Goal: Task Accomplishment & Management: Manage account settings

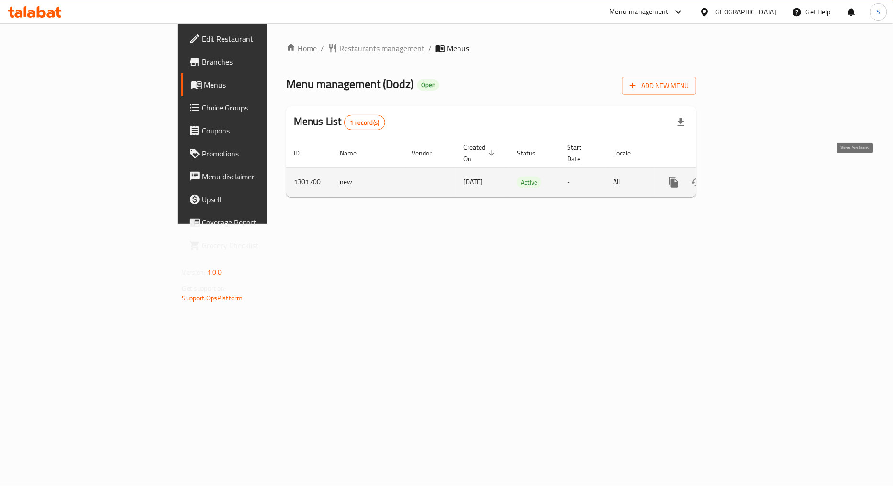
click at [749, 177] on icon "enhanced table" at bounding box center [742, 182] width 11 height 11
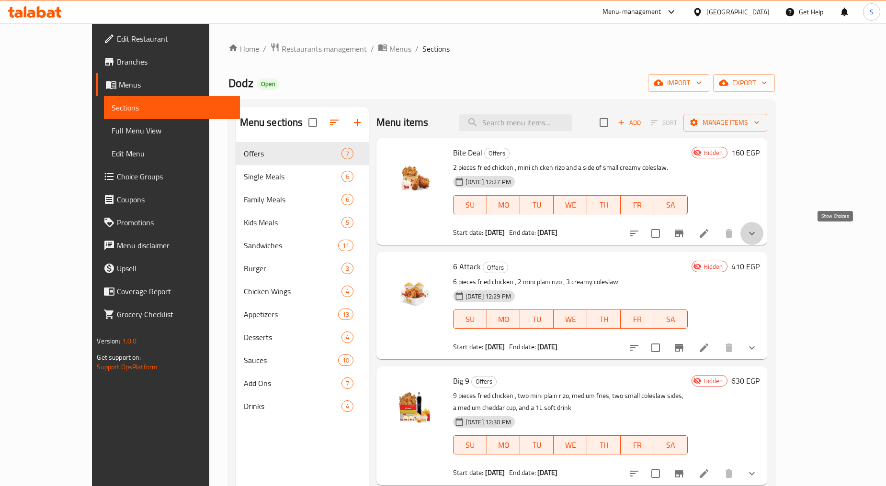
click at [757, 237] on icon "show more" at bounding box center [751, 233] width 11 height 11
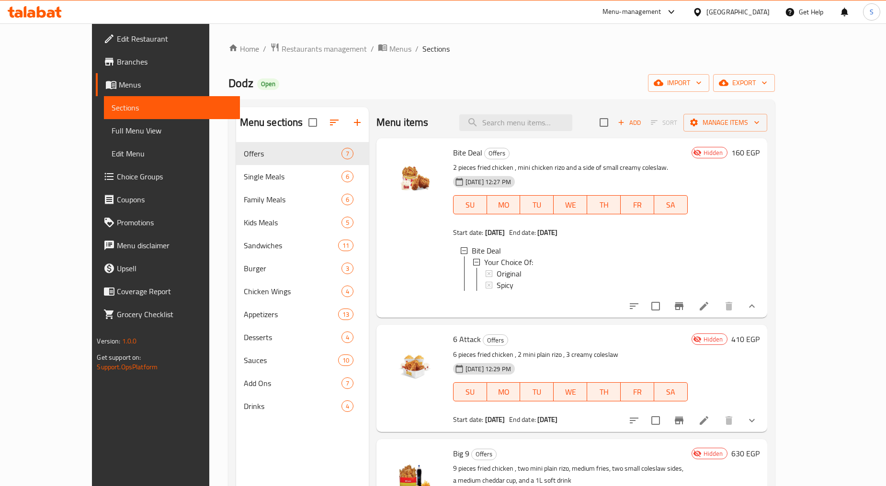
click at [690, 307] on button "Branch-specific-item" at bounding box center [678, 306] width 23 height 23
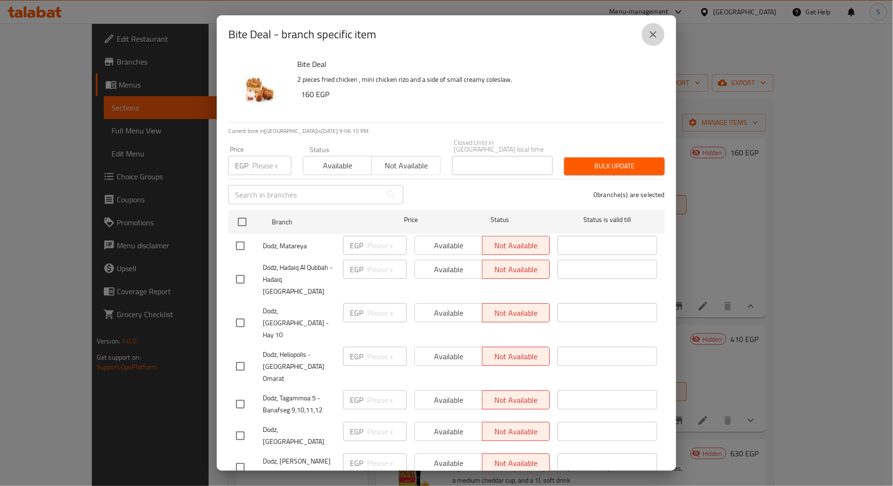
click at [647, 44] on button "close" at bounding box center [653, 34] width 23 height 23
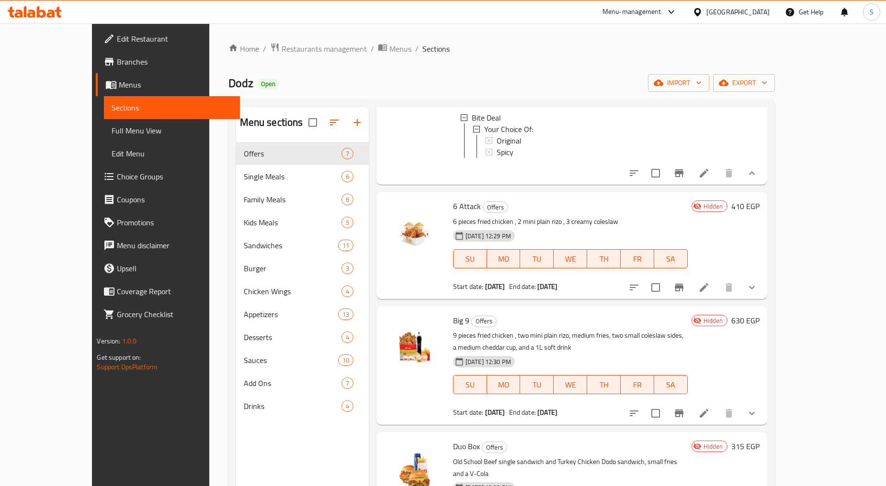
scroll to position [159, 0]
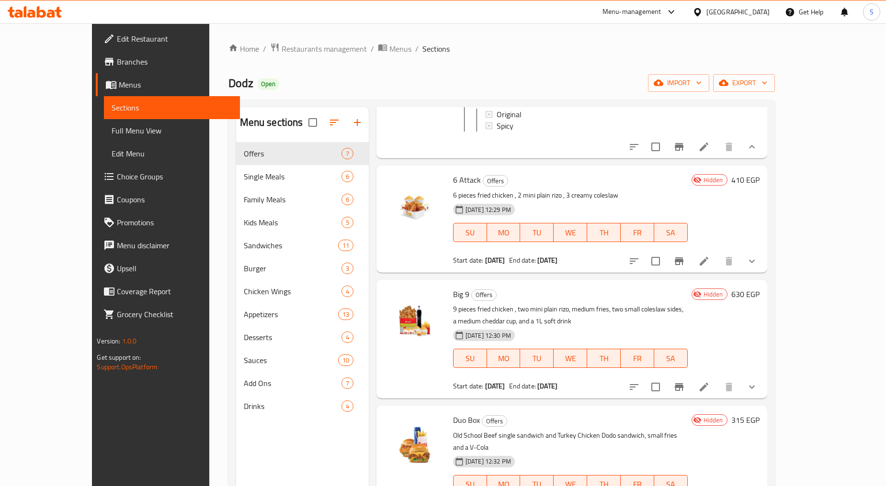
click at [757, 267] on icon "show more" at bounding box center [751, 261] width 11 height 11
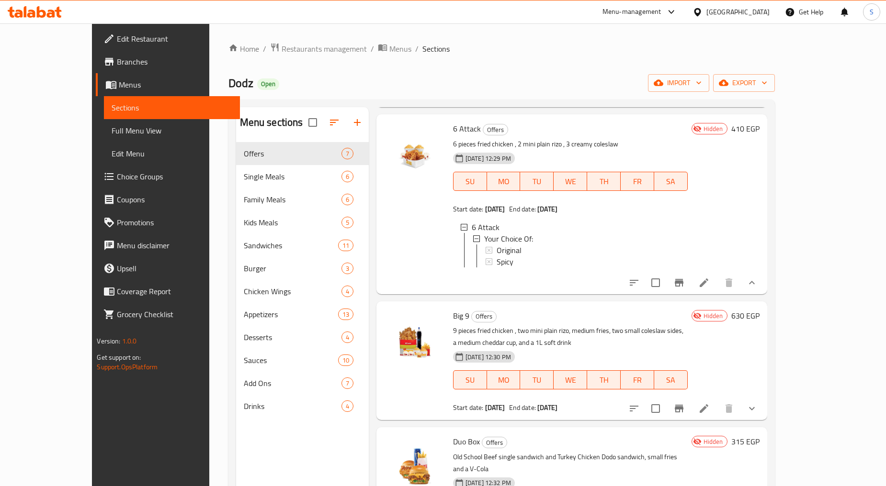
scroll to position [319, 0]
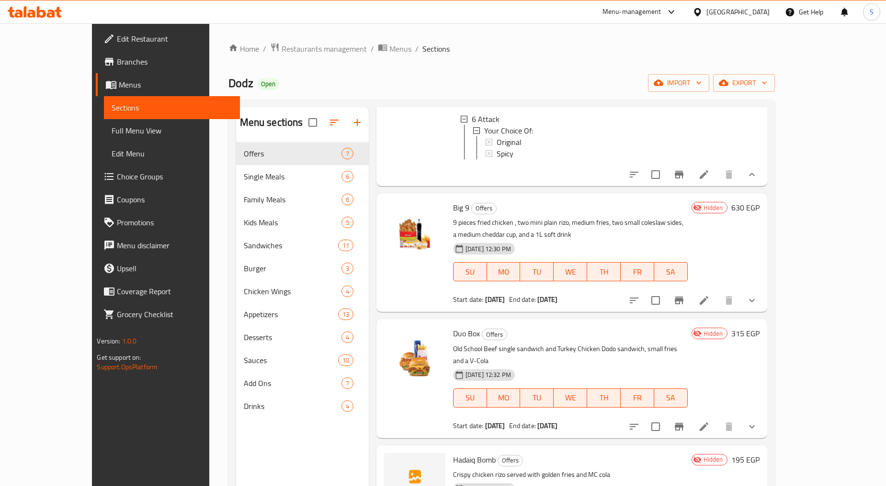
click at [763, 312] on div at bounding box center [692, 300] width 141 height 23
click at [763, 312] on button "show more" at bounding box center [751, 300] width 23 height 23
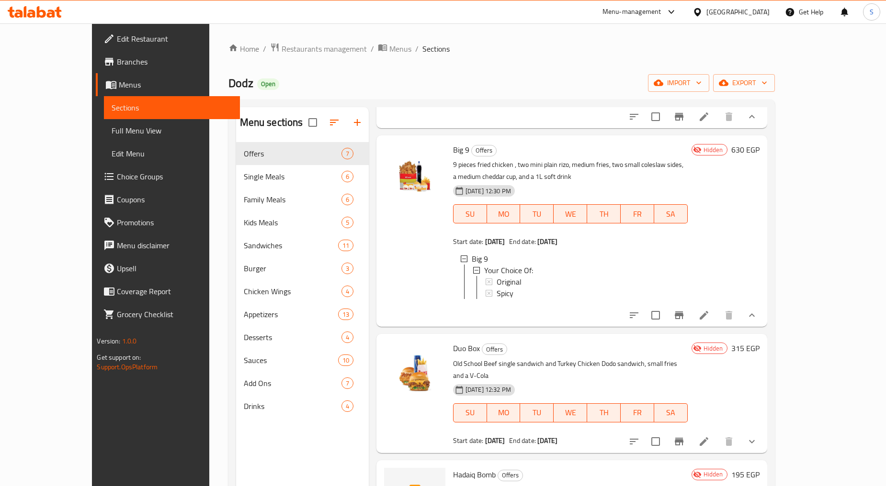
scroll to position [479, 0]
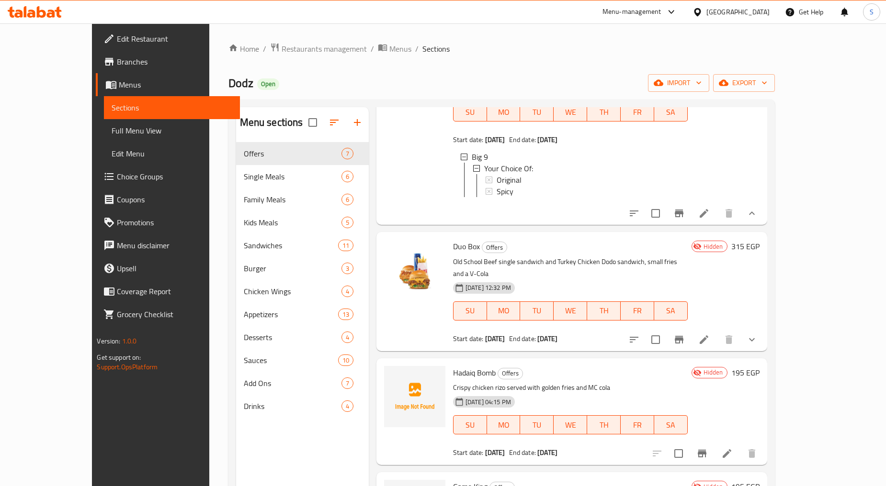
click at [763, 351] on button "show more" at bounding box center [751, 339] width 23 height 23
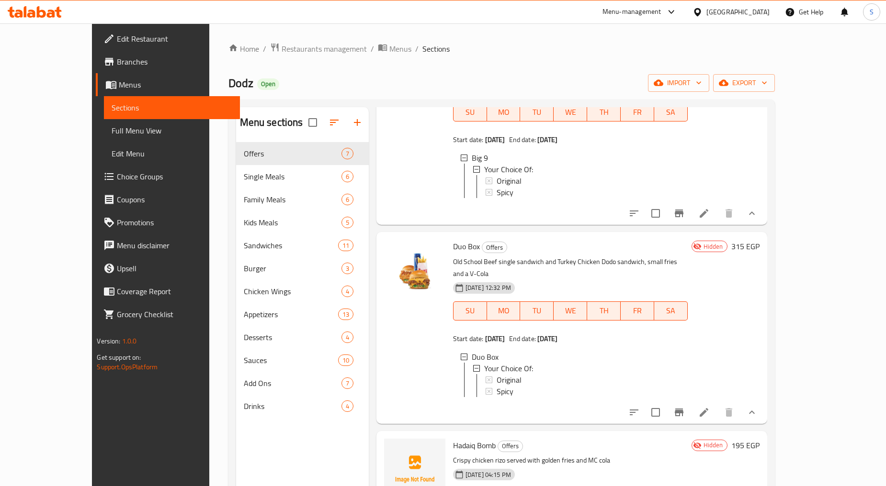
scroll to position [0, 0]
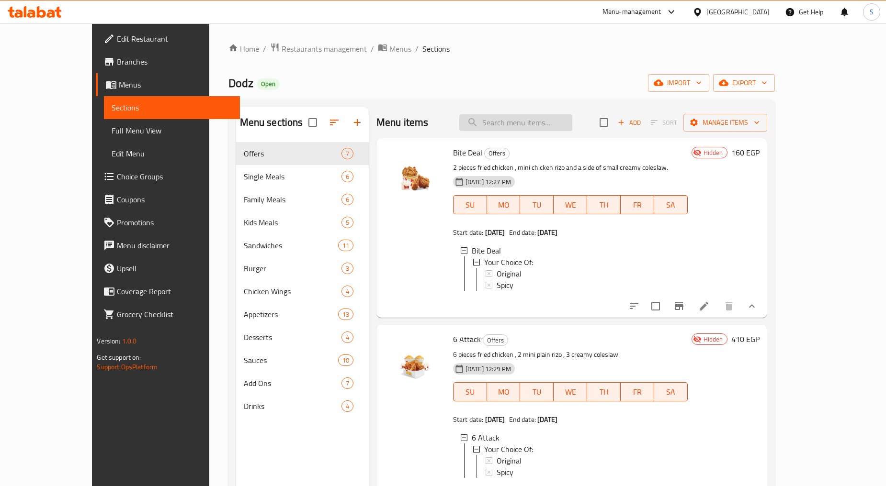
click at [520, 124] on input "search" at bounding box center [515, 122] width 113 height 17
paste input "Double dip"
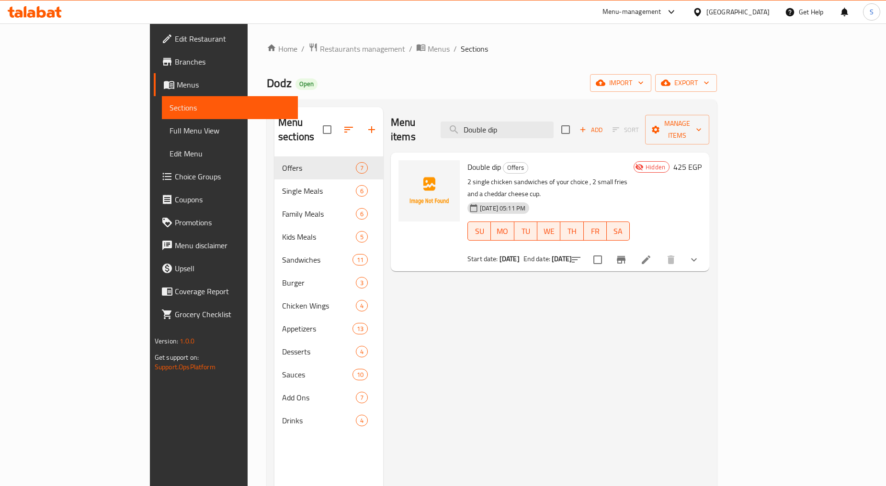
click at [577, 161] on div "Double dip Offers 2 single chicken sandwiches of your choice , 2 small fries an…" at bounding box center [548, 212] width 170 height 111
click at [577, 176] on p "2 single chicken sandwiches of your choice , 2 small fries and a cheddar cheese…" at bounding box center [548, 188] width 162 height 24
copy p "fries"
click at [526, 129] on input "Double dip" at bounding box center [497, 130] width 113 height 17
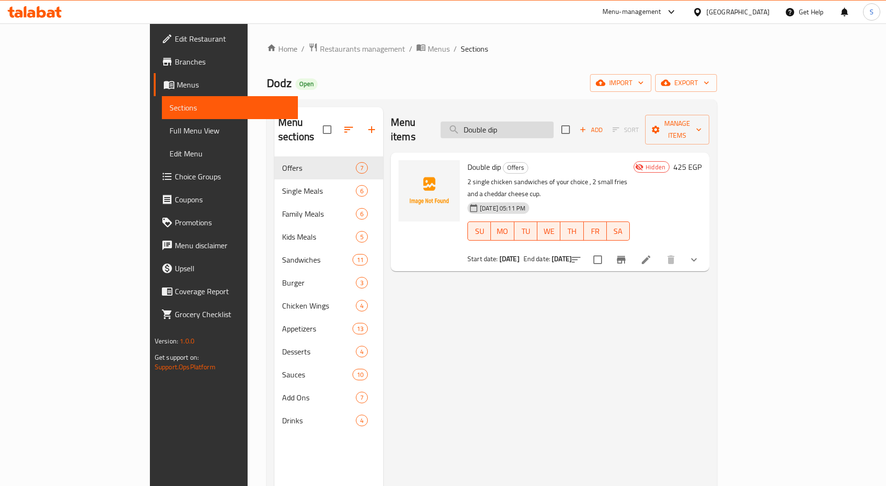
click at [526, 129] on input "Double dip" at bounding box center [497, 130] width 113 height 17
paste input "fries"
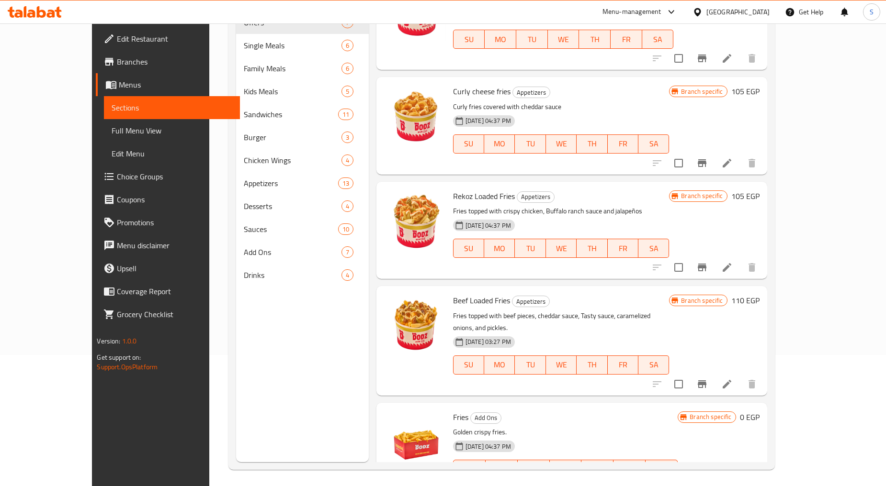
scroll to position [134, 0]
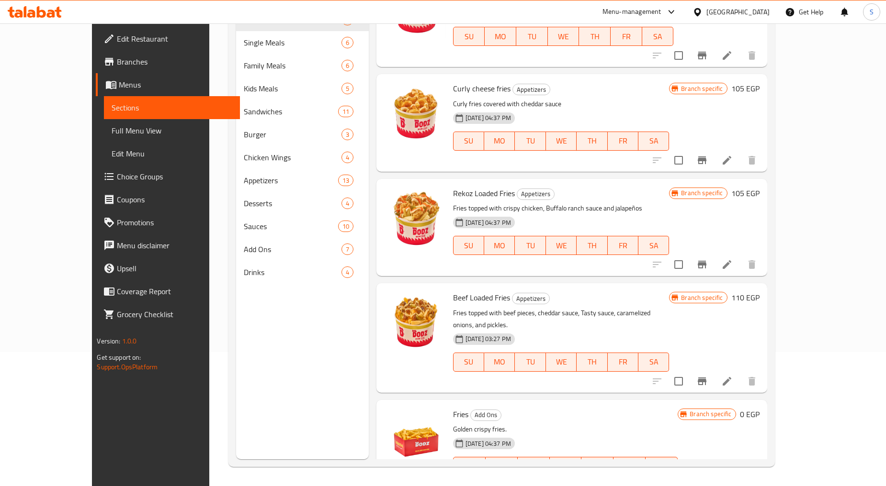
click at [763, 475] on button "show more" at bounding box center [751, 486] width 23 height 23
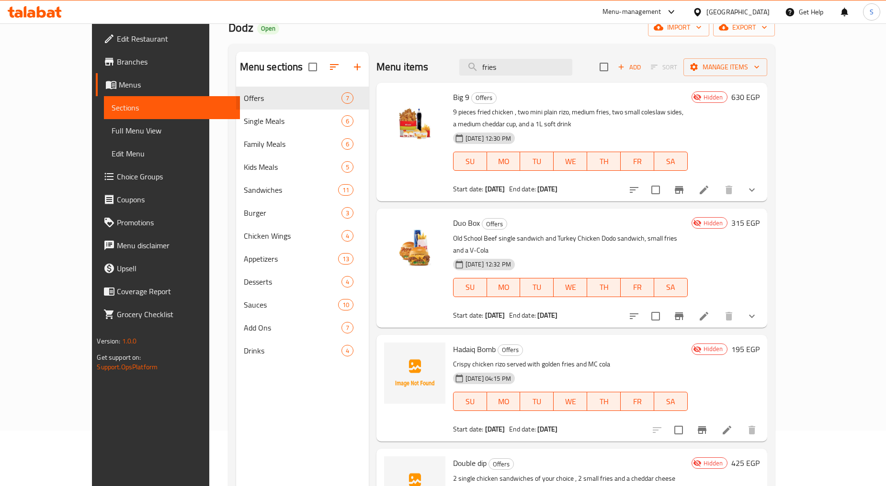
scroll to position [0, 0]
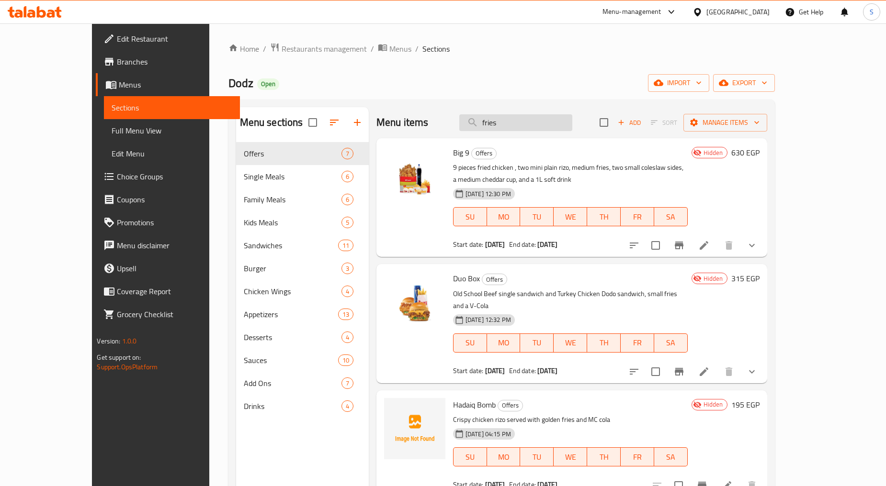
click at [537, 125] on input "fries" at bounding box center [515, 122] width 113 height 17
click at [556, 119] on input "fries" at bounding box center [515, 122] width 113 height 17
paste input "Double dip"
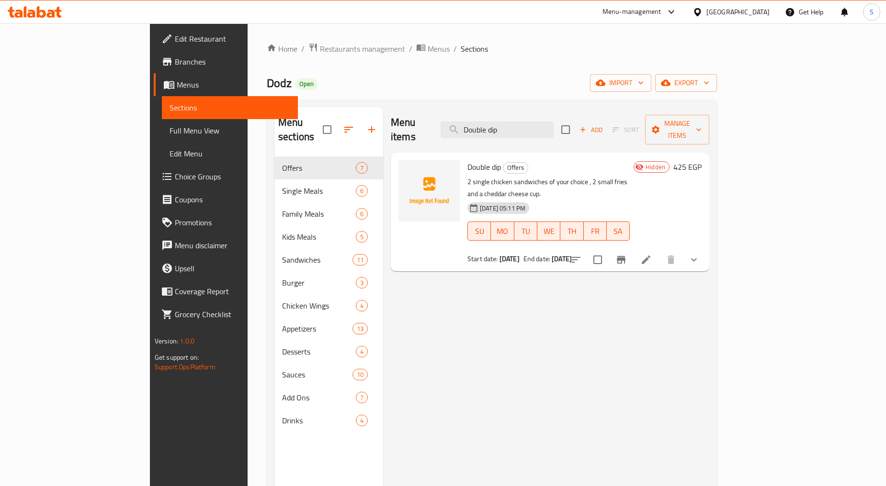
click at [705, 249] on button "show more" at bounding box center [693, 260] width 23 height 23
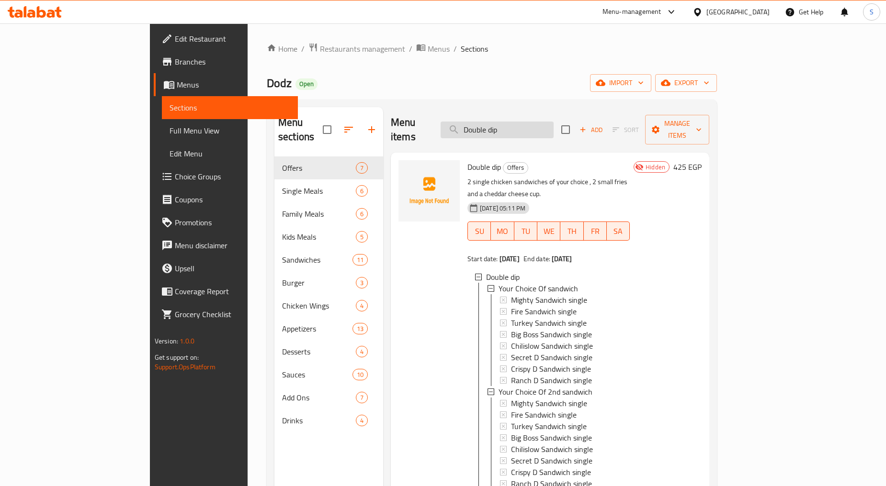
click at [547, 129] on input "Double dip" at bounding box center [497, 130] width 113 height 17
paste input "Crispy D Sandwich"
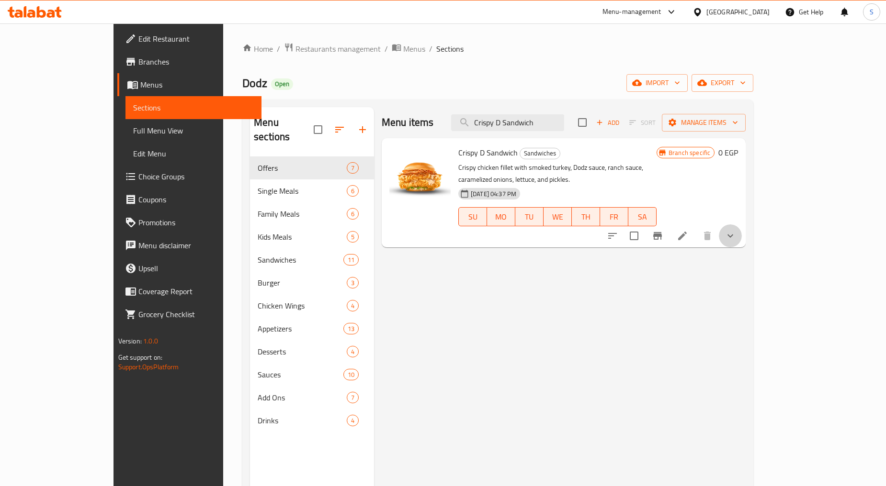
click at [742, 225] on button "show more" at bounding box center [730, 236] width 23 height 23
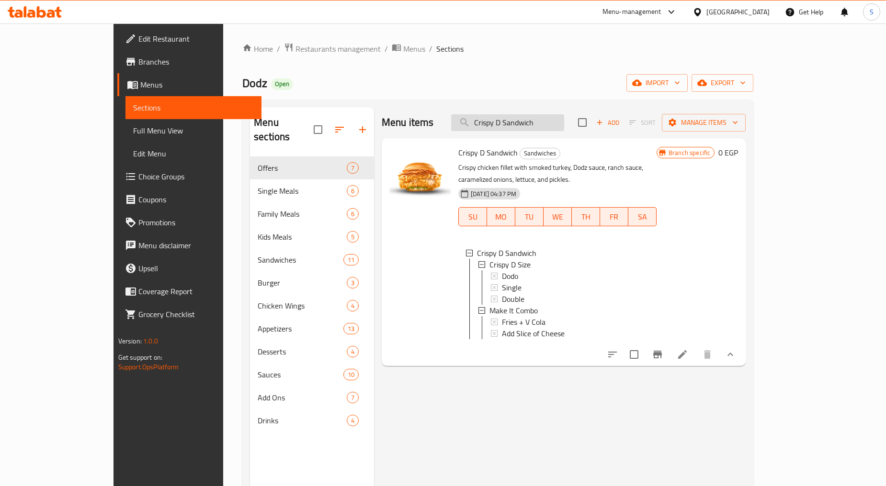
click at [545, 115] on input "Crispy D Sandwich" at bounding box center [507, 122] width 113 height 17
paste input "Dodo Combo"
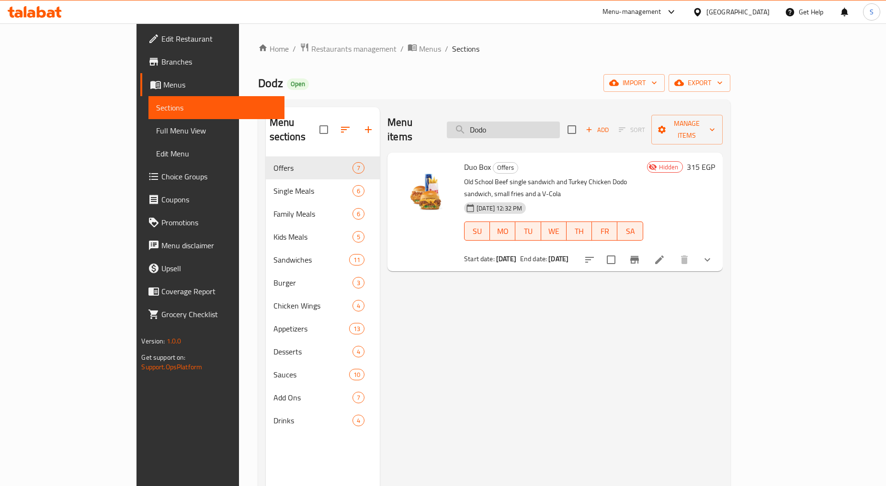
click at [523, 123] on input "Dodo" at bounding box center [503, 130] width 113 height 17
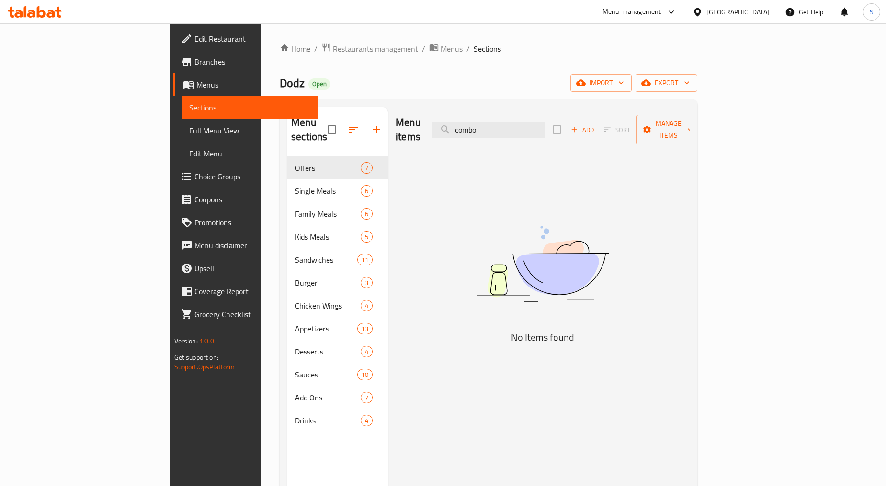
type input "combo"
click at [534, 126] on input "combo" at bounding box center [488, 130] width 113 height 17
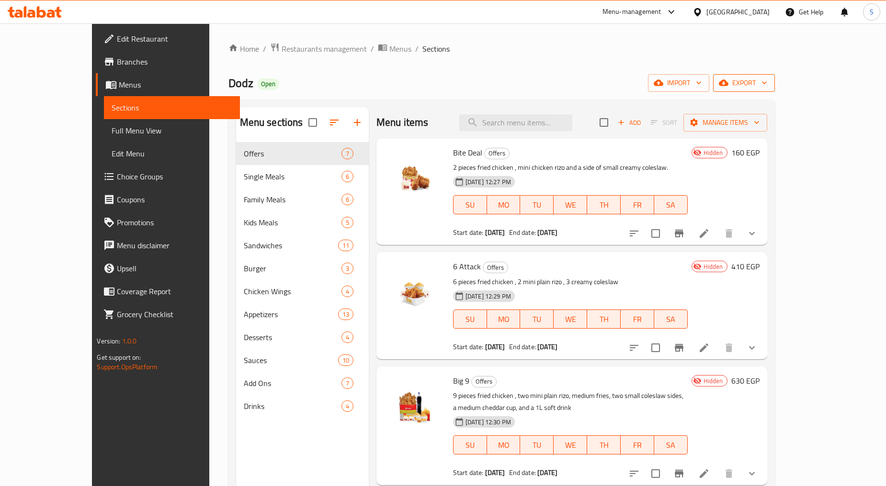
click at [767, 79] on span "export" at bounding box center [744, 83] width 46 height 12
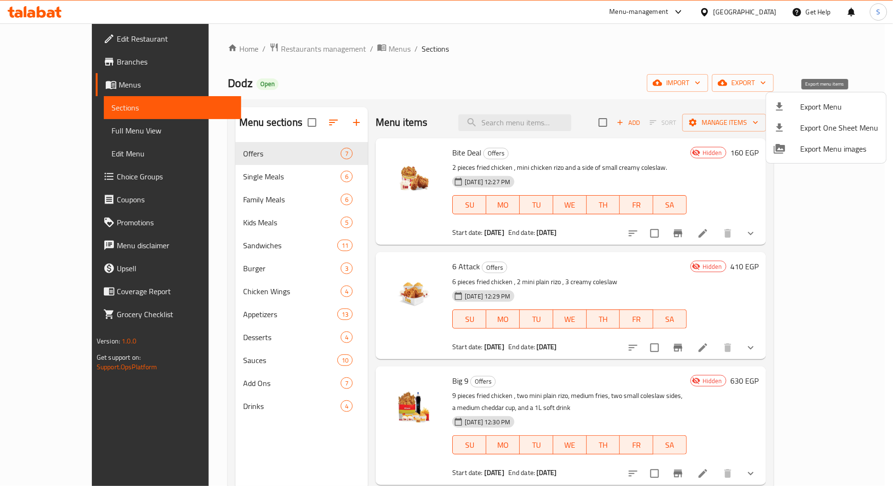
click at [812, 106] on span "Export Menu" at bounding box center [840, 106] width 78 height 11
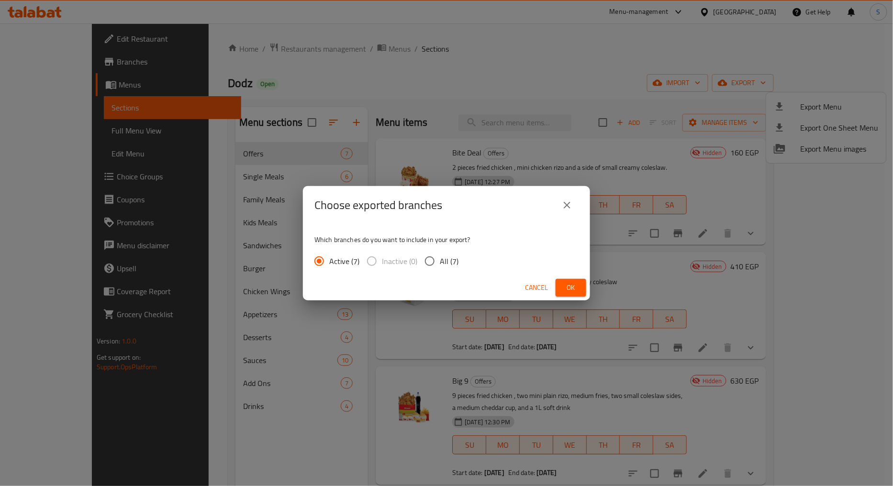
click at [441, 262] on span "All (7)" at bounding box center [449, 261] width 19 height 11
click at [440, 262] on input "All (7)" at bounding box center [430, 261] width 20 height 20
radio input "true"
click at [572, 289] on span "Ok" at bounding box center [571, 288] width 15 height 12
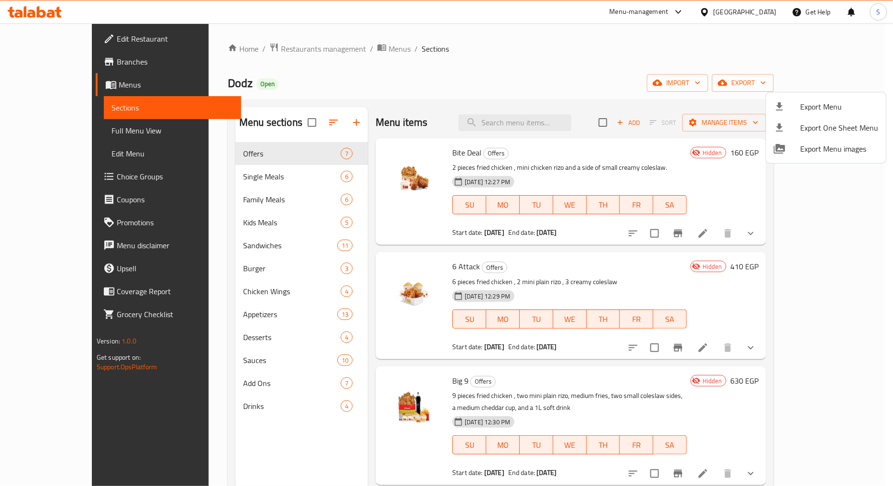
click at [668, 64] on div at bounding box center [446, 243] width 893 height 486
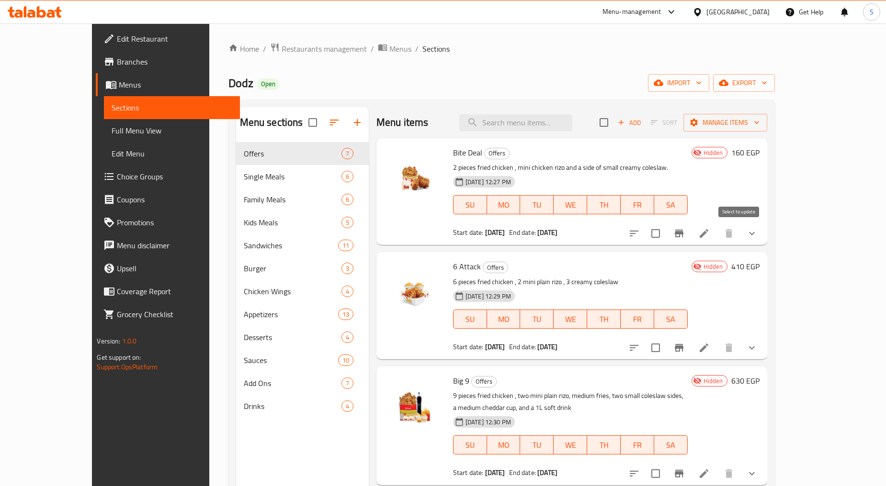
click at [666, 235] on input "checkbox" at bounding box center [655, 234] width 20 height 20
checkbox input "true"
click at [666, 353] on input "checkbox" at bounding box center [655, 348] width 20 height 20
checkbox input "true"
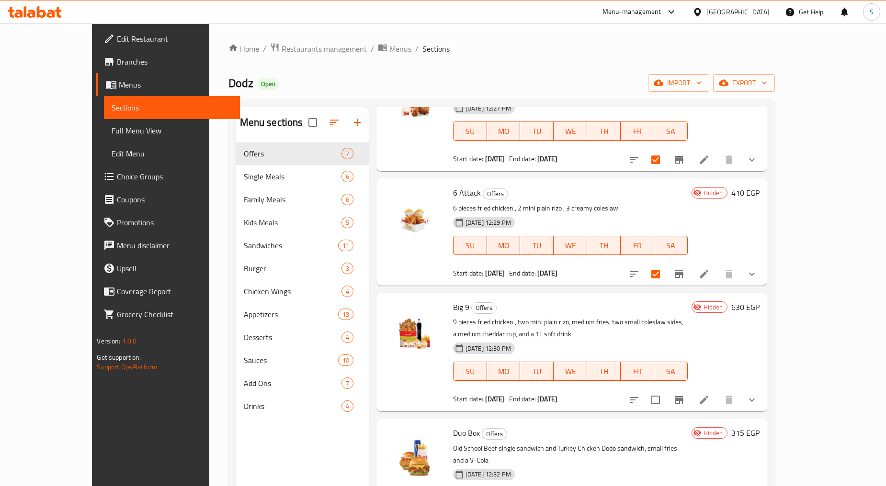
scroll to position [106, 0]
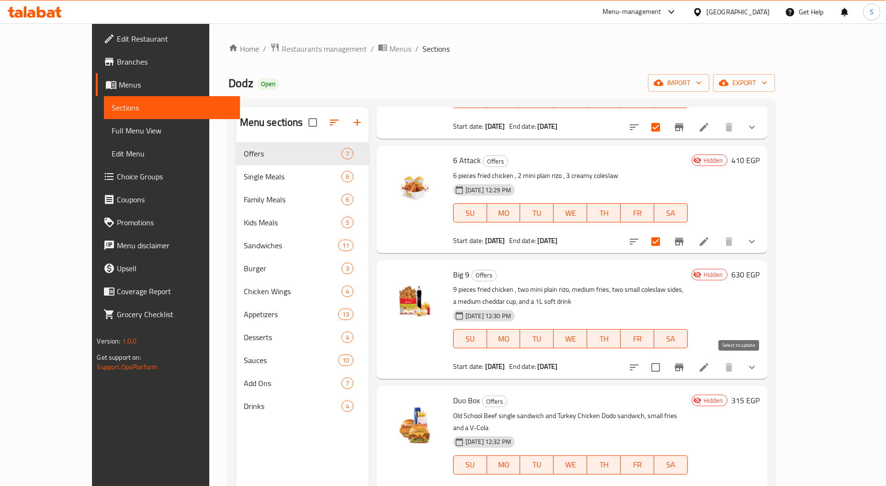
click at [666, 371] on input "checkbox" at bounding box center [655, 368] width 20 height 20
checkbox input "true"
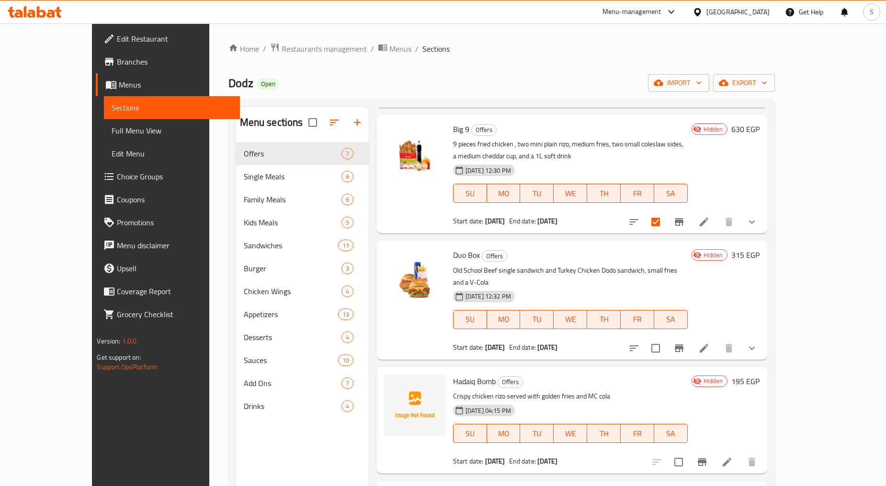
scroll to position [266, 0]
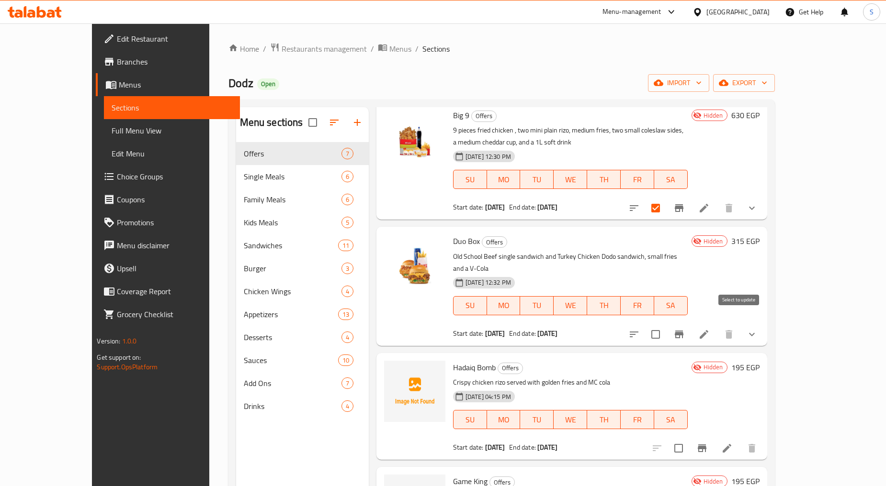
click at [666, 325] on input "checkbox" at bounding box center [655, 335] width 20 height 20
checkbox input "true"
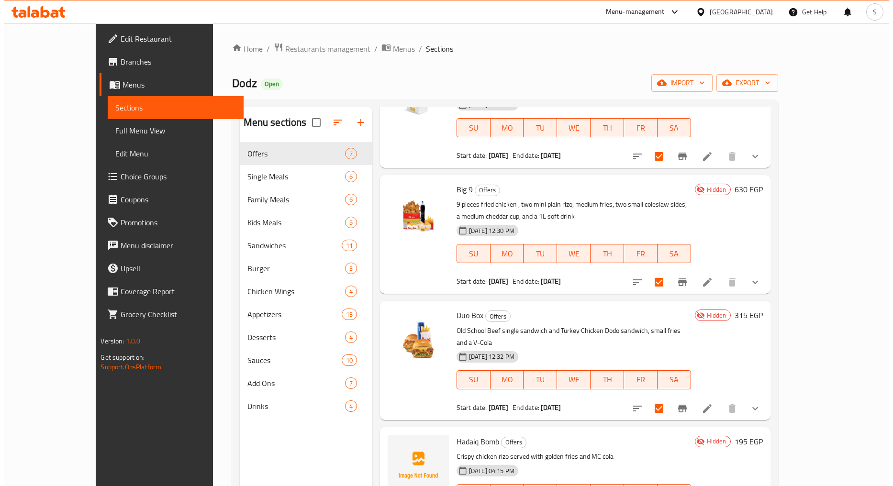
scroll to position [0, 0]
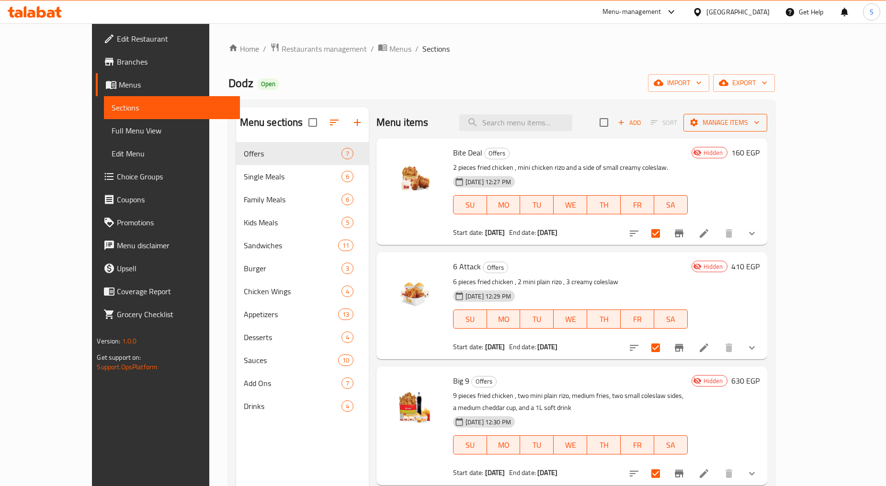
click at [759, 125] on span "Manage items" at bounding box center [725, 123] width 68 height 12
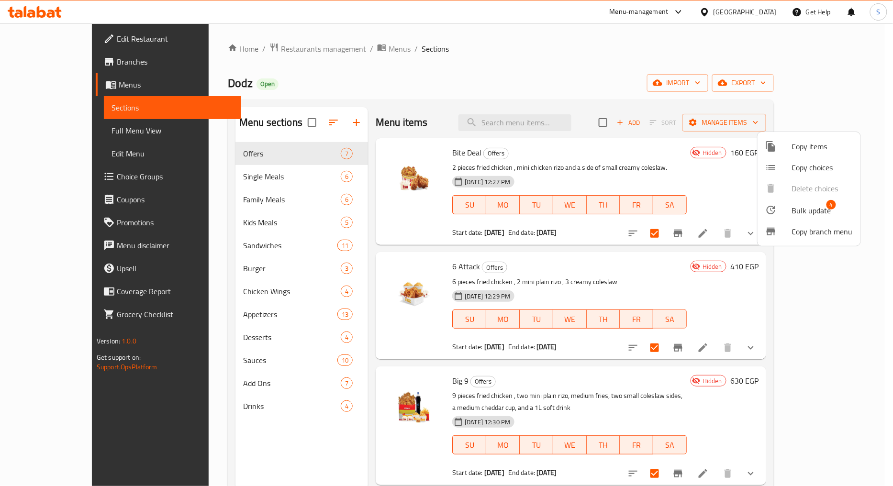
click at [790, 214] on div at bounding box center [779, 209] width 27 height 11
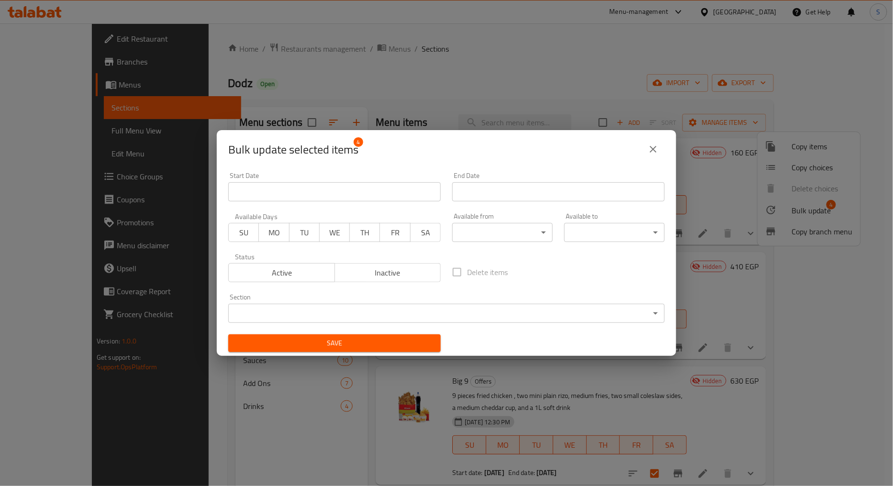
click at [290, 271] on span "Active" at bounding box center [282, 273] width 99 height 14
click at [352, 340] on span "Save" at bounding box center [334, 344] width 197 height 12
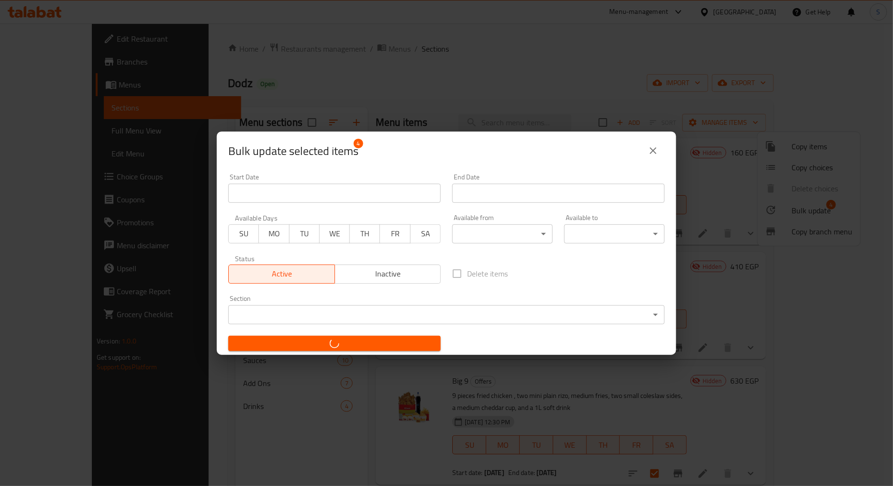
checkbox input "false"
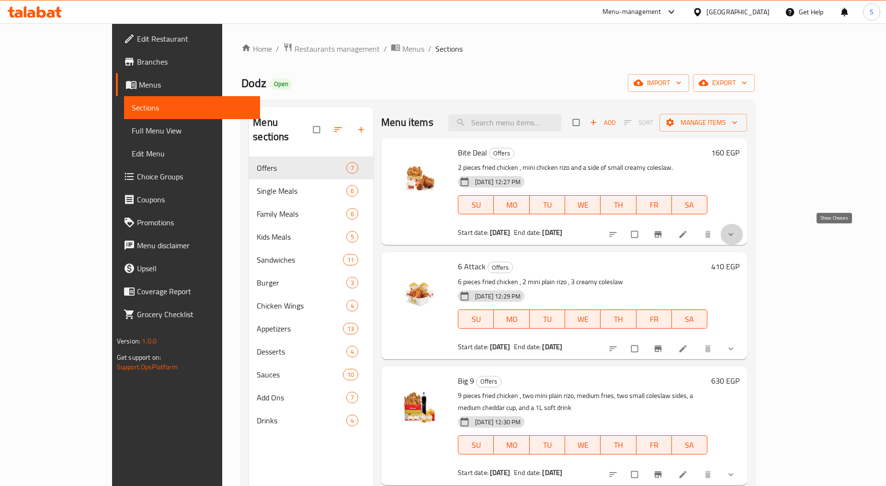
click at [735, 234] on icon "show more" at bounding box center [731, 235] width 10 height 10
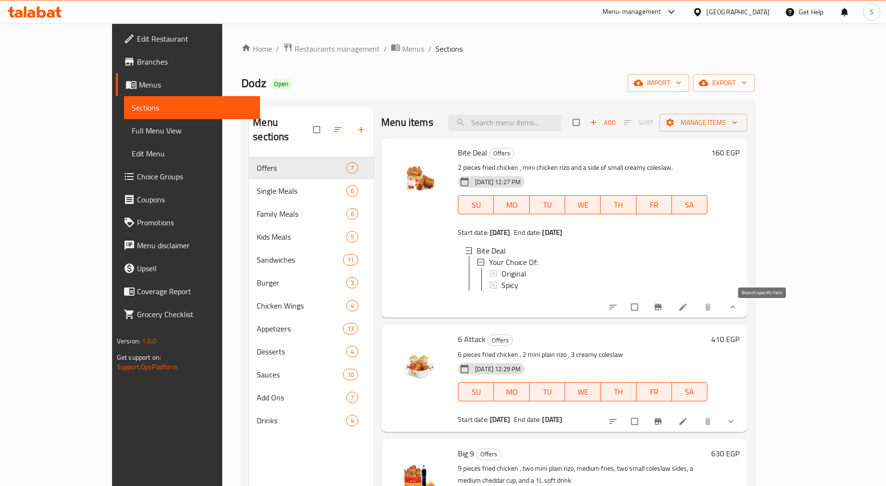
click at [670, 312] on button "Branch-specific-item" at bounding box center [658, 307] width 23 height 21
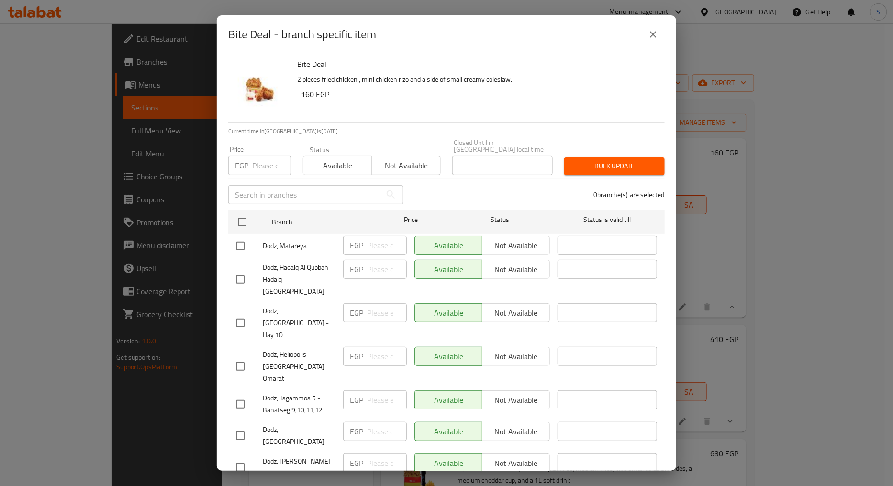
click at [655, 40] on icon "close" at bounding box center [653, 34] width 11 height 11
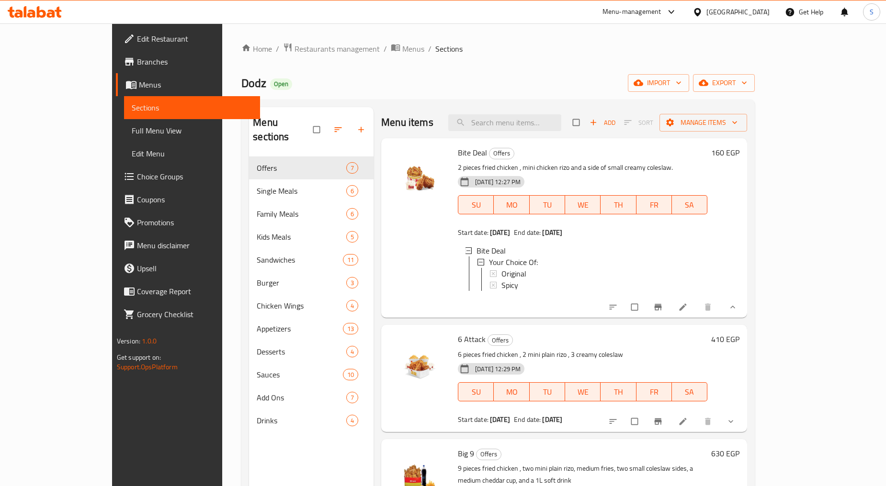
click at [657, 68] on div "Home / Restaurants management / Menus / Sections Dodz Open import export Menu s…" at bounding box center [497, 322] width 513 height 559
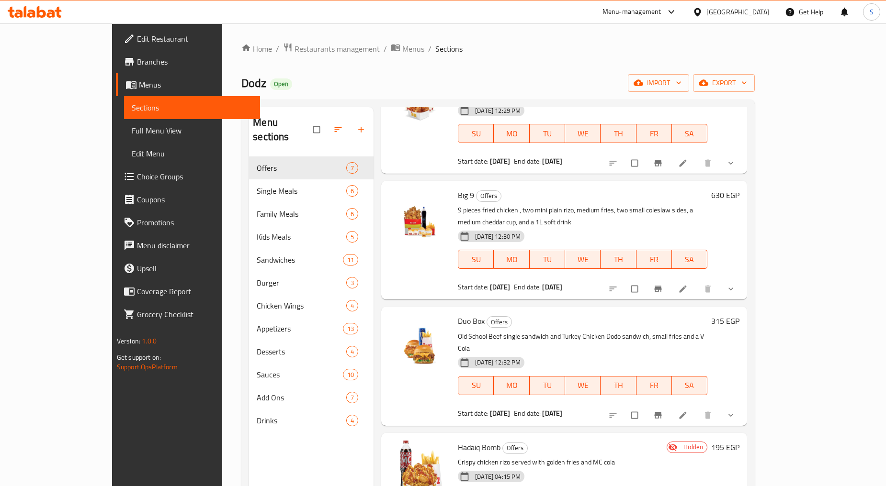
scroll to position [372, 0]
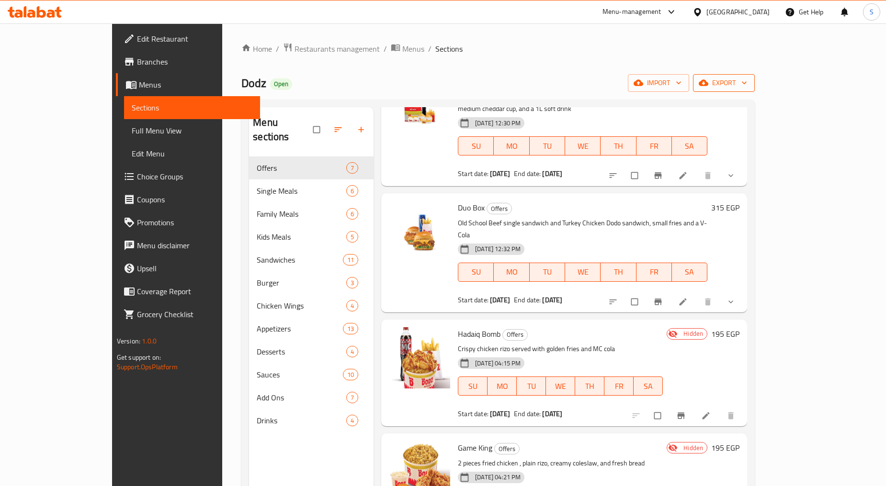
click at [755, 76] on button "export" at bounding box center [724, 83] width 62 height 18
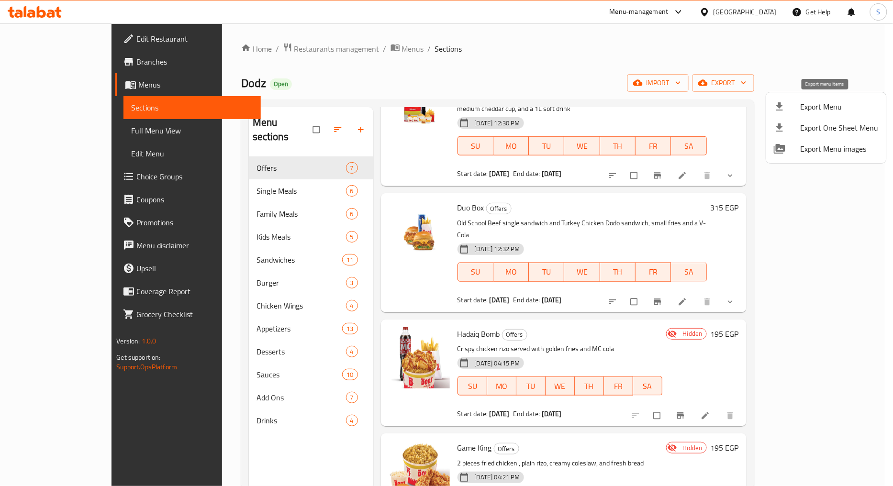
click at [829, 109] on span "Export Menu" at bounding box center [840, 106] width 78 height 11
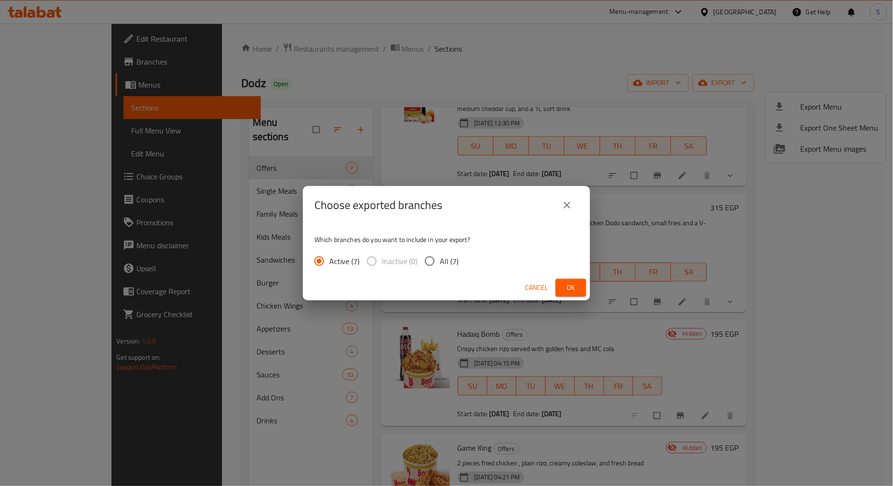
click at [452, 262] on span "All (7)" at bounding box center [449, 261] width 19 height 11
click at [440, 262] on input "All (7)" at bounding box center [430, 261] width 20 height 20
radio input "true"
click at [563, 283] on button "Ok" at bounding box center [571, 288] width 31 height 18
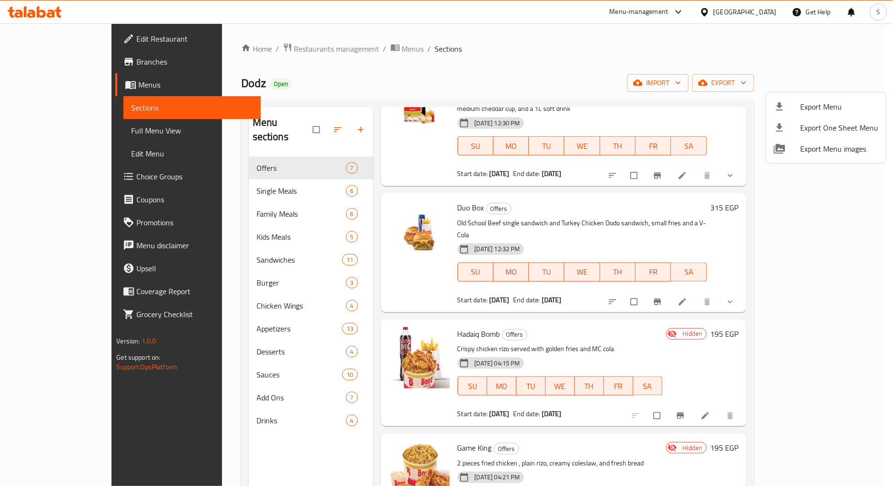
click at [45, 64] on div at bounding box center [446, 243] width 893 height 486
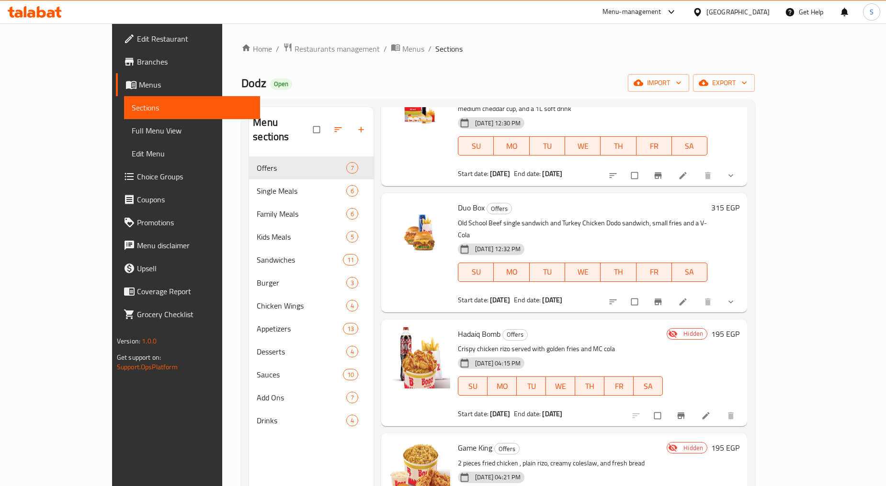
click at [137, 64] on span "Branches" at bounding box center [194, 61] width 115 height 11
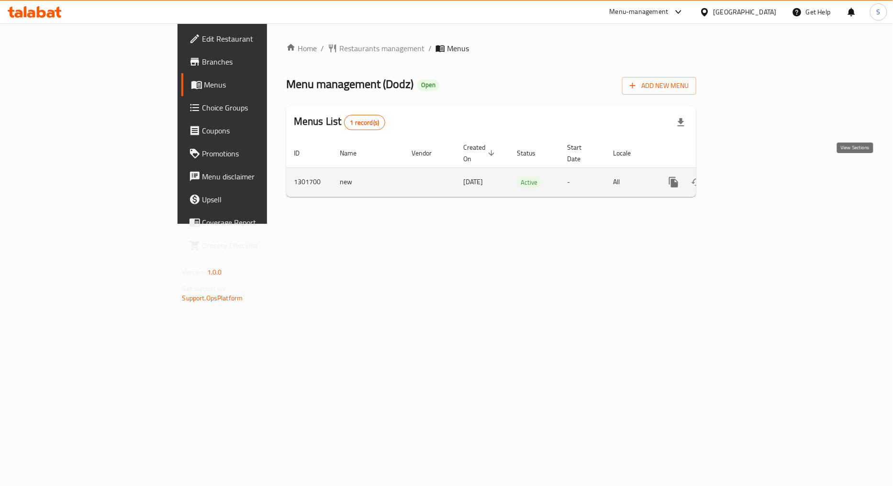
click at [749, 177] on icon "enhanced table" at bounding box center [742, 182] width 11 height 11
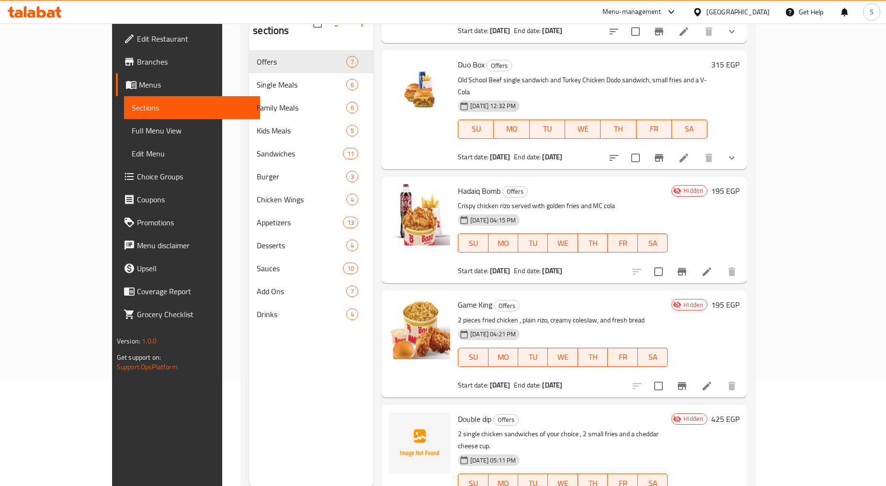
scroll to position [134, 0]
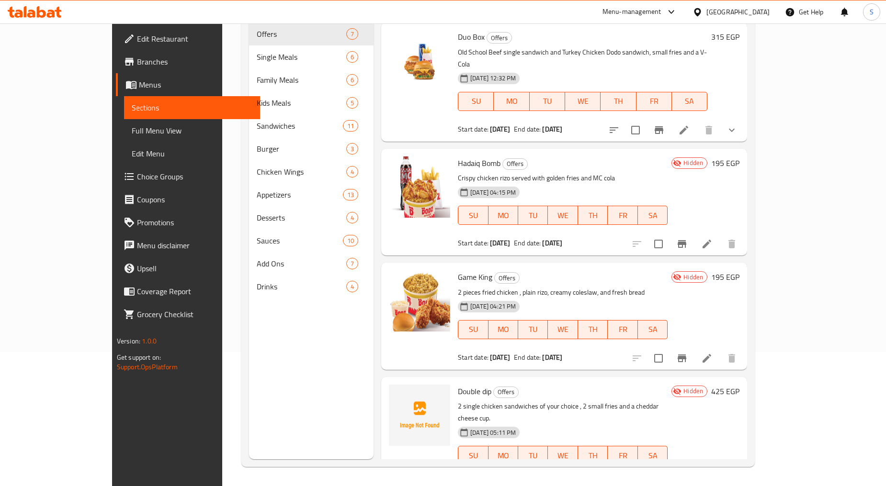
click at [743, 473] on button "show more" at bounding box center [731, 484] width 23 height 23
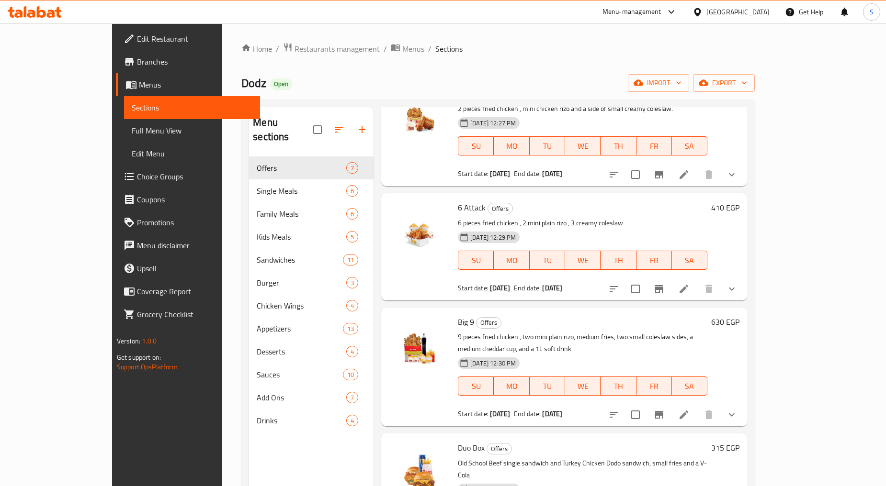
scroll to position [0, 0]
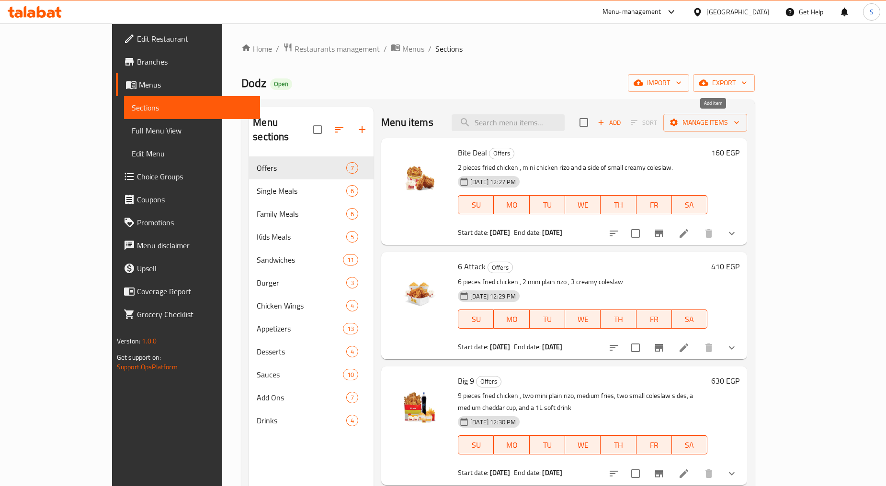
click at [622, 125] on span "Add" at bounding box center [609, 122] width 26 height 11
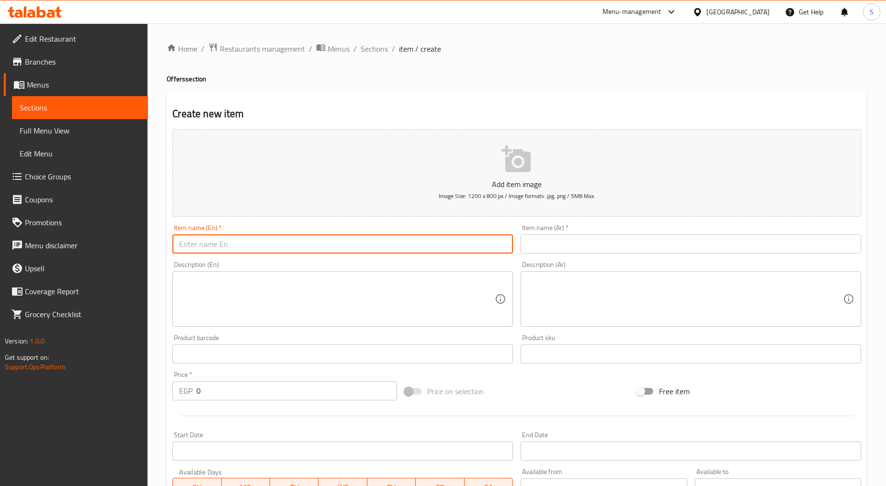
click at [315, 249] on input "text" at bounding box center [342, 244] width 340 height 19
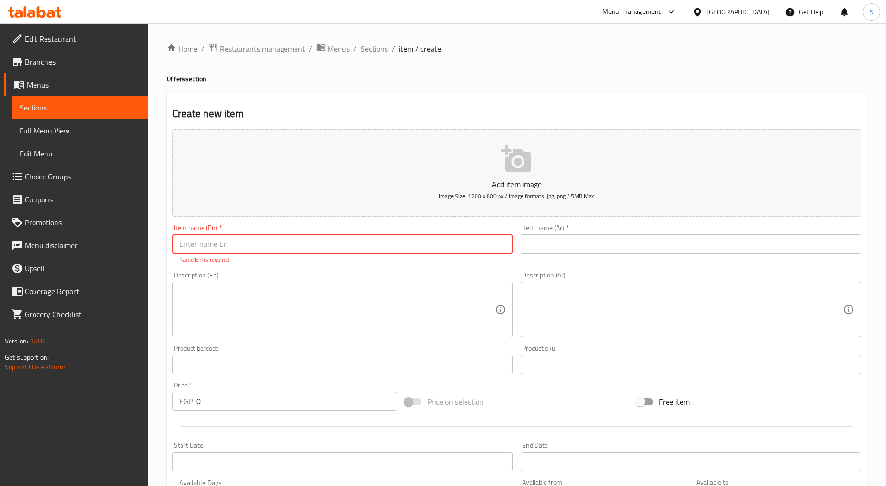
click at [291, 239] on input "text" at bounding box center [342, 244] width 340 height 19
paste input "Dodo combo"
click at [285, 252] on input "Dodo combo" at bounding box center [342, 244] width 340 height 19
click at [284, 252] on input "Dodo combo" at bounding box center [342, 244] width 340 height 19
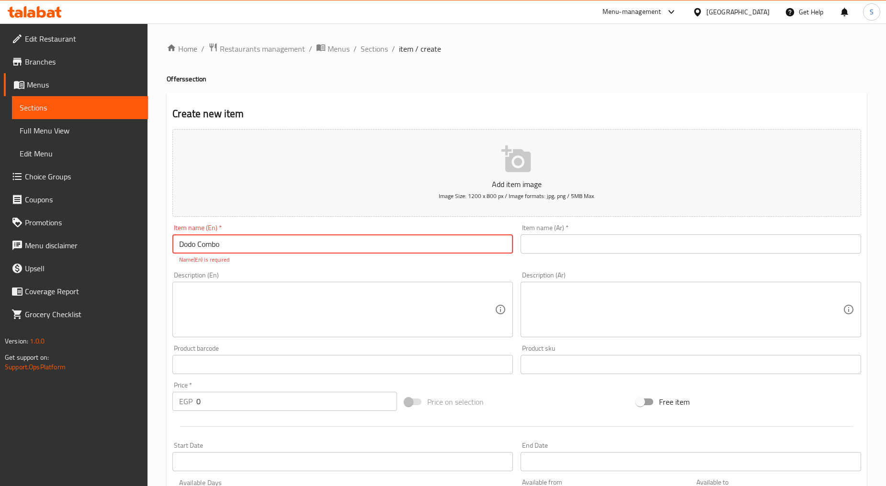
type input "Dodo Combo"
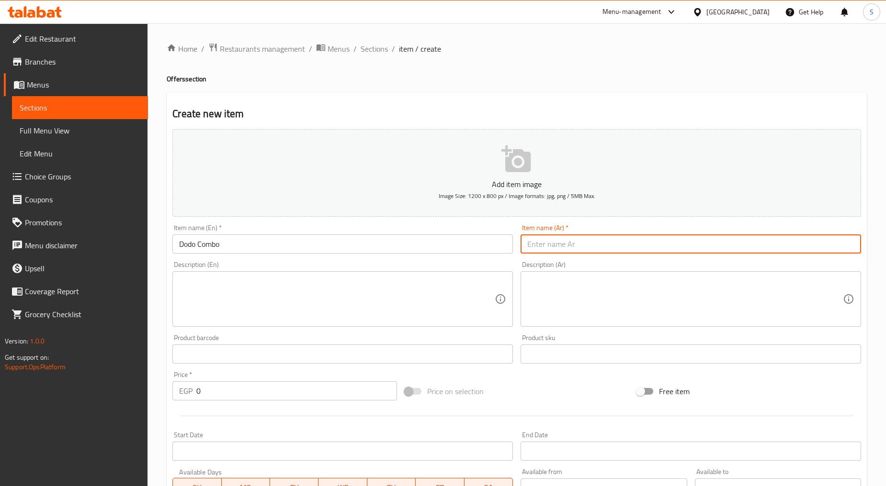
click at [649, 240] on input "text" at bounding box center [690, 244] width 340 height 19
type input "دودو كومبو"
click at [254, 294] on textarea at bounding box center [337, 299] width 316 height 45
paste textarea "Dodo chicken sandwich of your choice , 1 crispy chicken piece, golden fries, an…"
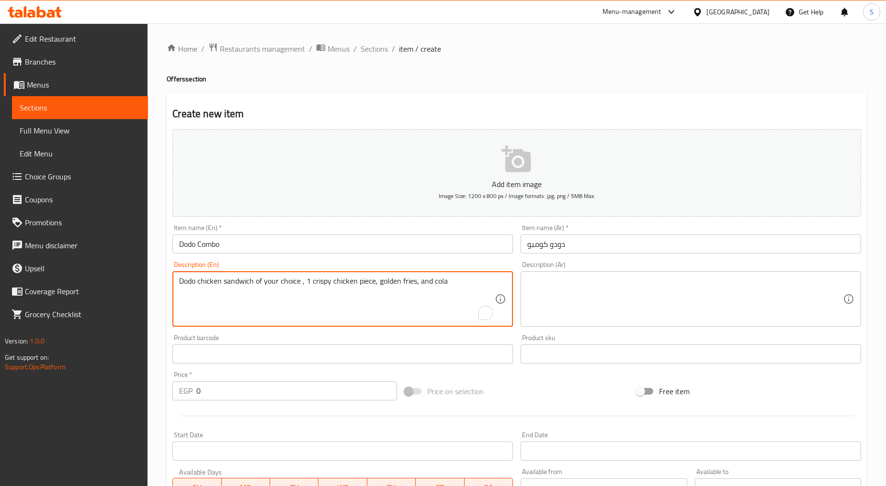
click at [254, 294] on textarea "Dodo chicken sandwich of your choice , 1 crispy chicken piece, golden fries, an…" at bounding box center [337, 299] width 316 height 45
click at [252, 298] on textarea "Dodo chicken sandwich of your choice , 1 crispy chicken piece, golden fries, an…" at bounding box center [337, 299] width 316 height 45
click at [436, 282] on textarea "Dodo chicken sandwich of your choice, 1 crispy chicken piece, golden fries, and…" at bounding box center [337, 299] width 316 height 45
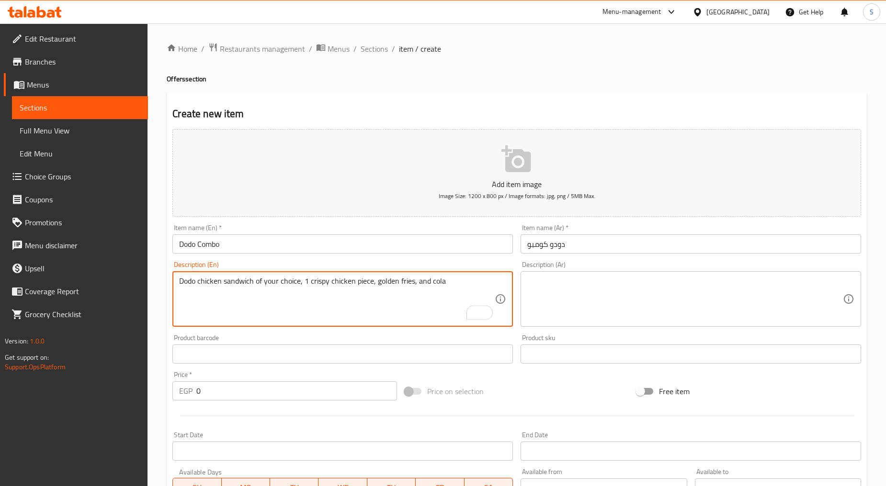
click at [436, 282] on textarea "Dodo chicken sandwich of your choice, 1 crispy chicken piece, golden fries, and…" at bounding box center [337, 299] width 316 height 45
type textarea "Dodo chicken sandwich of your choice, 1 crispy chicken piece, golden fries, and…"
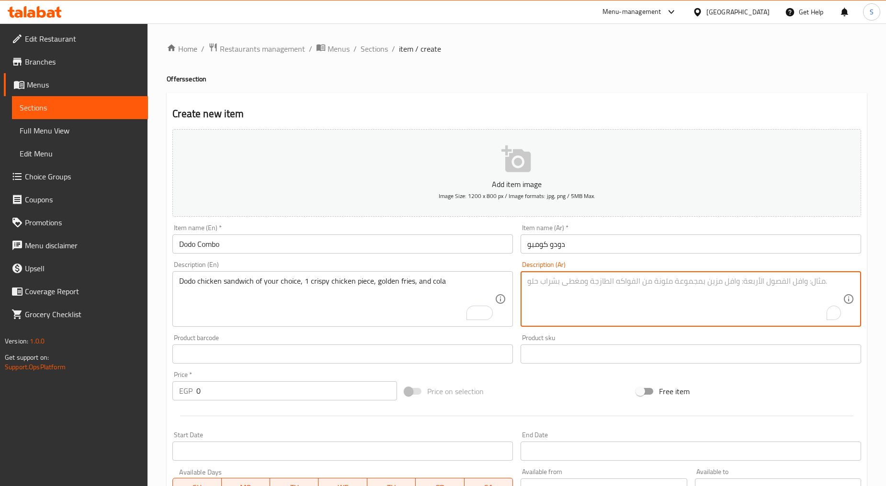
click at [601, 294] on textarea "To enrich screen reader interactions, please activate Accessibility in Grammarl…" at bounding box center [685, 299] width 316 height 45
paste textarea "1 more offer below: Dodo combo ساندوتش تشكن دودو من اختيارك - قطعه دجاج - بطاطس…"
drag, startPoint x: 736, startPoint y: 283, endPoint x: 864, endPoint y: 285, distance: 127.4
click at [864, 285] on div "Description (Ar) 1 more offer below: Dodo combo ساندوتش تشكن دودو من اختيارك - …" at bounding box center [691, 294] width 348 height 73
click at [733, 284] on textarea "ساندوتش تشكن دودو من اختيارك - قطعه دجاج - بطاطس - كولا" at bounding box center [685, 299] width 316 height 45
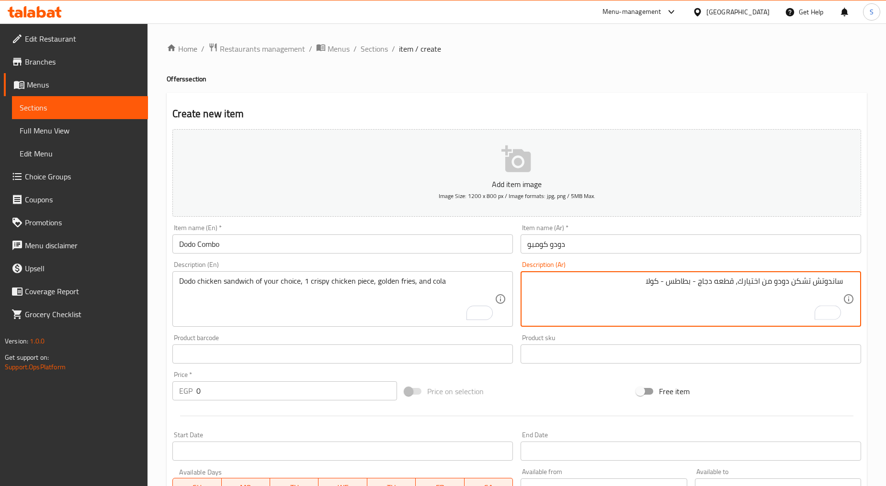
click at [693, 283] on textarea "ساندوتش تشكن دودو من اختيارك، قطعه دجاج - بطاطس - كولا" at bounding box center [685, 299] width 316 height 45
click at [672, 285] on textarea "ساندوتش تشكن دودو من اختيارك، قطعه دجاج، بطاطس - كولا" at bounding box center [685, 299] width 316 height 45
click at [644, 283] on textarea "ساندوتش تشكن دودو من اختيارك، قطعه دجاج، بطاطس ذهبية - كولا" at bounding box center [685, 299] width 316 height 45
type textarea "ساندوتش تشكن دودو من اختيارك، قطعه دجاج، بطاطس ذهبية وكولا"
click at [228, 395] on input "0" at bounding box center [296, 391] width 201 height 19
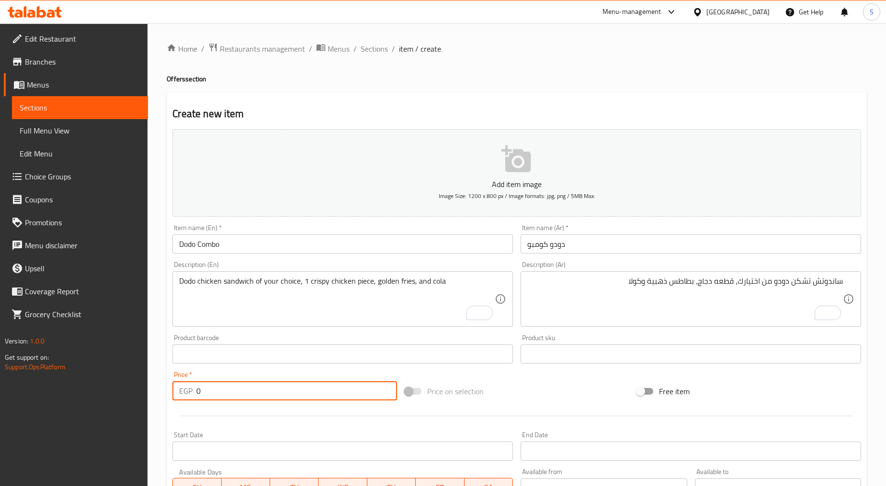
click at [228, 395] on input "0" at bounding box center [296, 391] width 201 height 19
paste input "25"
type input "250"
click at [249, 417] on hr at bounding box center [516, 416] width 673 height 0
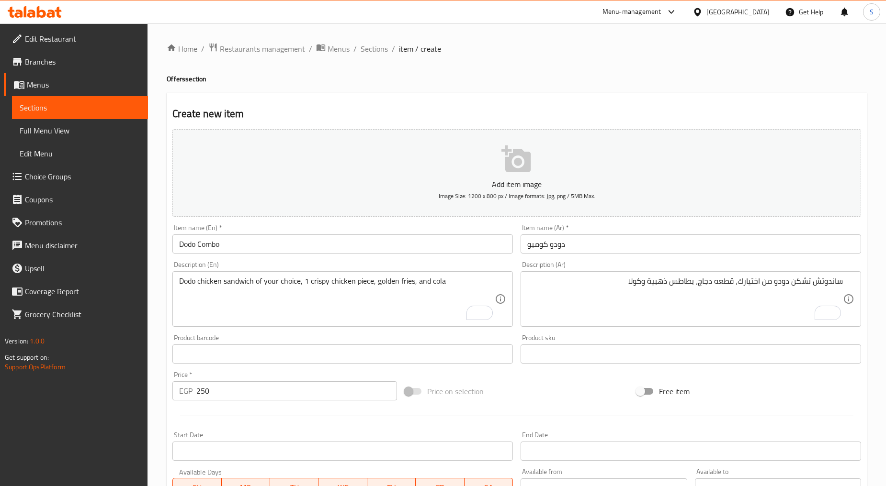
click at [243, 446] on input "Start Date" at bounding box center [342, 451] width 340 height 19
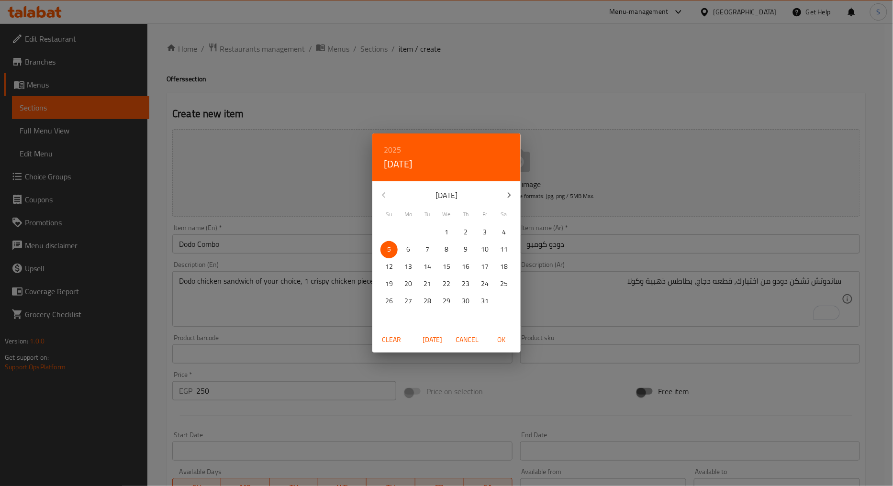
click at [384, 246] on span "5" at bounding box center [389, 250] width 17 height 12
click at [498, 343] on span "OK" at bounding box center [501, 340] width 23 height 12
type input "[DATE]"
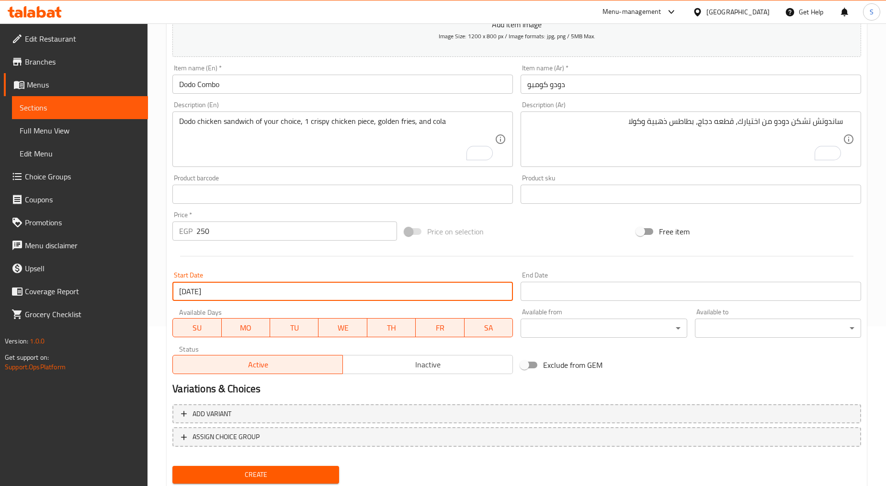
scroll to position [188, 0]
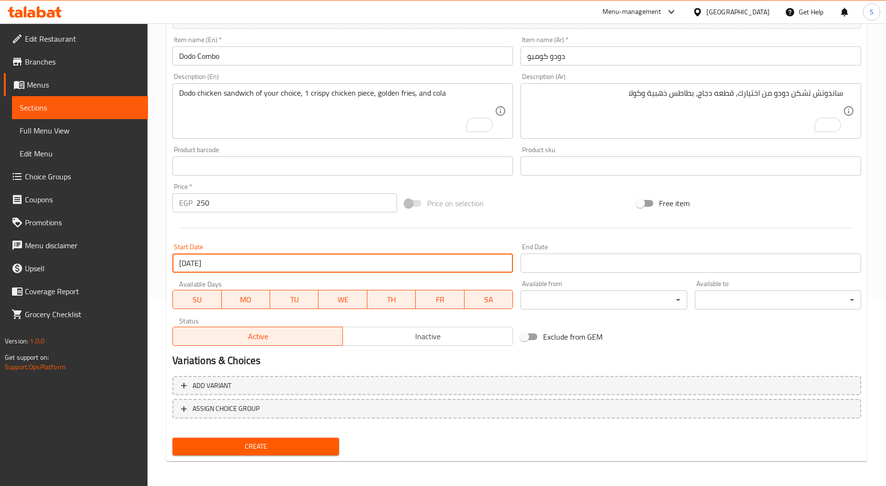
click at [563, 261] on input "Start Date" at bounding box center [690, 263] width 340 height 19
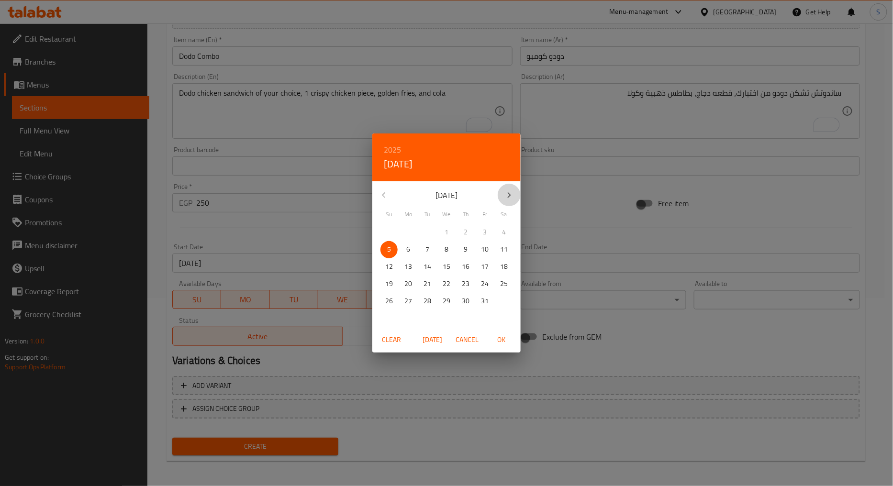
click at [511, 194] on icon "button" at bounding box center [509, 195] width 11 height 11
click at [449, 298] on p "31" at bounding box center [447, 301] width 8 height 12
click at [496, 337] on span "OK" at bounding box center [501, 340] width 23 height 12
type input "[DATE]"
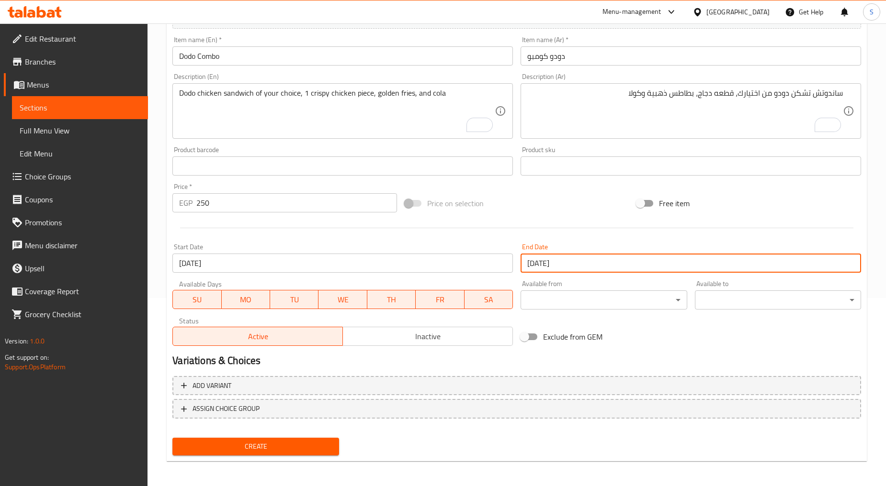
click at [415, 341] on span "Inactive" at bounding box center [428, 337] width 162 height 14
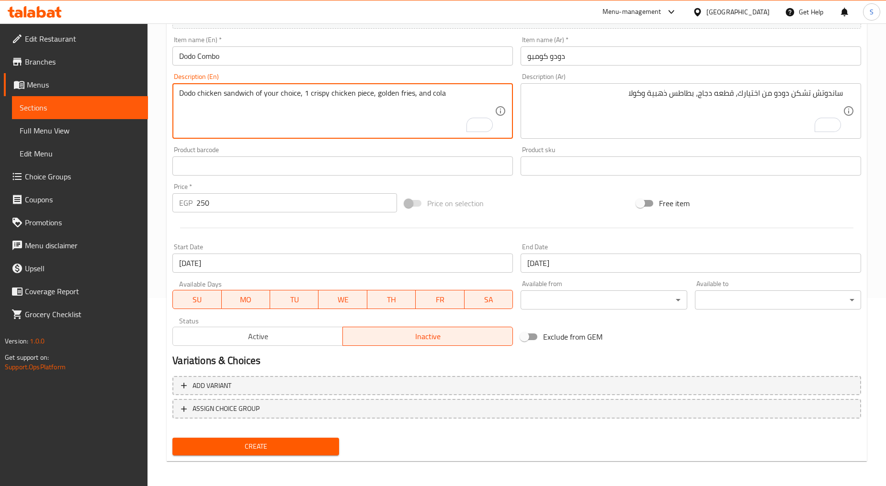
click at [189, 113] on textarea "Dodo chicken sandwich of your choice, 1 crispy chicken piece, golden fries, and…" at bounding box center [337, 111] width 316 height 45
click at [299, 94] on textarea "Dodo chicken sandwich of your choice, 1 crispy chicken piece, golden fries, and…" at bounding box center [337, 111] width 316 height 45
click at [211, 123] on textarea "Dodo chicken sandwich of your choice, 1 crispy chicken piece, golden fries, and…" at bounding box center [337, 111] width 316 height 45
click at [199, 94] on textarea "Dodo chicken sandwich of your choice, 1 crispy chicken piece, golden fries, and…" at bounding box center [337, 111] width 316 height 45
type textarea "Dodo size chicken sandwich of your choice, 1 crispy chicken piece, golden fries…"
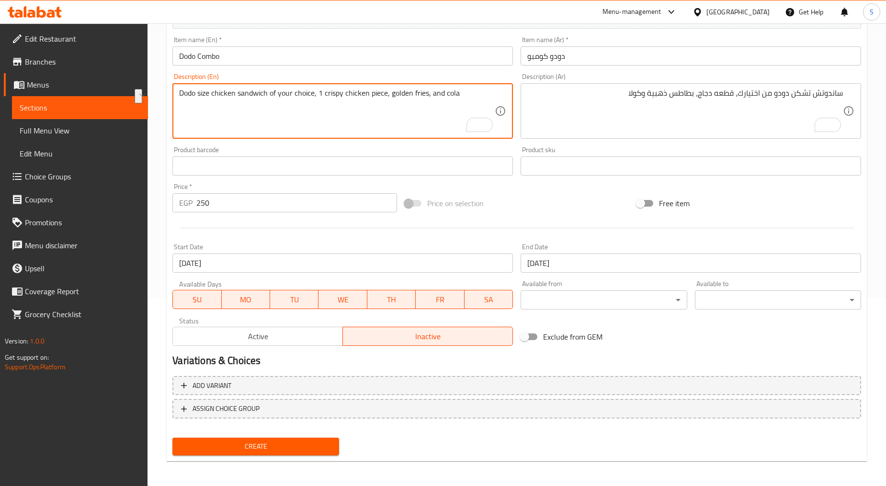
drag, startPoint x: 180, startPoint y: 92, endPoint x: 237, endPoint y: 103, distance: 57.6
click at [237, 103] on textarea "Dodo size chicken sandwich of your choice, 1 crispy chicken piece, golden fries…" at bounding box center [337, 111] width 316 height 45
click at [197, 115] on textarea "Dodo size chicken sandwich of your choice, 1 crispy chicken piece, golden fries…" at bounding box center [337, 111] width 316 height 45
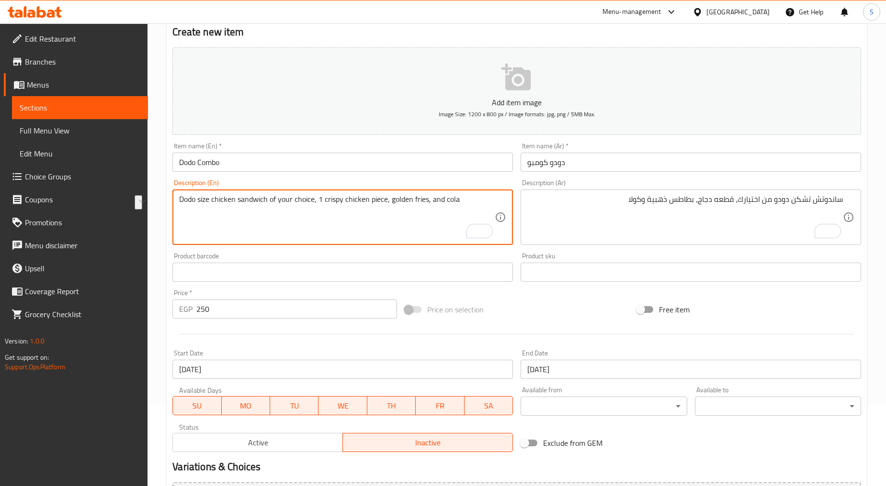
drag, startPoint x: 324, startPoint y: 201, endPoint x: 367, endPoint y: 202, distance: 42.6
click at [367, 202] on textarea "Dodo size chicken sandwich of your choice, 1 crispy chicken piece, golden fries…" at bounding box center [337, 217] width 316 height 45
click at [412, 216] on textarea "Dodo size chicken sandwich of your choice, 1 crispy chicken piece, golden fries…" at bounding box center [337, 217] width 316 height 45
click at [419, 203] on textarea "Dodo size chicken sandwich of your choice, 1 crispy chicken piece, golden fries…" at bounding box center [337, 217] width 316 height 45
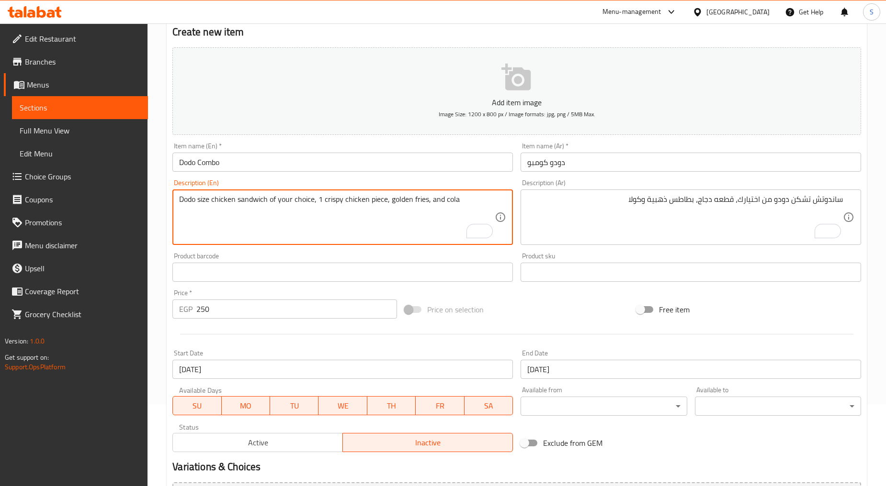
click at [429, 220] on textarea "Dodo size chicken sandwich of your choice, 1 crispy chicken piece, golden fries…" at bounding box center [337, 217] width 316 height 45
drag, startPoint x: 211, startPoint y: 199, endPoint x: 178, endPoint y: 204, distance: 33.4
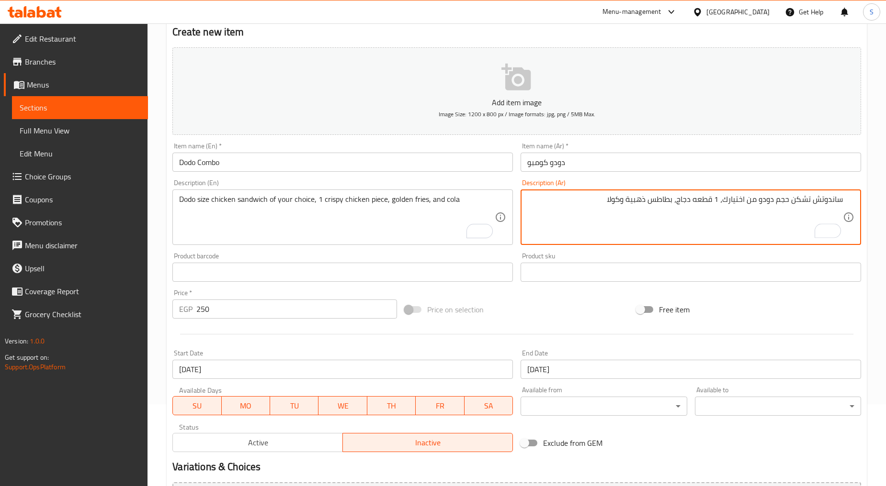
scroll to position [135, 0]
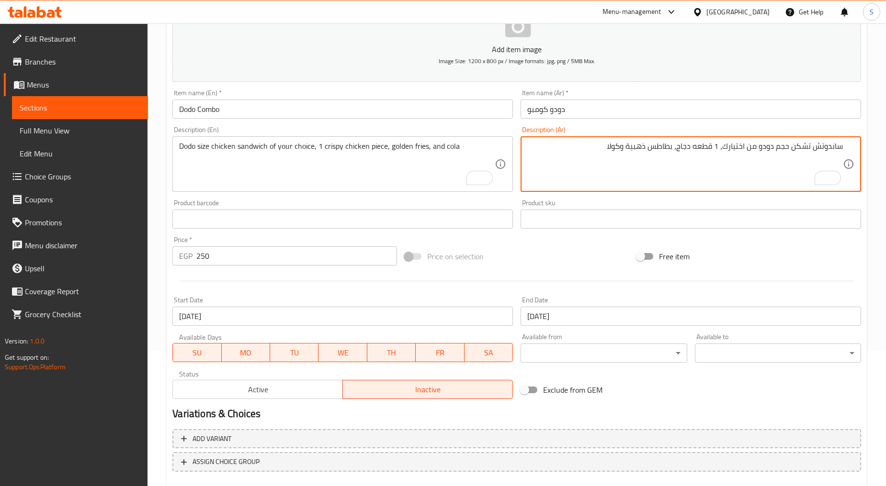
type textarea "ساندوتش تشكن حجم دودو من اختيارك، 1 قطعه دجاج، بطاطس ذهبية وكولا"
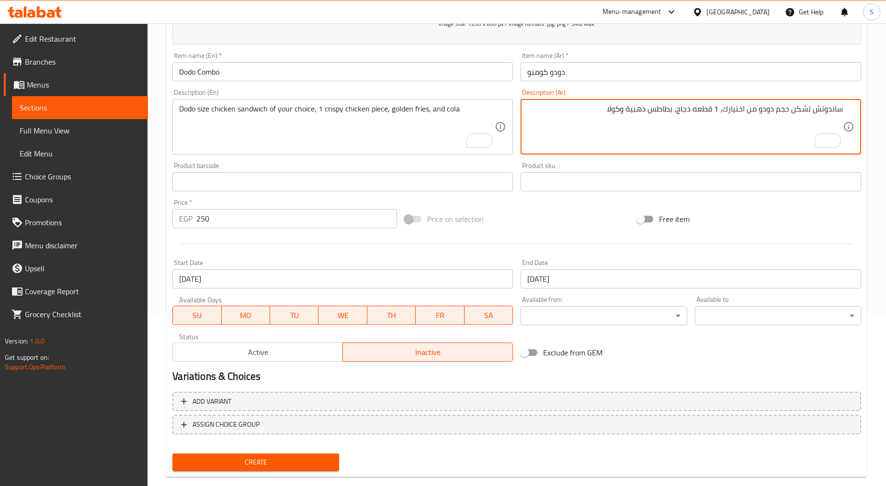
scroll to position [188, 0]
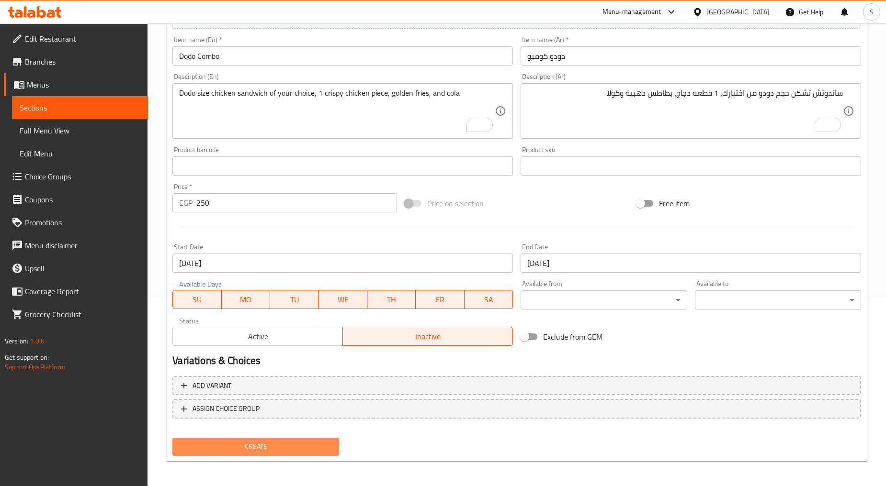
click at [251, 441] on span "Create" at bounding box center [255, 447] width 151 height 12
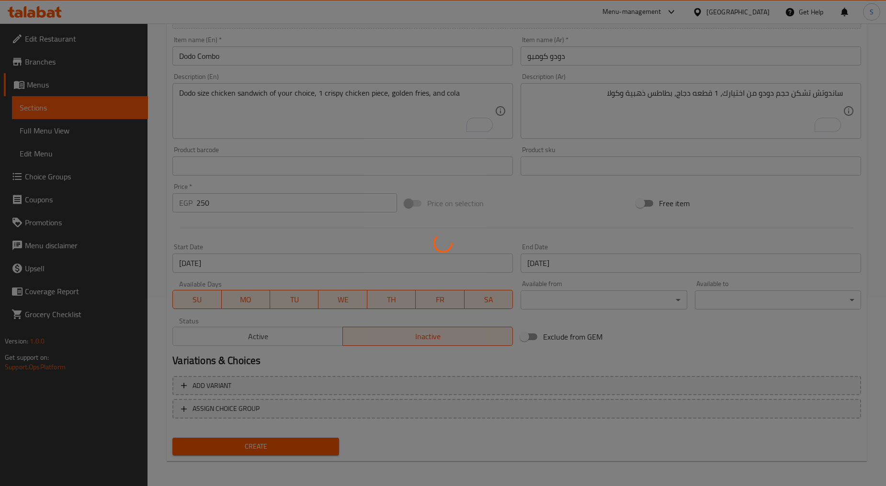
type input "0"
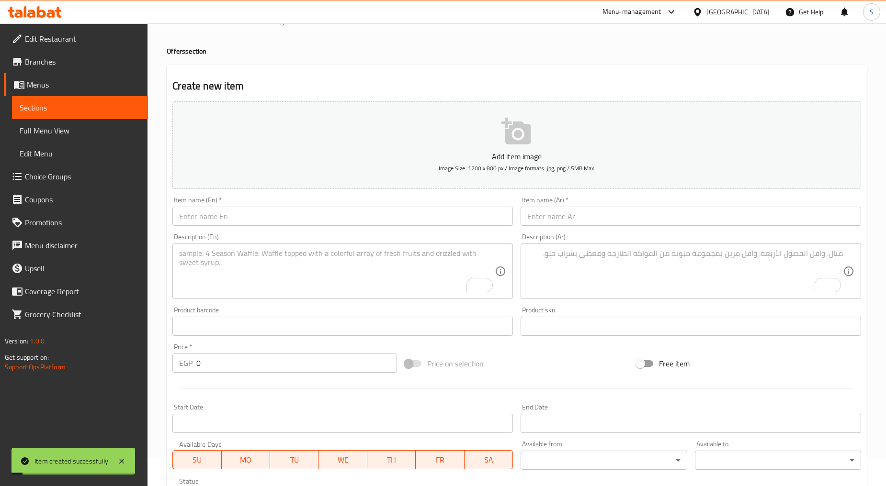
scroll to position [0, 0]
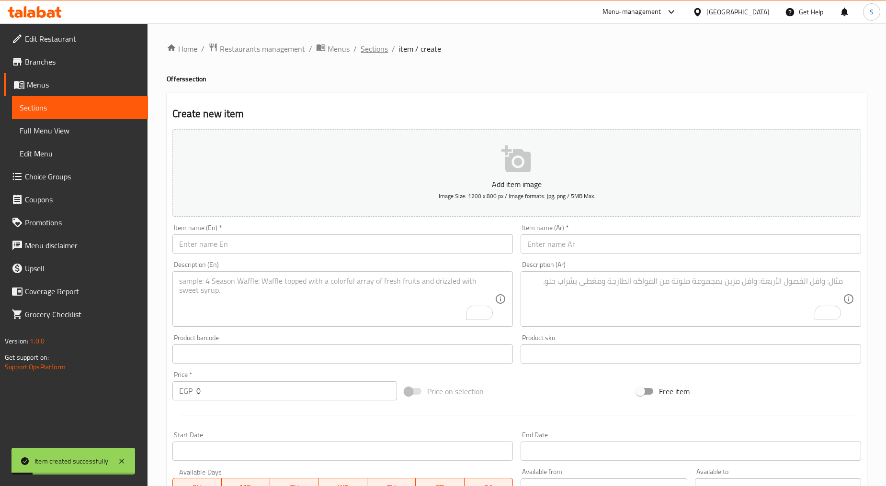
click at [373, 49] on span "Sections" at bounding box center [374, 48] width 27 height 11
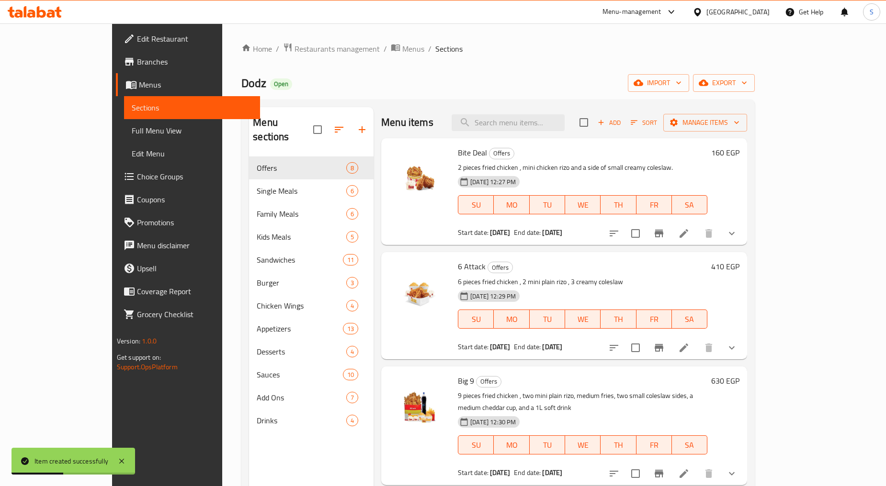
click at [137, 177] on span "Choice Groups" at bounding box center [194, 176] width 115 height 11
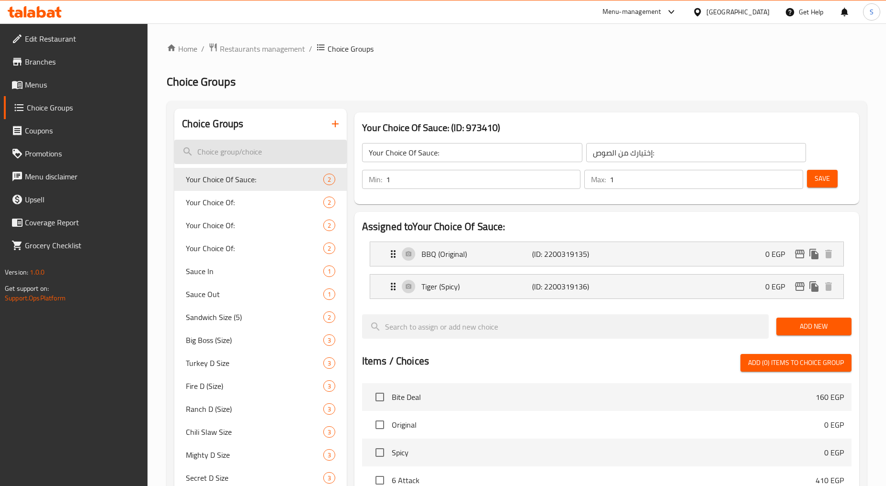
click at [289, 156] on input "search" at bounding box center [260, 152] width 172 height 24
click at [333, 127] on icon "button" at bounding box center [334, 123] width 11 height 11
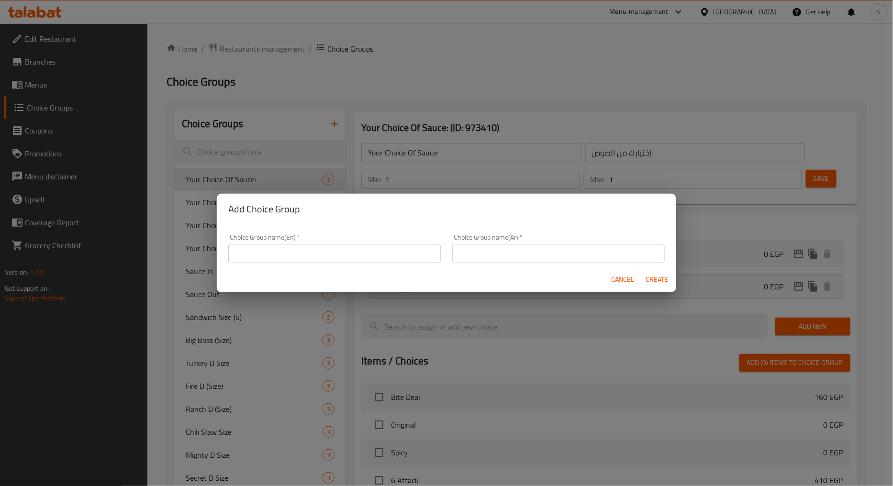
click at [323, 259] on input "text" at bounding box center [334, 253] width 213 height 19
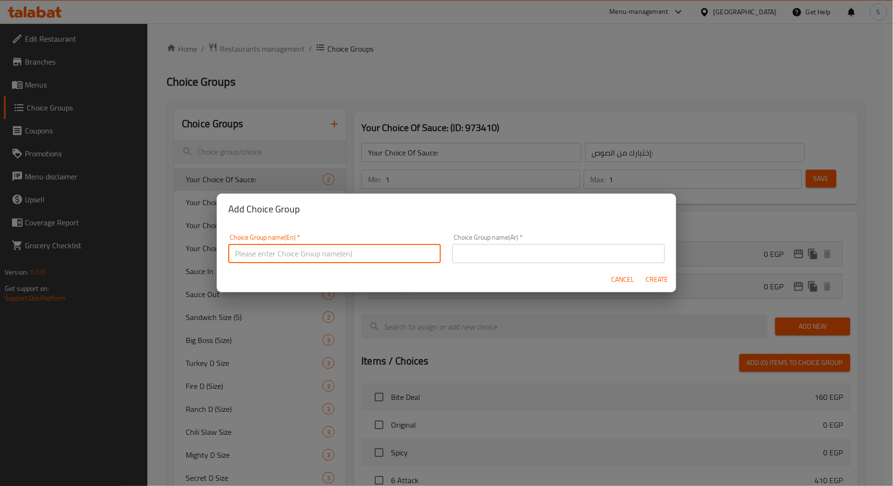
type input "Your Choice Of Sandwich:"
click at [278, 249] on input "Your Choice Of Sandwich:" at bounding box center [334, 253] width 213 height 19
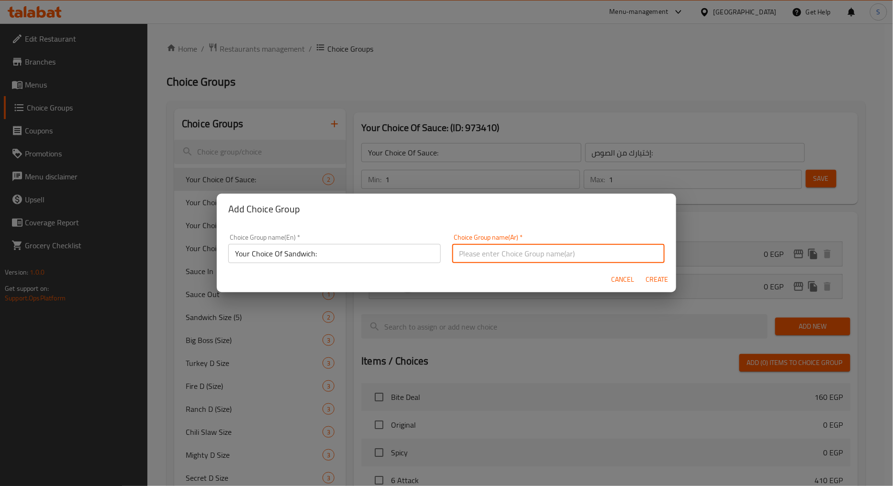
click at [480, 251] on input "text" at bounding box center [558, 253] width 213 height 19
paste input "اختيارك من الساندويتش:"
type input "اختيارك من الساندويتش:"
click at [651, 279] on span "Create" at bounding box center [657, 280] width 23 height 12
type input "Your Choice Of Sandwich:"
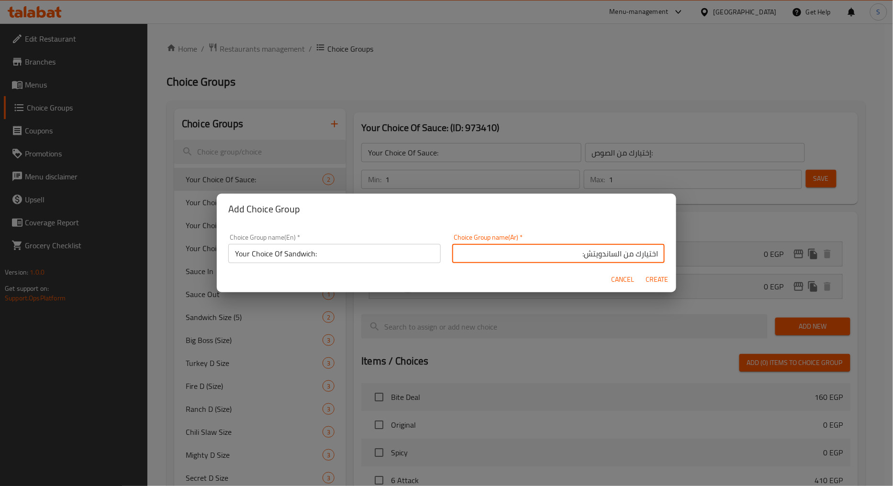
type input "اختيارك من الساندويتش:"
type input "0"
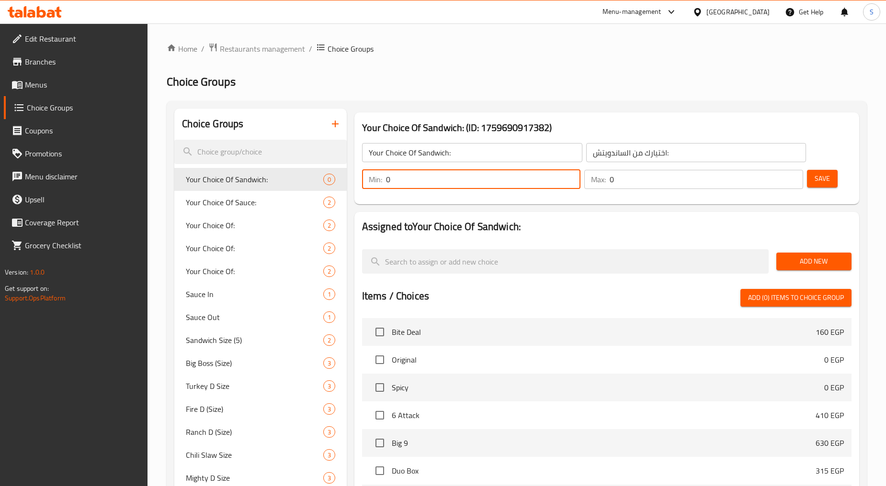
click at [442, 188] on input "0" at bounding box center [483, 179] width 195 height 19
type input "1"
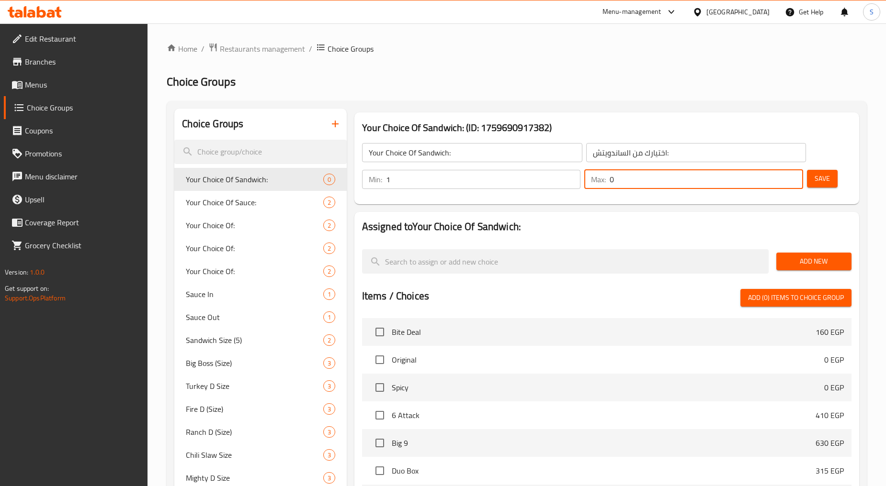
click at [656, 182] on input "0" at bounding box center [706, 179] width 193 height 19
type input "1"
click at [794, 256] on span "Add New" at bounding box center [814, 262] width 60 height 12
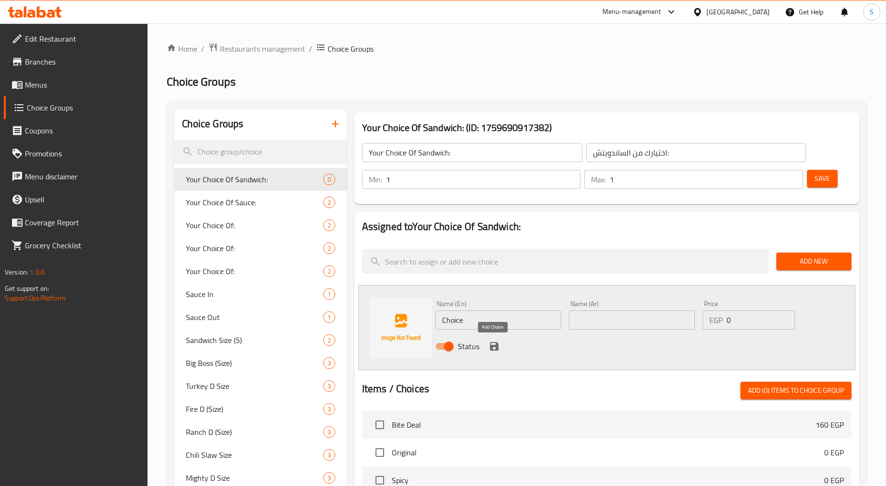
click at [491, 317] on input "Choice" at bounding box center [498, 320] width 126 height 19
paste input "rispy D Sandwich"
type input "Crispy D Sandwich"
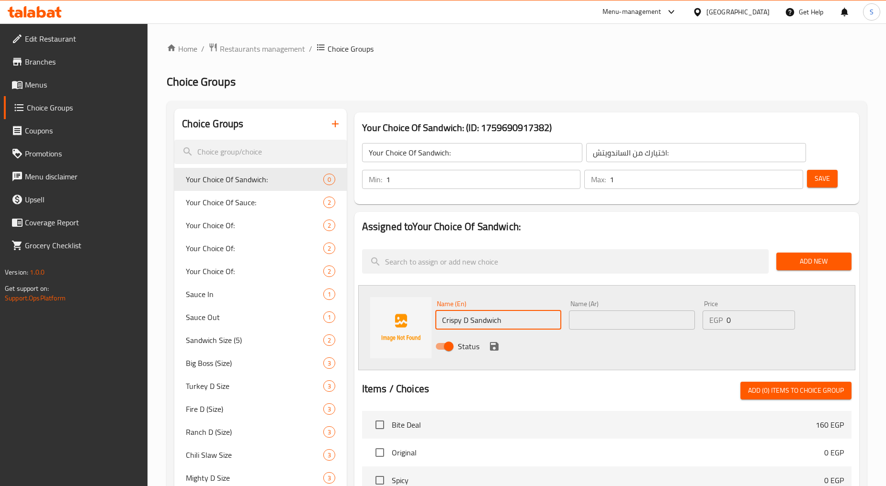
click at [641, 313] on input "text" at bounding box center [632, 320] width 126 height 19
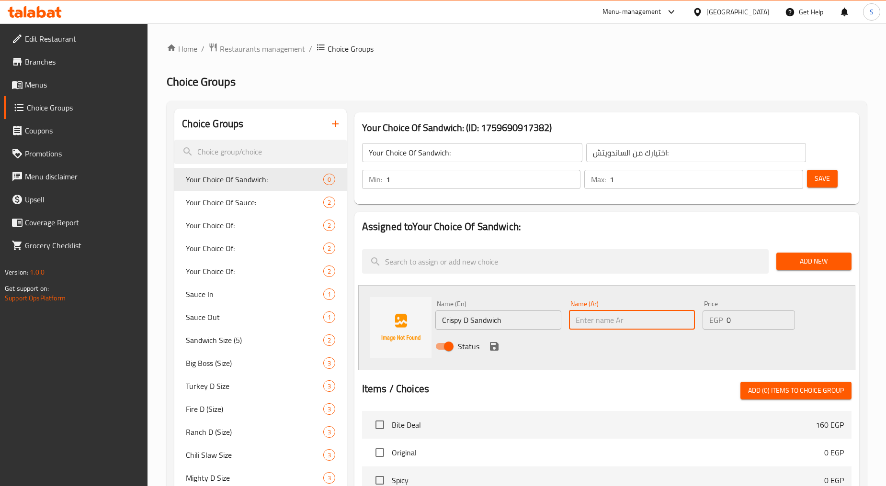
paste input "ساندويتش دي المقرمش"
click at [644, 321] on input "ساندويتش دي المقرمش" at bounding box center [632, 320] width 126 height 19
click at [451, 320] on input "Crispy D Sandwich" at bounding box center [498, 320] width 126 height 19
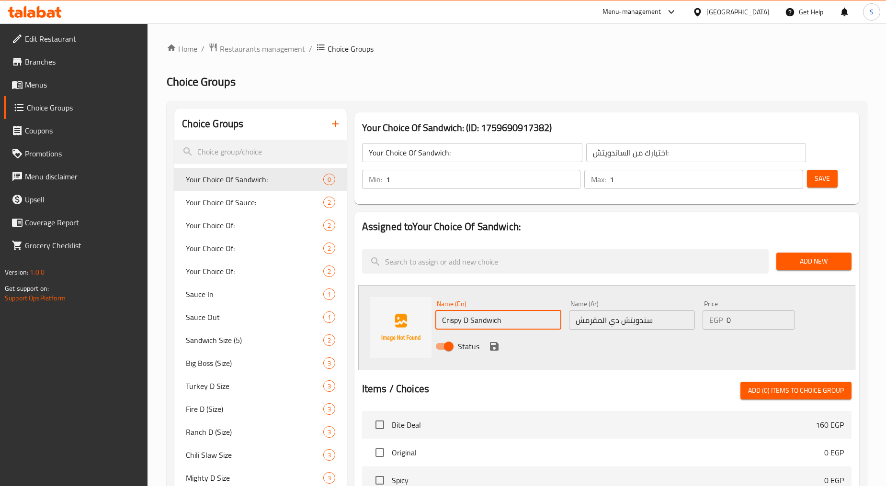
click at [601, 321] on input "سندويتش دي المقرمش" at bounding box center [632, 320] width 126 height 19
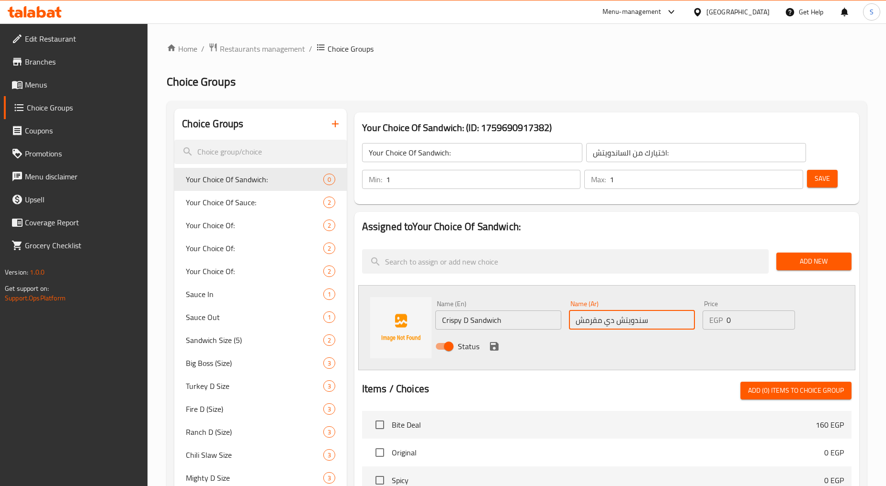
type input "سندويتش دي مقرمش"
click at [496, 349] on icon "save" at bounding box center [494, 346] width 9 height 9
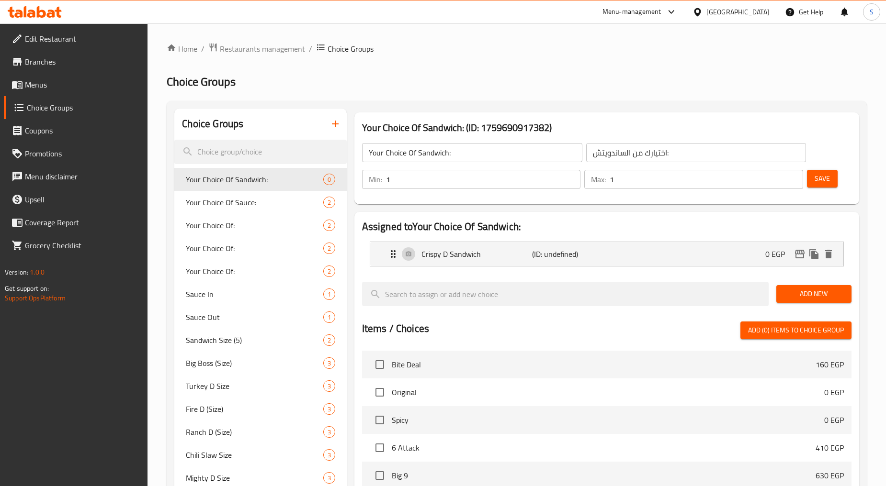
click at [799, 294] on span "Add New" at bounding box center [814, 294] width 60 height 12
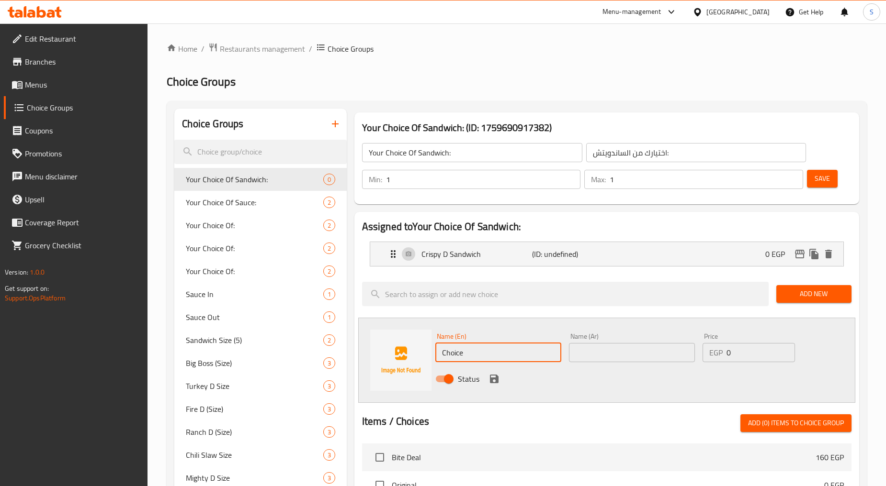
click at [503, 350] on input "Choice" at bounding box center [498, 352] width 126 height 19
paste input "Ranch D Sandwich"
type input "Ranch D Sandwich"
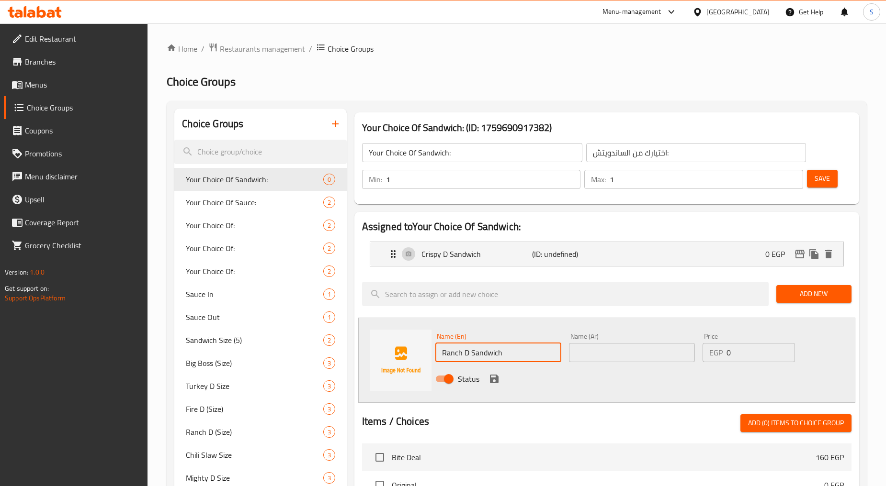
click at [616, 353] on input "text" at bounding box center [632, 352] width 126 height 19
paste input "ساندويتش رانش دي"
click at [600, 355] on input "ساندويتش رانش دي" at bounding box center [632, 352] width 126 height 19
click at [637, 351] on input "ساندويتش دي" at bounding box center [632, 352] width 126 height 19
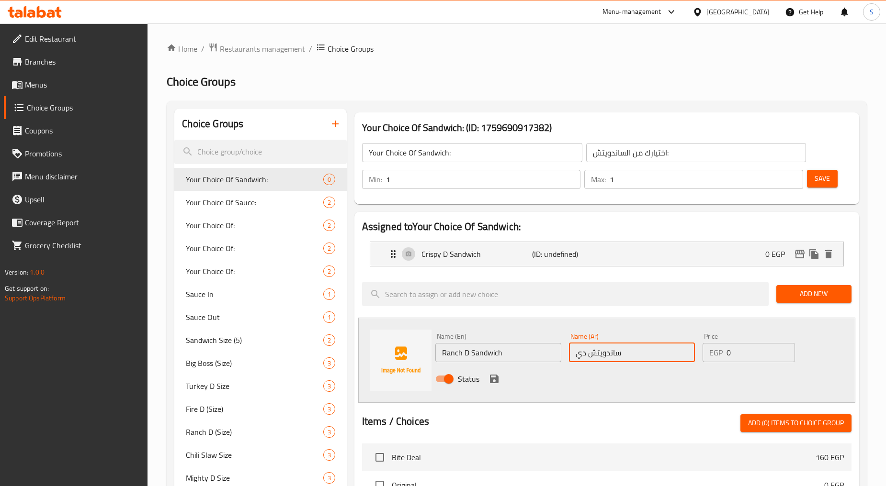
paste input "رانش"
click at [628, 354] on input "ساندويتش دي رانش" at bounding box center [632, 352] width 126 height 19
click at [629, 353] on input "ساندويتش دي رانش" at bounding box center [632, 352] width 126 height 19
type input "سندويتش دي رانش"
click at [493, 381] on icon "save" at bounding box center [493, 378] width 11 height 11
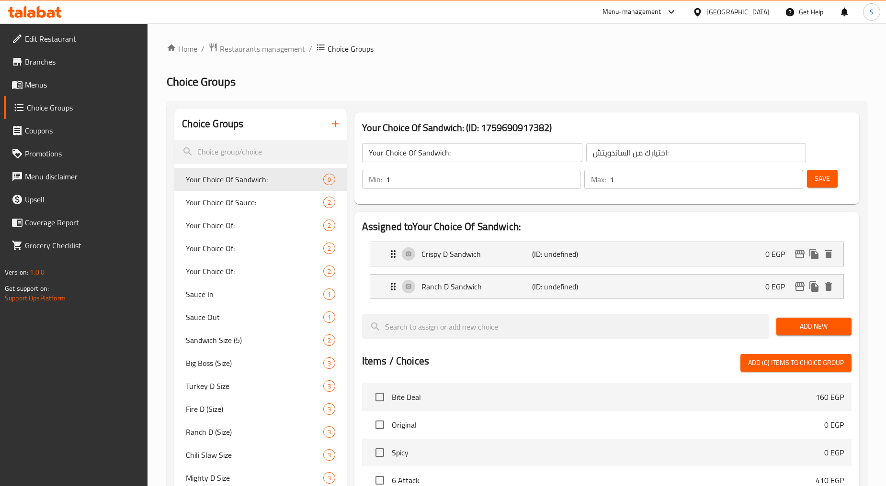
click at [800, 329] on span "Add New" at bounding box center [814, 327] width 60 height 12
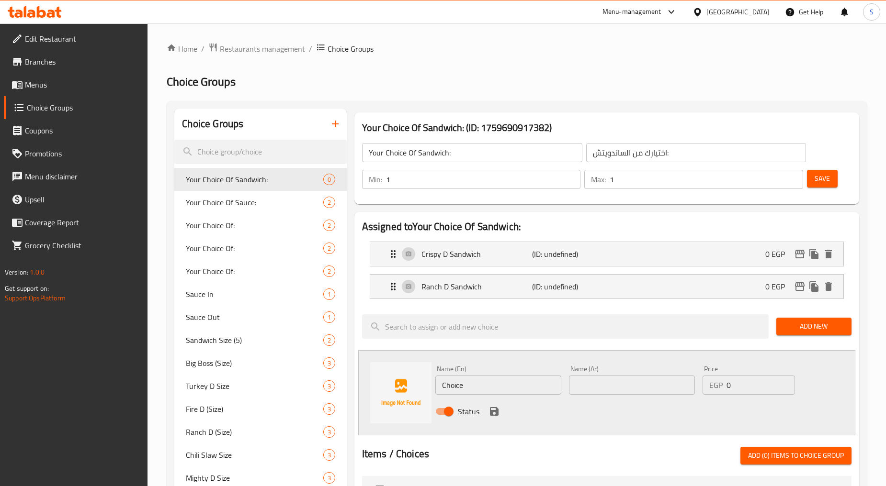
click at [499, 395] on div "Name (En) Choice Name (En)" at bounding box center [498, 380] width 134 height 37
click at [496, 388] on input "Choice" at bounding box center [498, 385] width 126 height 19
paste input "BIg Boss Sandwich"
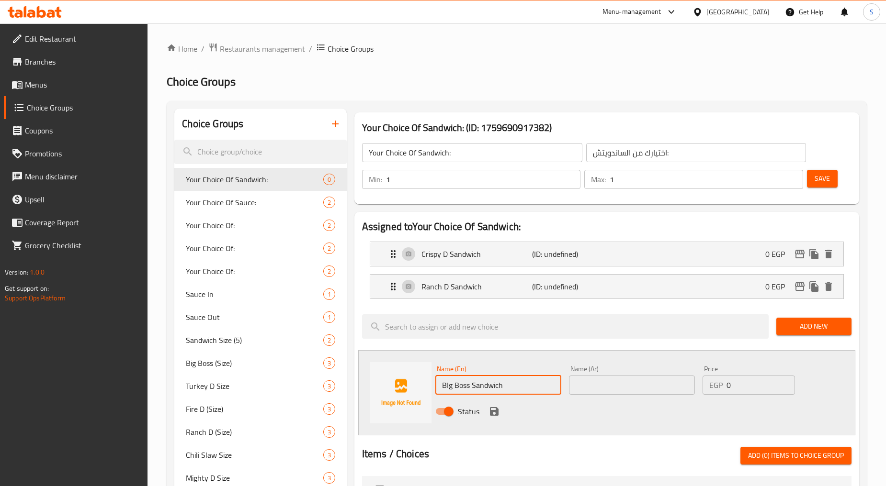
click at [448, 388] on input "BIg Boss Sandwich" at bounding box center [498, 385] width 126 height 19
click at [448, 386] on input "B Ig Boss Sandwich" at bounding box center [498, 385] width 126 height 19
click at [453, 389] on input "B Ig Boss Sandwich" at bounding box center [498, 385] width 126 height 19
click at [479, 384] on input "Big Boss Sandwich" at bounding box center [498, 385] width 126 height 19
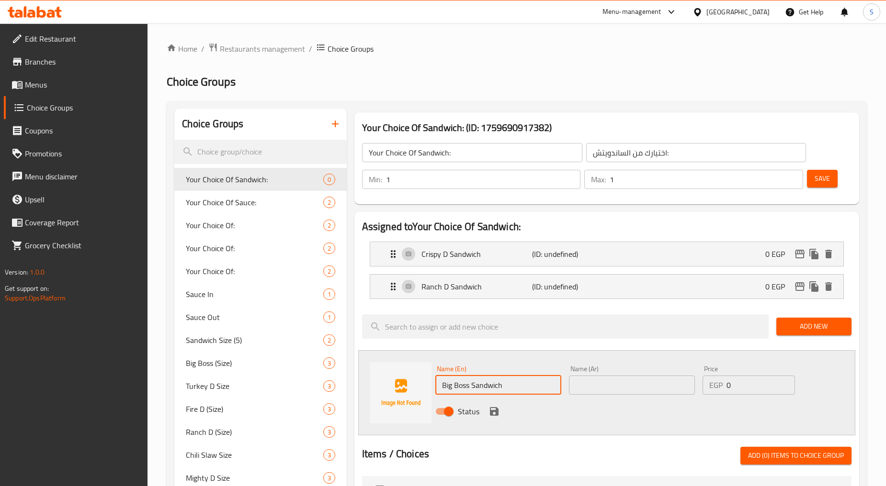
click at [479, 384] on input "Big Boss Sandwich" at bounding box center [498, 385] width 126 height 19
type input "Big Boss Sandwich"
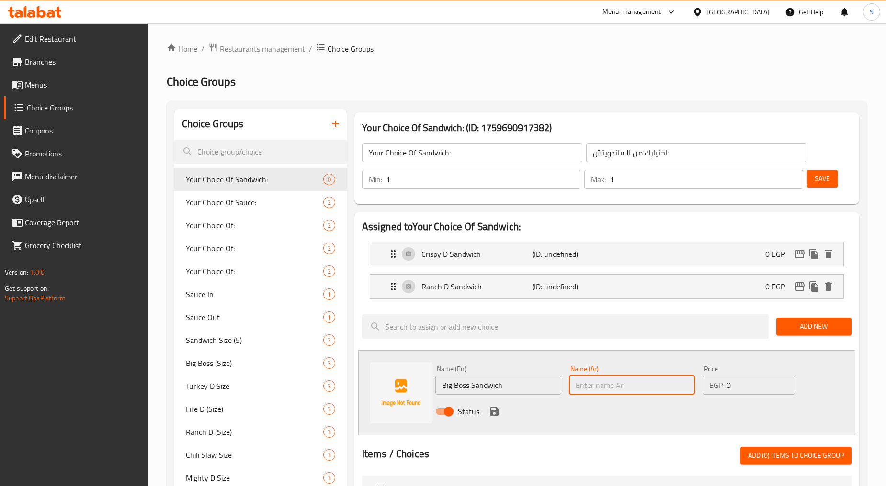
click at [623, 377] on input "text" at bounding box center [632, 385] width 126 height 19
paste input "ساندويتش بيج بوس"
click at [586, 388] on input "ساندويتش بيج بوس" at bounding box center [632, 385] width 126 height 19
click at [629, 388] on input "ساندويتش بيج بوص" at bounding box center [632, 385] width 126 height 19
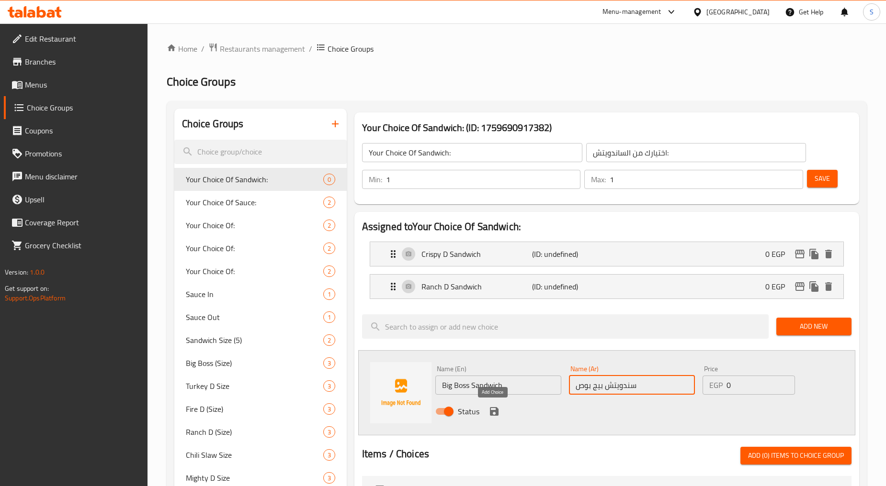
type input "سندويتش بيج بوص"
click at [496, 415] on icon "save" at bounding box center [494, 411] width 9 height 9
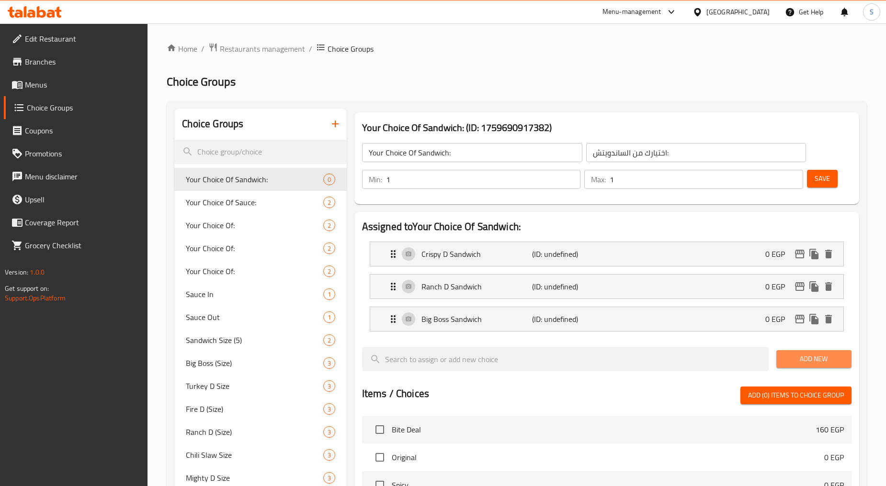
drag, startPoint x: 796, startPoint y: 362, endPoint x: 792, endPoint y: 373, distance: 11.8
click at [797, 362] on span "Add New" at bounding box center [814, 359] width 60 height 12
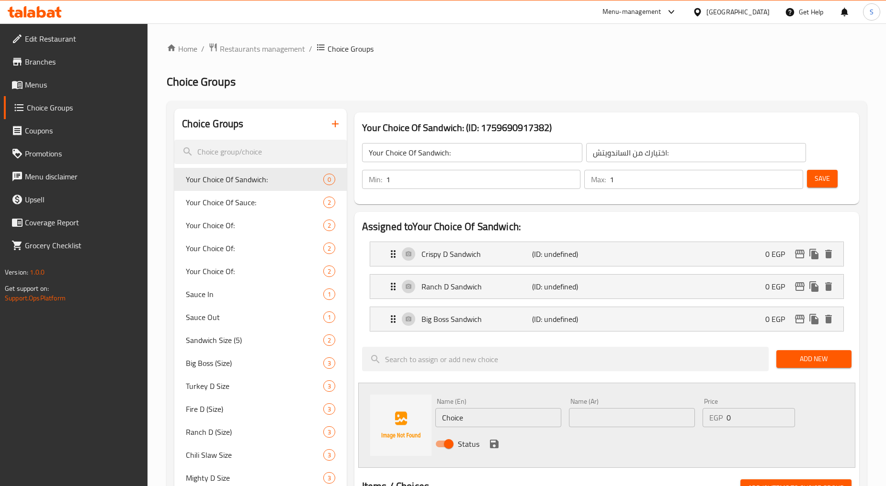
click at [490, 413] on input "Choice" at bounding box center [498, 417] width 126 height 19
paste input "Turkey D Sandwich"
type input "Turkey D Sandwich"
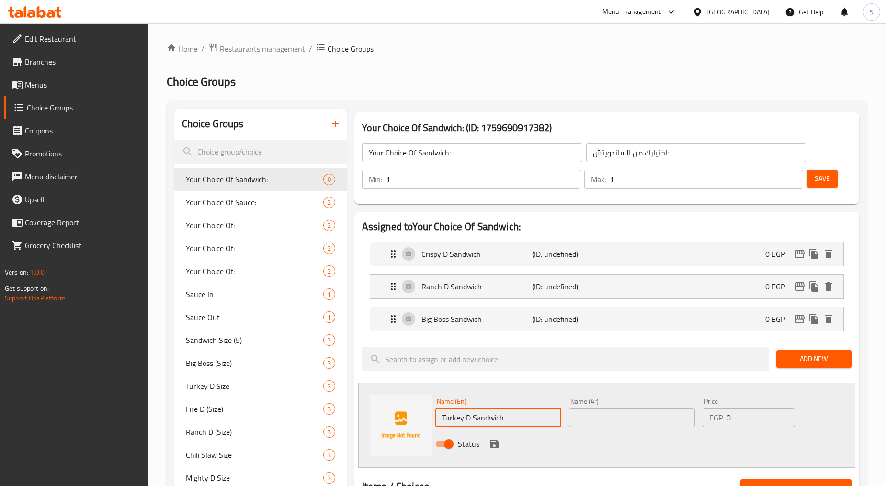
click at [629, 424] on input "text" at bounding box center [632, 417] width 126 height 19
paste input "ساندويتش ديك رومي دي"
drag, startPoint x: 620, startPoint y: 421, endPoint x: 587, endPoint y: 422, distance: 33.5
click at [587, 422] on input "ساندويتش ديك رومي دي" at bounding box center [632, 417] width 126 height 19
click at [678, 419] on input "ساندويتش دي" at bounding box center [632, 417] width 126 height 19
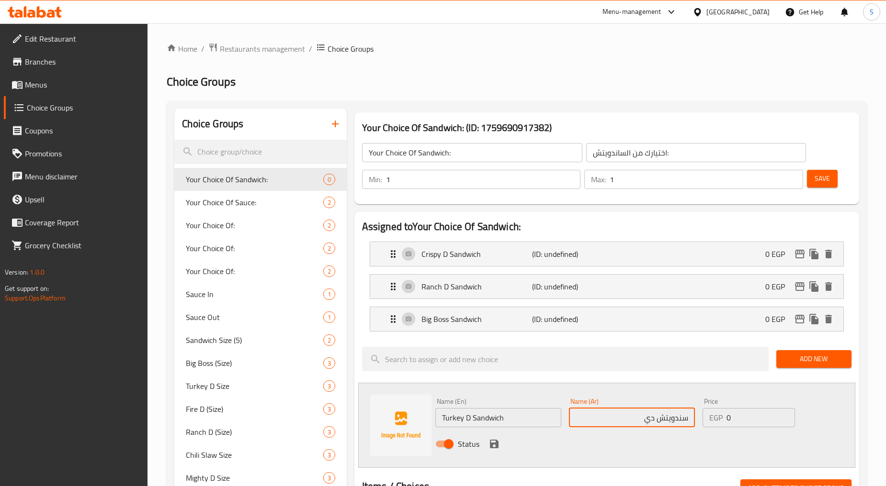
click at [631, 420] on input "سندويتش دي" at bounding box center [632, 417] width 126 height 19
type input "سندويتش دي تركي"
click at [497, 446] on icon "save" at bounding box center [494, 444] width 9 height 9
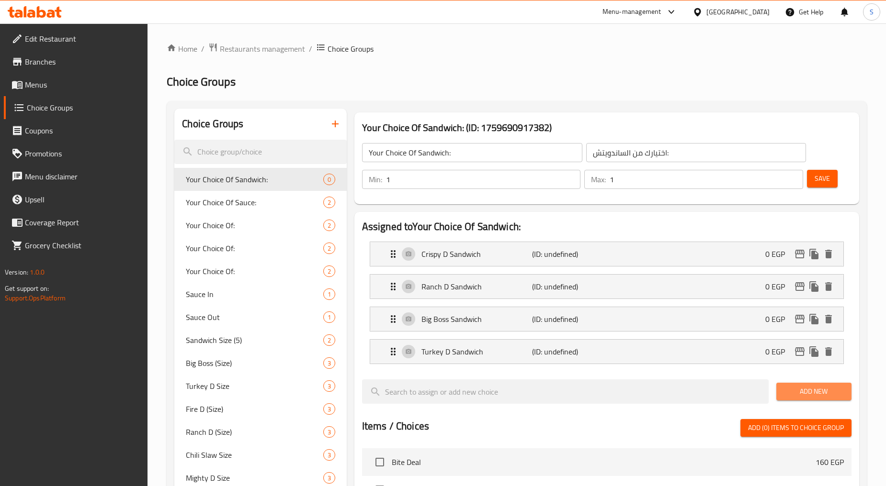
click at [787, 395] on span "Add New" at bounding box center [814, 392] width 60 height 12
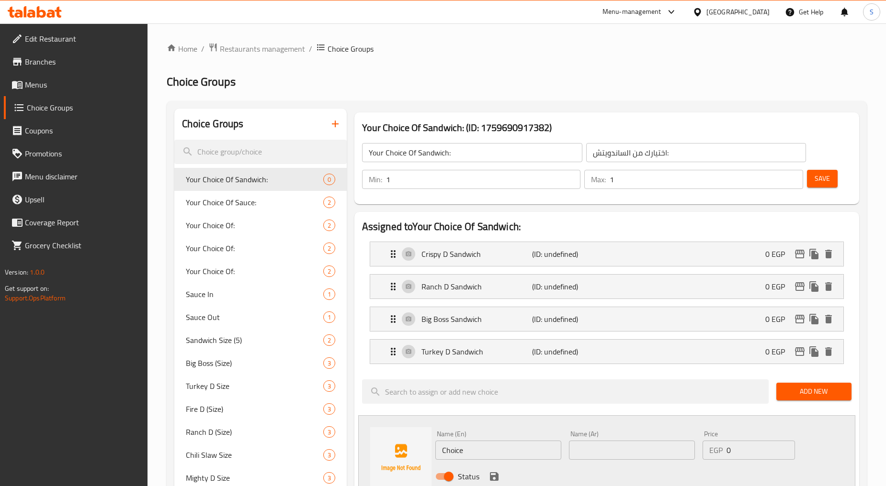
click at [482, 442] on input "Choice" at bounding box center [498, 450] width 126 height 19
paste input "Fire D Sandwich"
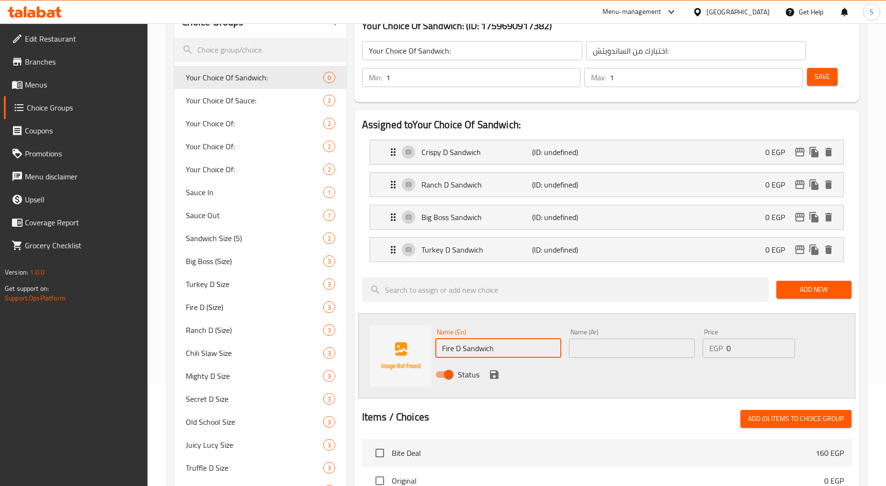
scroll to position [106, 0]
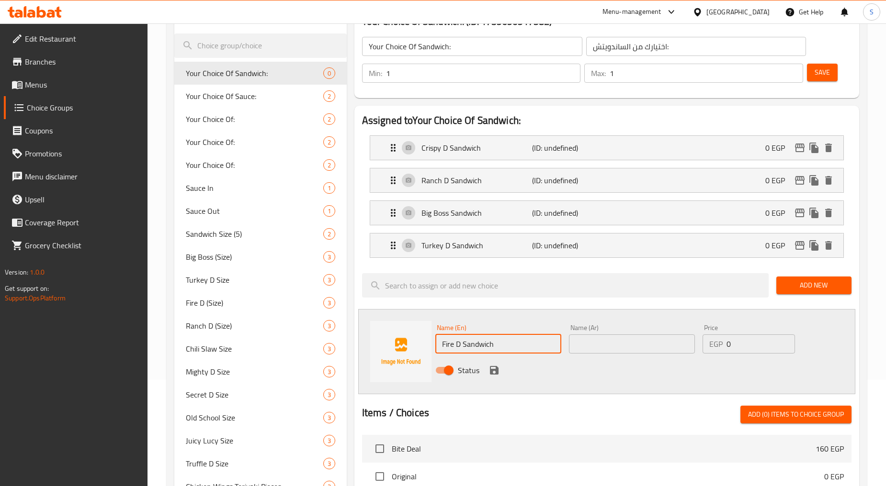
type input "Fire D Sandwich"
click at [598, 341] on input "text" at bounding box center [632, 344] width 126 height 19
paste input "ساندويتش فاير دي"
click at [679, 348] on input "ساندويتش فاير دي" at bounding box center [632, 344] width 126 height 19
click at [646, 345] on input "سندويتش فاير دي" at bounding box center [632, 344] width 126 height 19
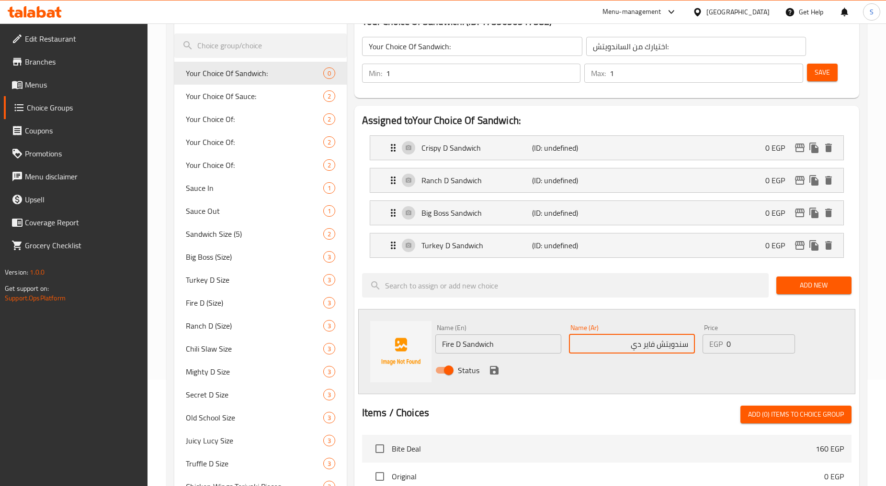
click at [646, 345] on input "سندويتش فاير دي" at bounding box center [632, 344] width 126 height 19
click at [628, 345] on input "سندويتش دي" at bounding box center [632, 344] width 126 height 19
paste input "فاير"
type input "سندويتش دي فاير"
click at [495, 374] on icon "save" at bounding box center [494, 370] width 9 height 9
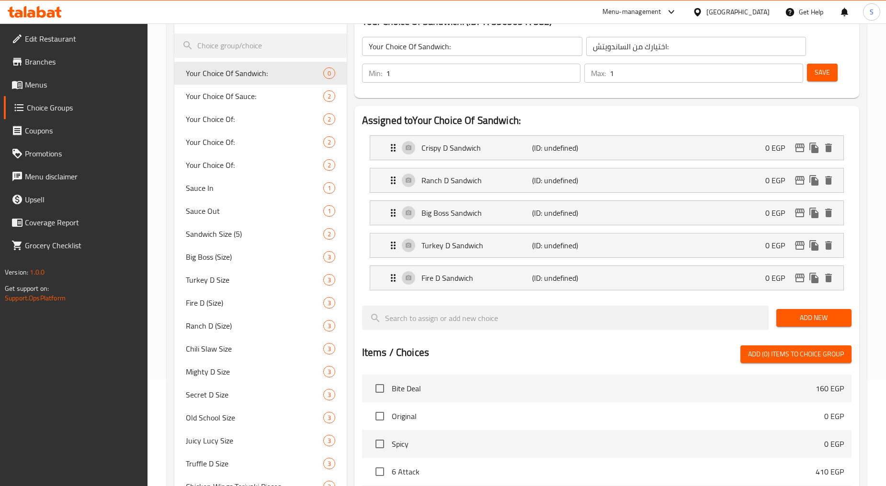
click at [820, 320] on span "Add New" at bounding box center [814, 318] width 60 height 12
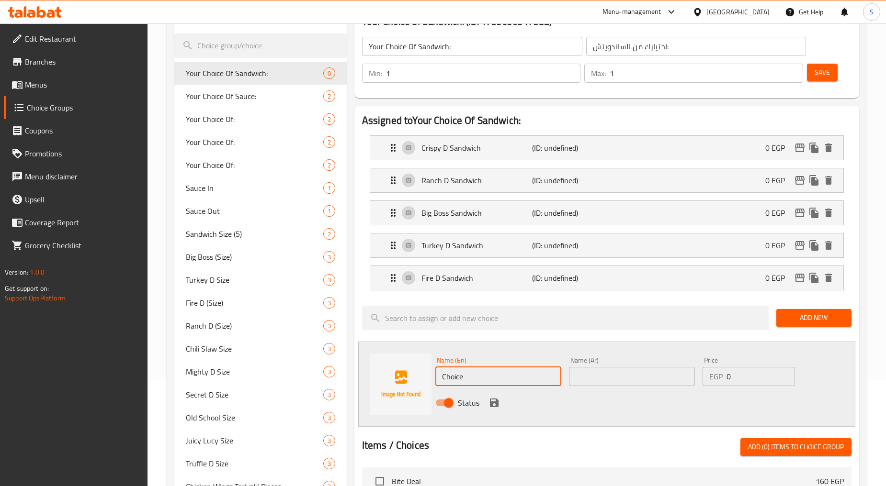
click at [504, 380] on input "Choice" at bounding box center [498, 376] width 126 height 19
paste input "Secret D Sandwich"
type input "Secret D Sandwich"
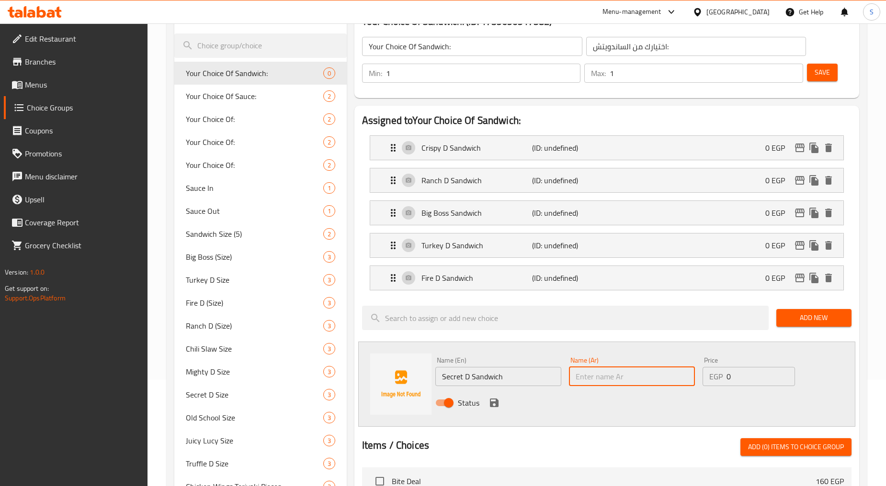
click at [596, 380] on input "text" at bounding box center [632, 376] width 126 height 19
type input "سندويتش دي سيكريت"
click at [492, 405] on icon "save" at bounding box center [493, 402] width 11 height 11
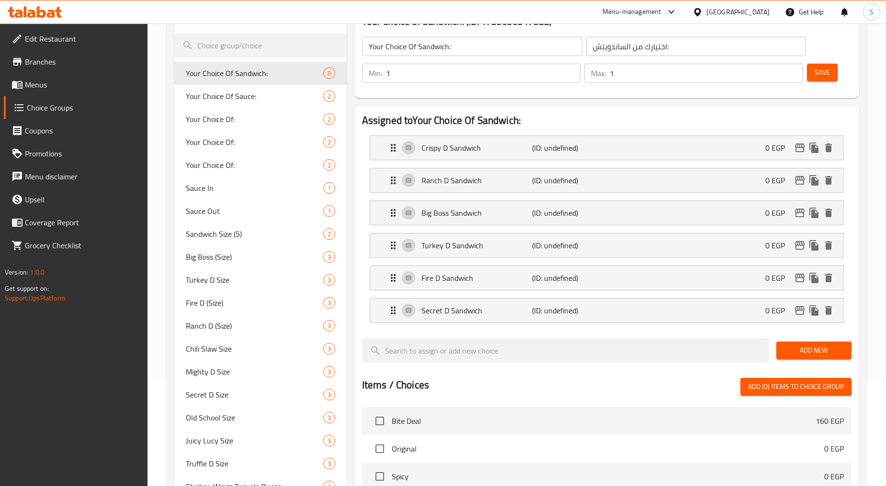
click at [804, 341] on div "Add New" at bounding box center [813, 351] width 83 height 32
click at [805, 348] on span "Add New" at bounding box center [814, 351] width 60 height 12
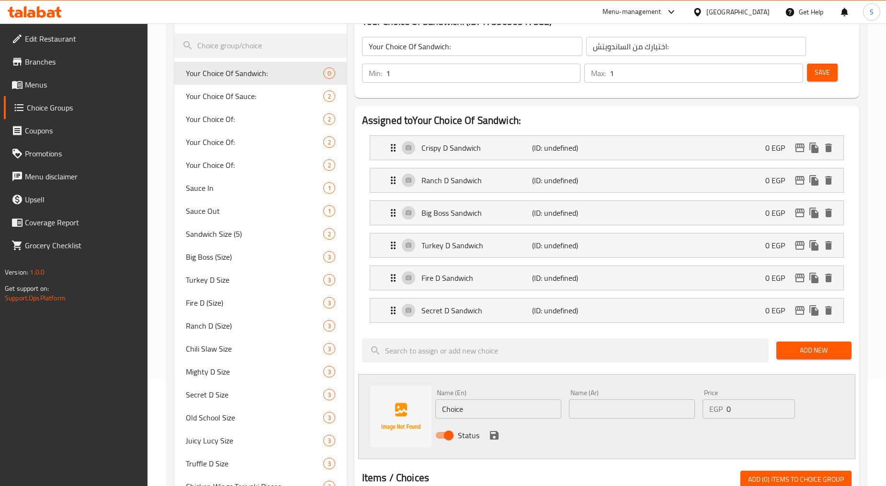
click at [517, 408] on input "Choice" at bounding box center [498, 409] width 126 height 19
paste input "ilislow Sandwich"
type input "Chilislow Sandwich"
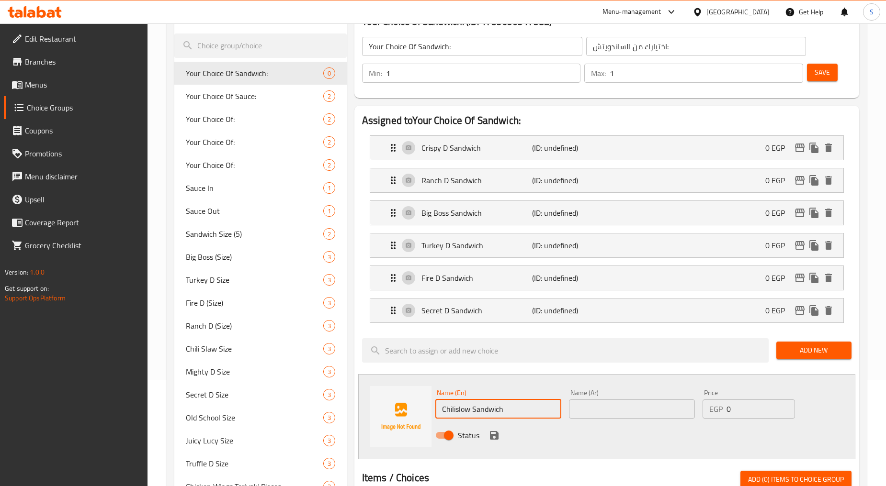
click at [611, 405] on input "text" at bounding box center [632, 409] width 126 height 19
paste input "ساندويتش تشيليسلو"
type input "ساندويتش تشيليسلو"
click at [456, 410] on input "Chilislow Sandwich" at bounding box center [498, 409] width 126 height 19
type input "Chili slow Sandwich"
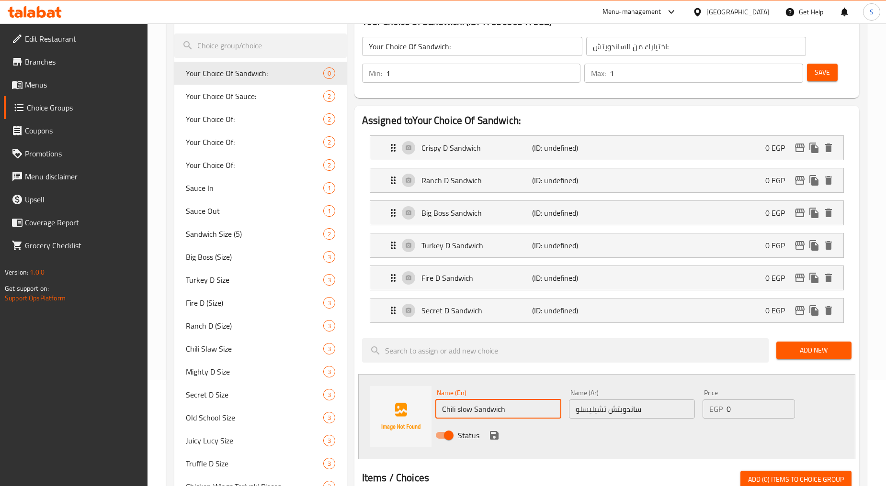
click at [476, 413] on input "Chili slow Sandwich" at bounding box center [498, 409] width 126 height 19
click at [588, 410] on input "ساندويتش تشيليسلو" at bounding box center [632, 409] width 126 height 19
type input "ساندويتش تشيلي سلو"
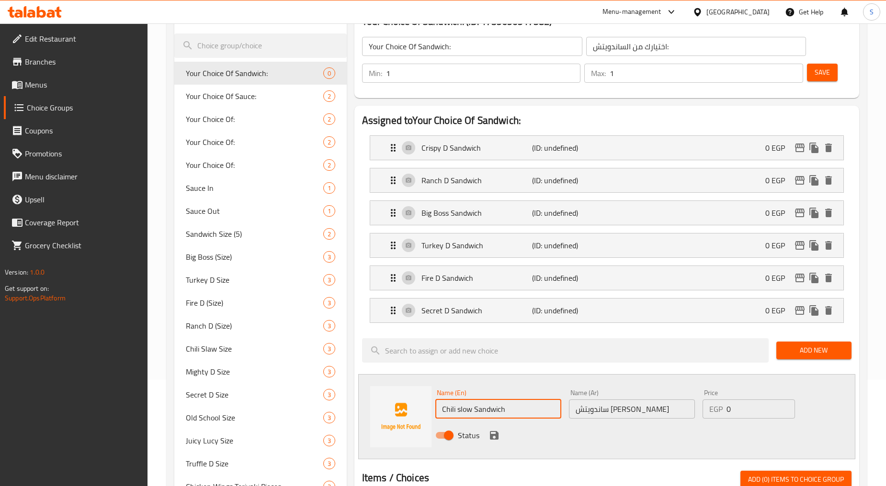
click at [463, 413] on input "Chili slow Sandwich" at bounding box center [498, 409] width 126 height 19
click at [458, 412] on input "Chili slow Sandwich" at bounding box center [498, 409] width 126 height 19
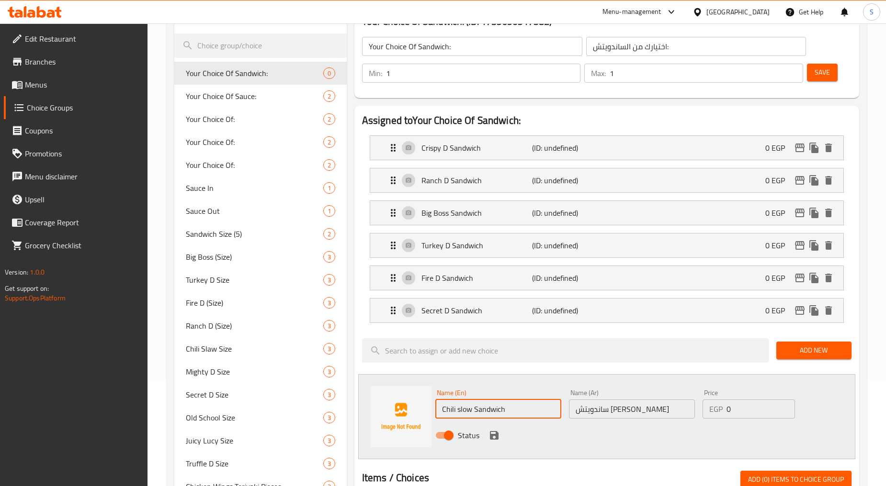
type input "Chili Slow Sandwich"
click at [492, 439] on icon "save" at bounding box center [494, 435] width 9 height 9
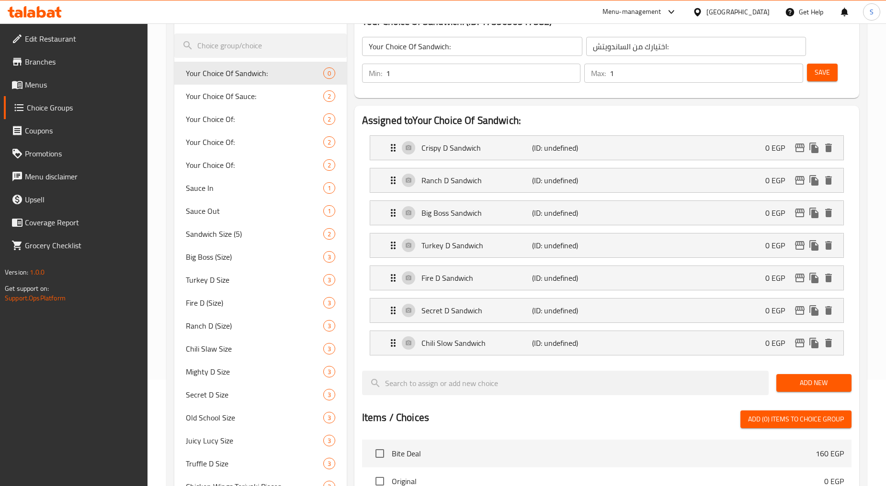
click at [791, 385] on span "Add New" at bounding box center [814, 383] width 60 height 12
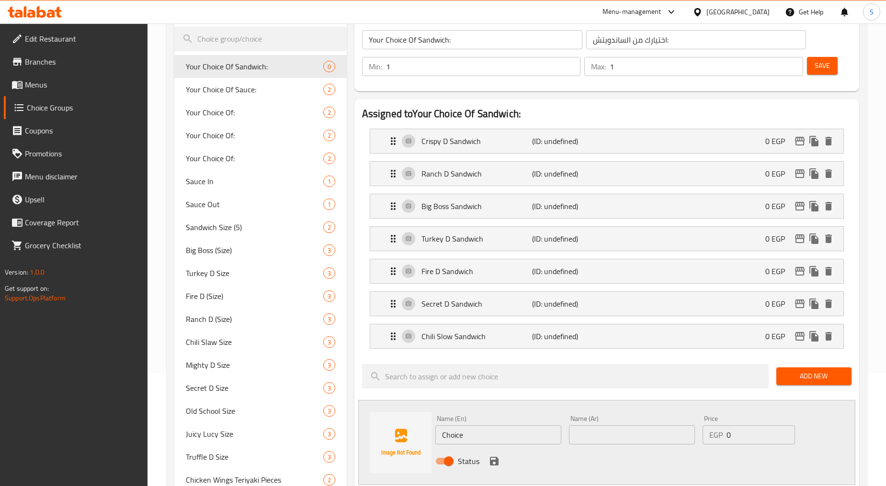
scroll to position [213, 0]
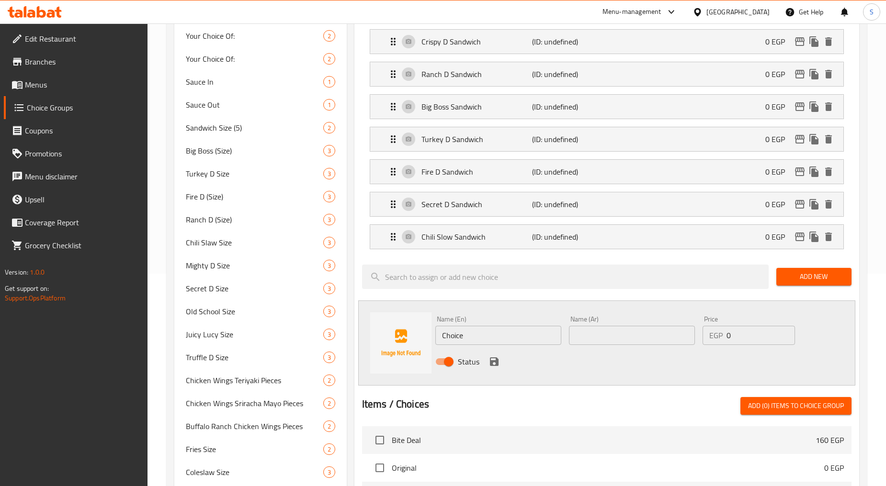
click at [465, 335] on input "Choice" at bounding box center [498, 335] width 126 height 19
paste input "Mighty D Sandwich"
type input "Mighty D Sandwich"
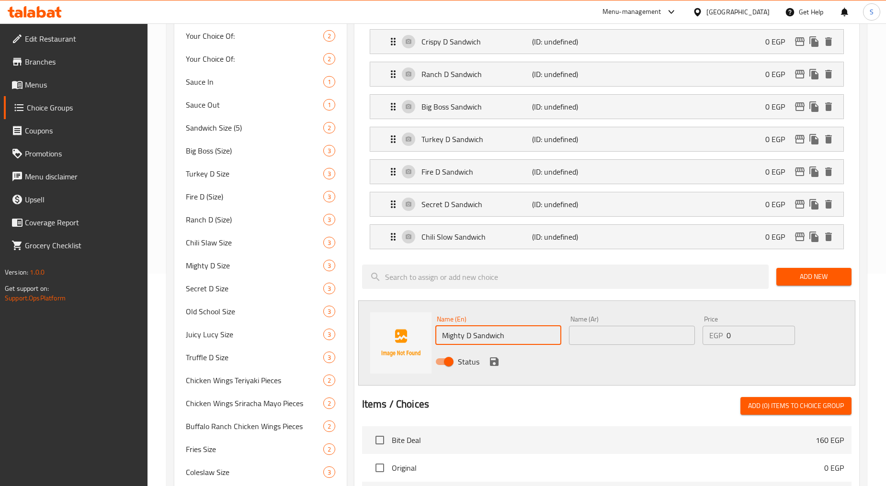
click at [626, 331] on input "text" at bounding box center [632, 335] width 126 height 19
paste input "ساندويتش مايتي دي"
click at [678, 338] on input "ساندويتش مايتي دي" at bounding box center [632, 335] width 126 height 19
click at [646, 340] on input "سندويتش مايتي دي" at bounding box center [632, 335] width 126 height 19
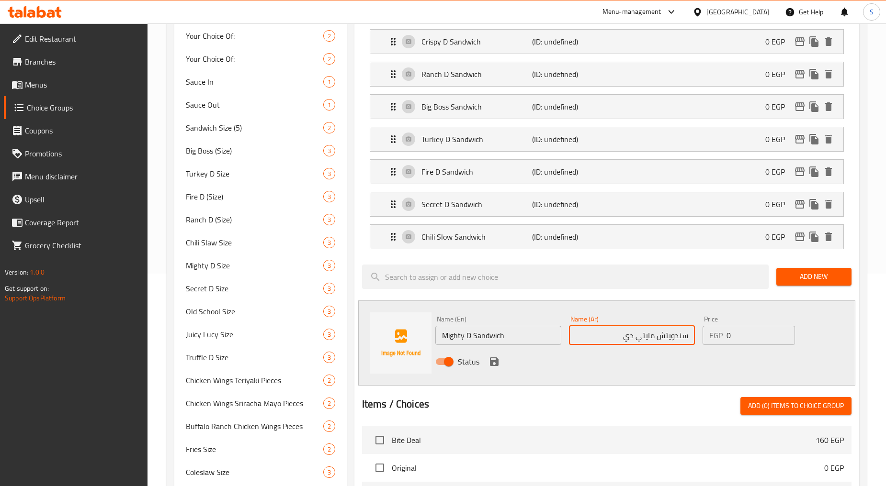
click at [646, 340] on input "سندويتش مايتي دي" at bounding box center [632, 335] width 126 height 19
click at [621, 339] on input "سندويتش دي" at bounding box center [632, 335] width 126 height 19
paste input "مايتي"
type input "سندويتش دي مايتي"
click at [503, 367] on div "Status" at bounding box center [631, 362] width 401 height 26
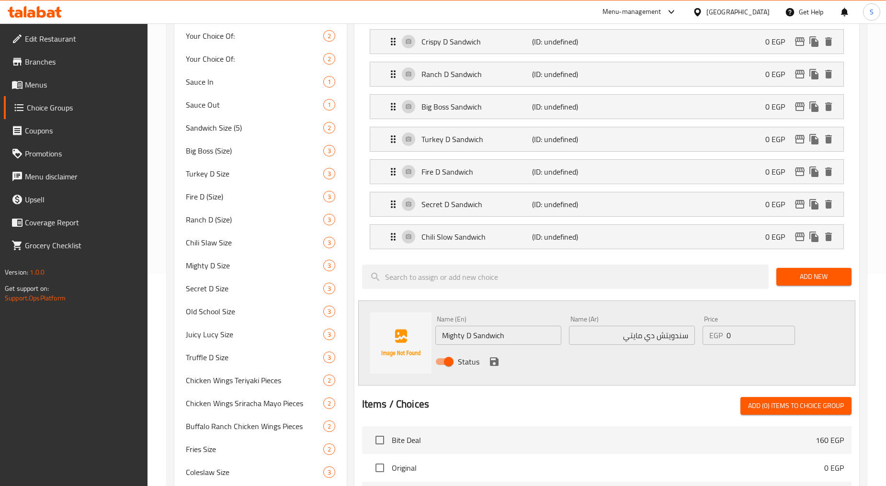
click at [496, 363] on icon "save" at bounding box center [494, 362] width 9 height 9
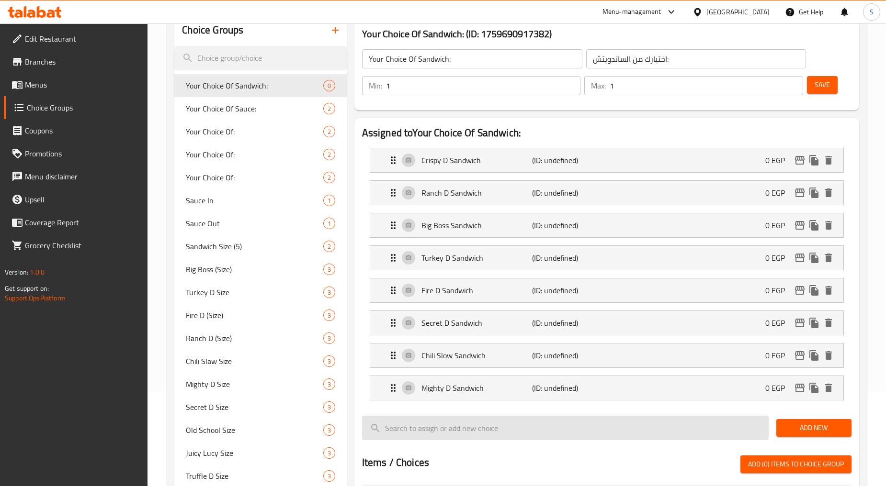
scroll to position [106, 0]
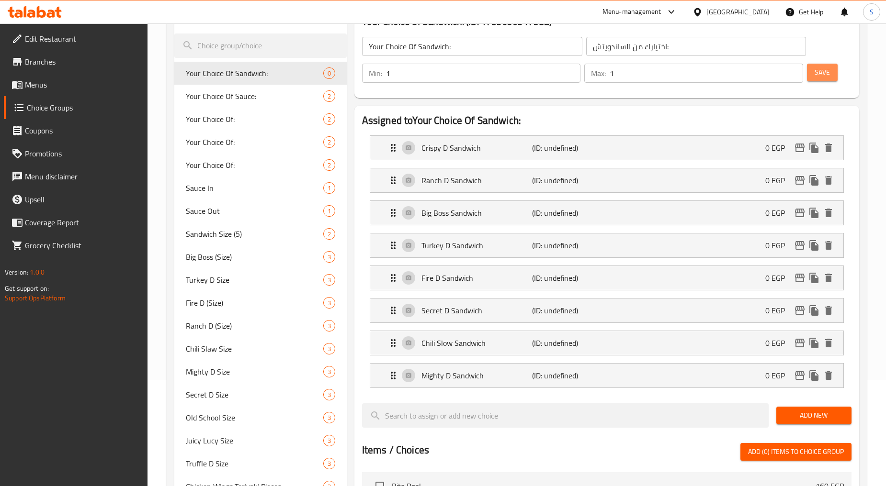
click at [819, 77] on span "Save" at bounding box center [821, 73] width 15 height 12
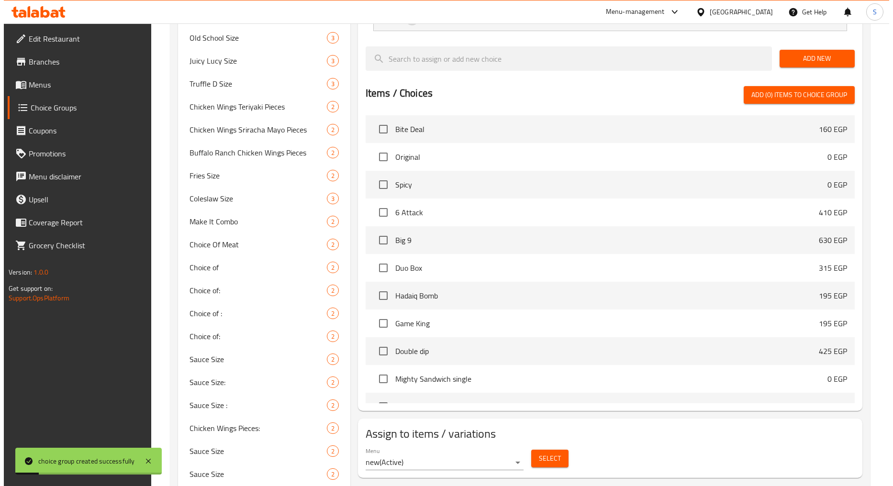
scroll to position [479, 0]
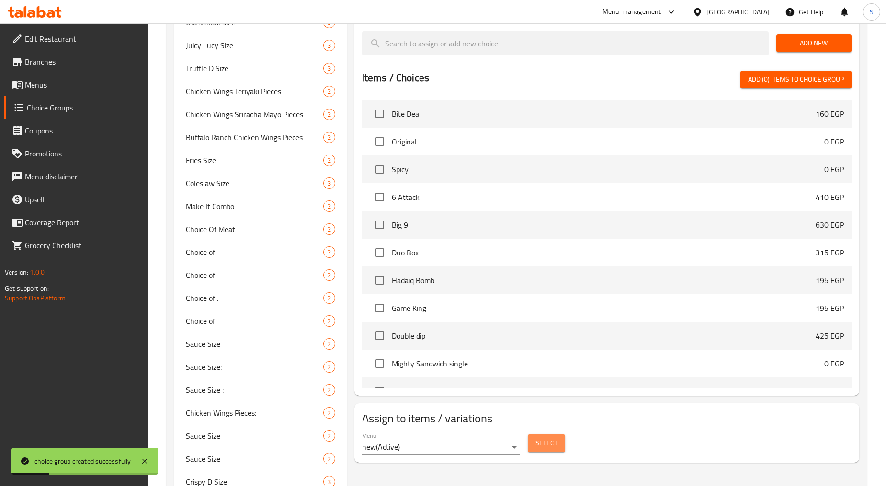
click at [554, 444] on span "Select" at bounding box center [546, 444] width 22 height 12
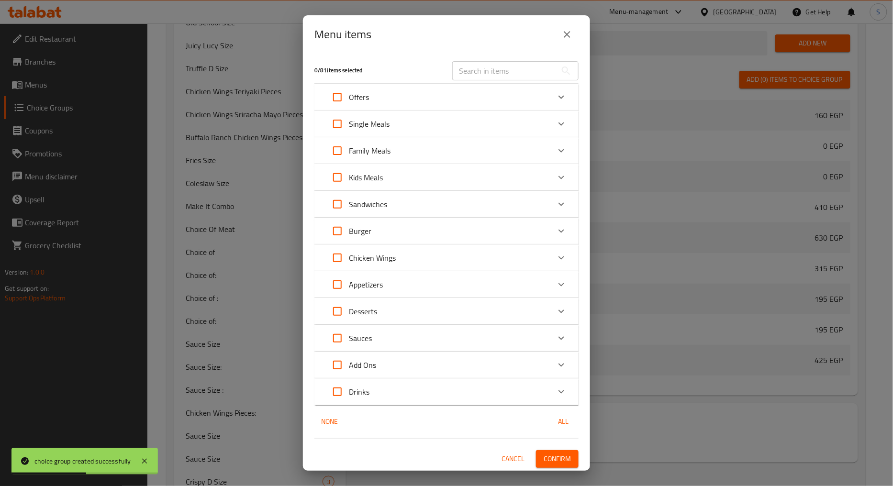
click at [409, 96] on div "Offers" at bounding box center [438, 97] width 224 height 23
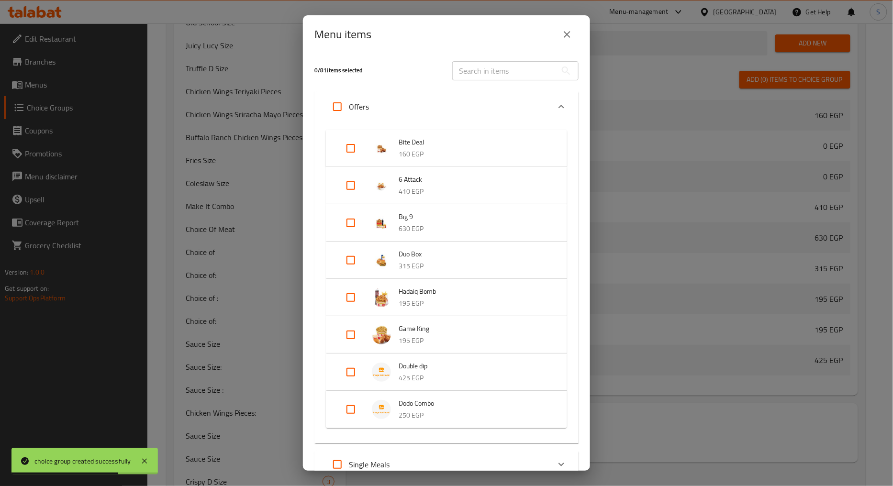
click at [364, 412] on div "Expand" at bounding box center [358, 409] width 27 height 23
click at [342, 418] on input "Expand" at bounding box center [350, 417] width 23 height 23
checkbox input "true"
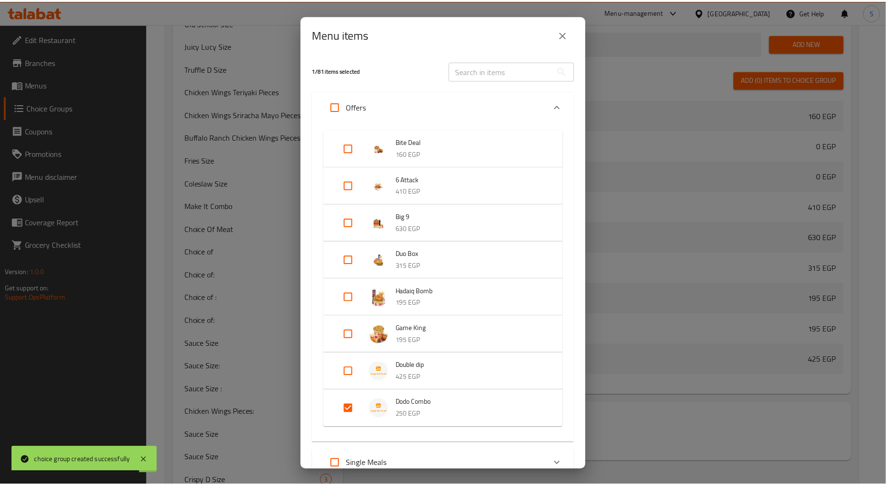
scroll to position [341, 0]
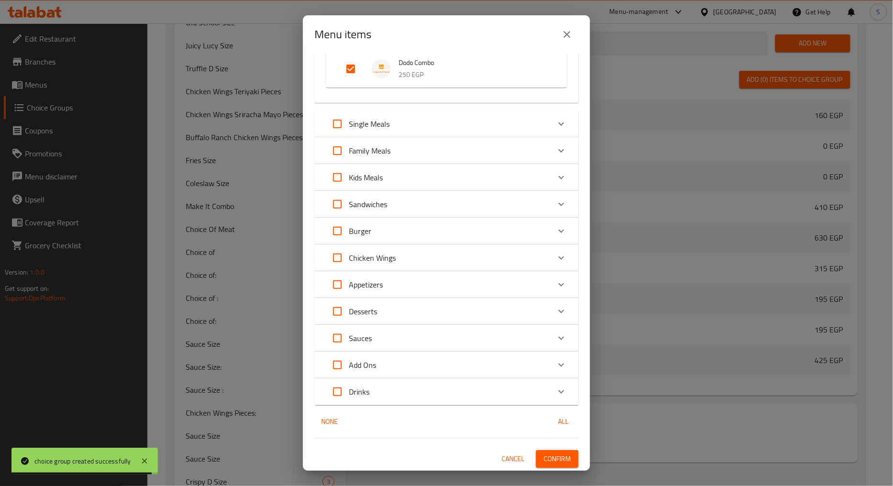
click at [550, 466] on button "Confirm" at bounding box center [557, 460] width 43 height 18
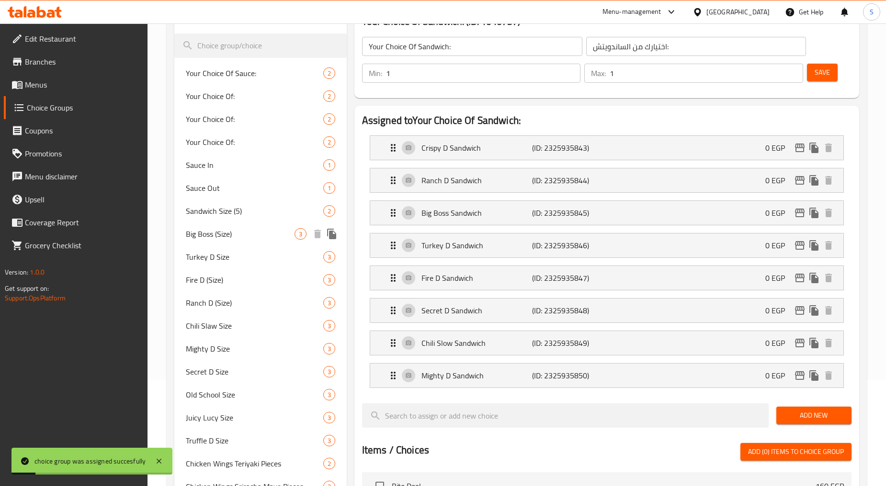
scroll to position [0, 0]
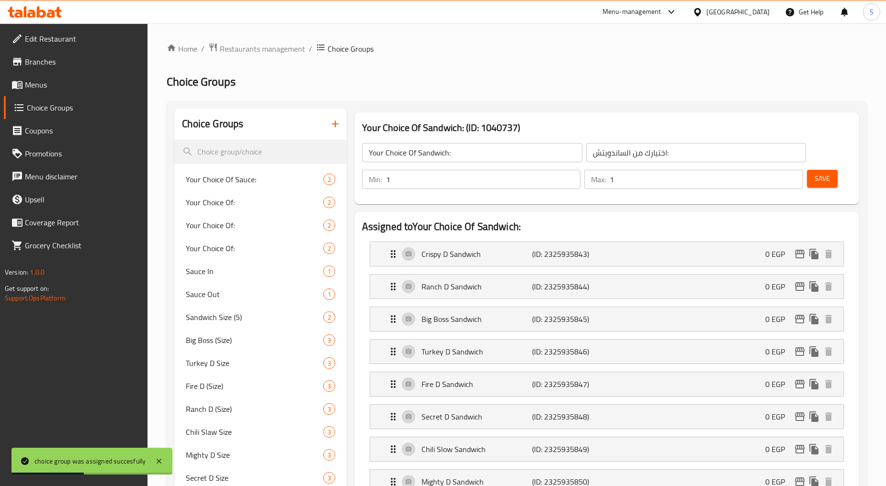
click at [334, 124] on icon "button" at bounding box center [335, 124] width 7 height 7
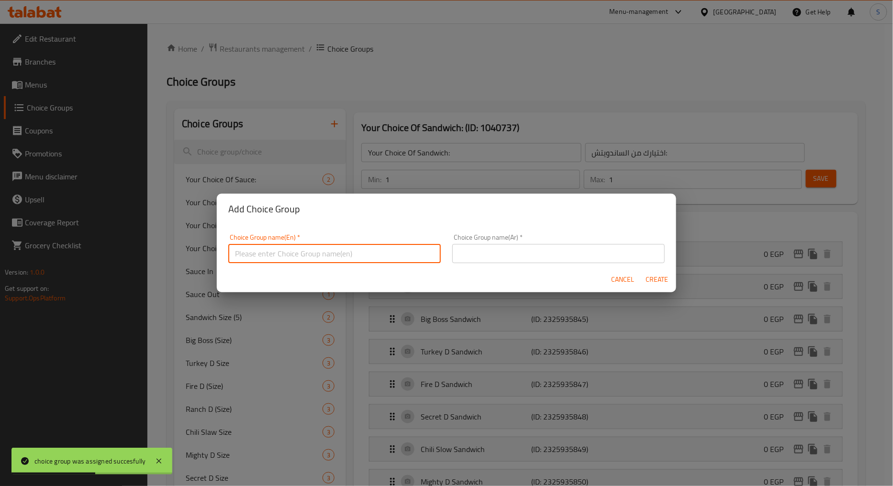
click at [360, 259] on input "text" at bounding box center [334, 253] width 213 height 19
drag, startPoint x: 283, startPoint y: 253, endPoint x: 304, endPoint y: 254, distance: 20.6
click at [304, 254] on input "Your Choice Of Sandwich:" at bounding box center [334, 253] width 213 height 19
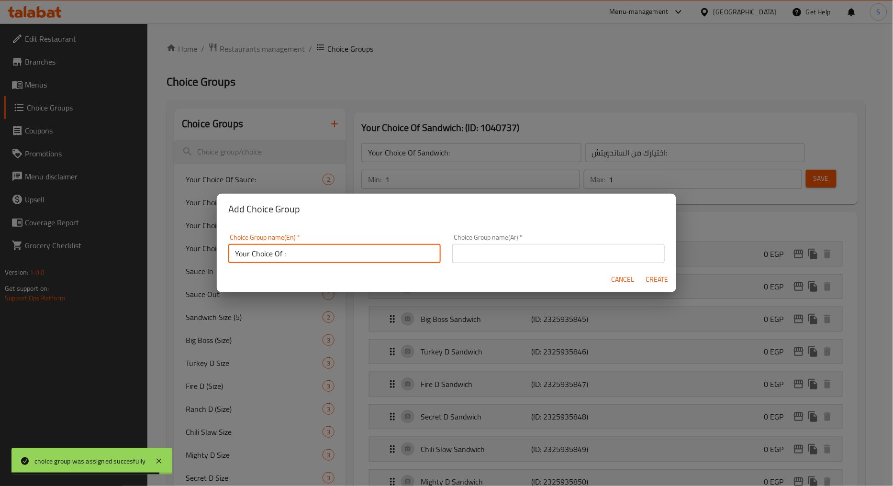
click at [305, 255] on input "Your Choice Of :" at bounding box center [334, 253] width 213 height 19
type input "Your Choice Of::"
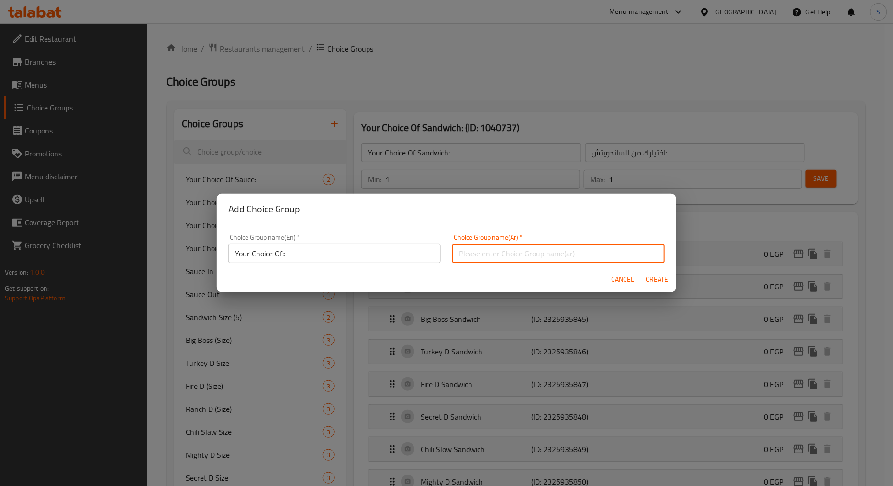
click at [506, 250] on input "text" at bounding box center [558, 253] width 213 height 19
click at [461, 260] on input "اختيارك من البيض" at bounding box center [558, 253] width 213 height 19
type input "اختيارك من::"
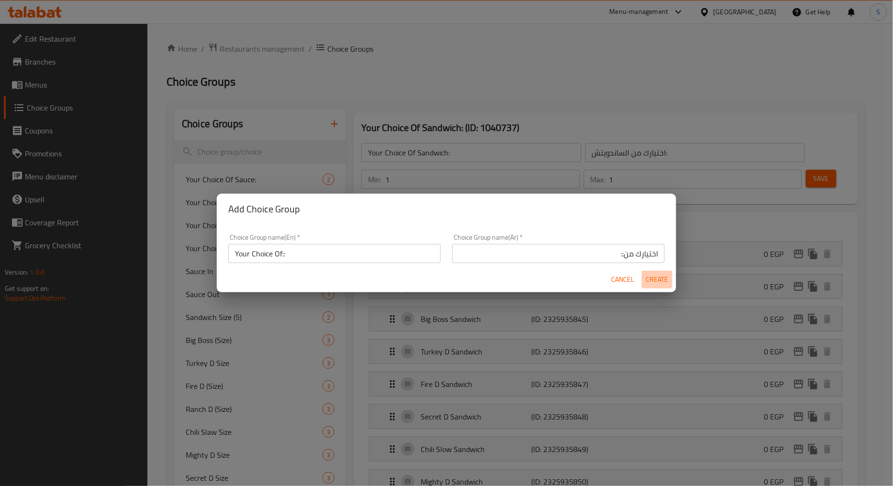
click at [662, 281] on span "Create" at bounding box center [657, 280] width 23 height 12
type input "Your Choice Of::"
type input "اختيارك من::"
type input "0"
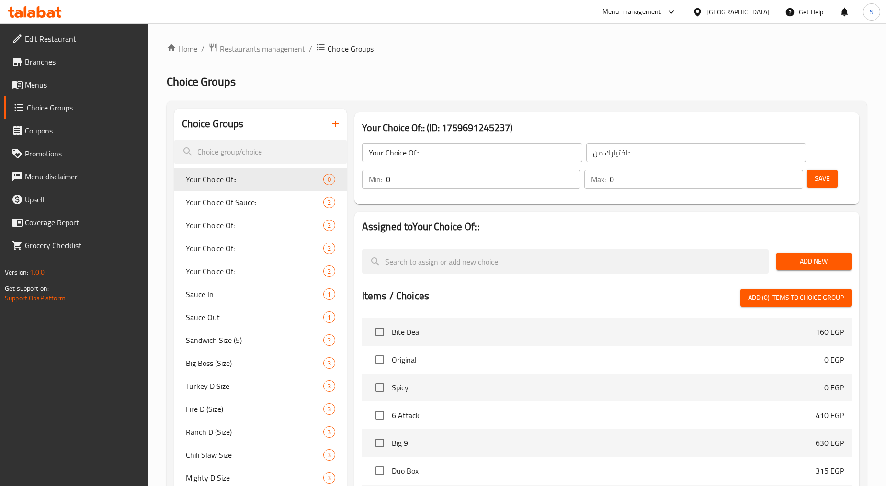
click at [510, 187] on input "0" at bounding box center [483, 179] width 195 height 19
type input "1"
click at [659, 189] on div "Max: 0 ​" at bounding box center [693, 179] width 223 height 23
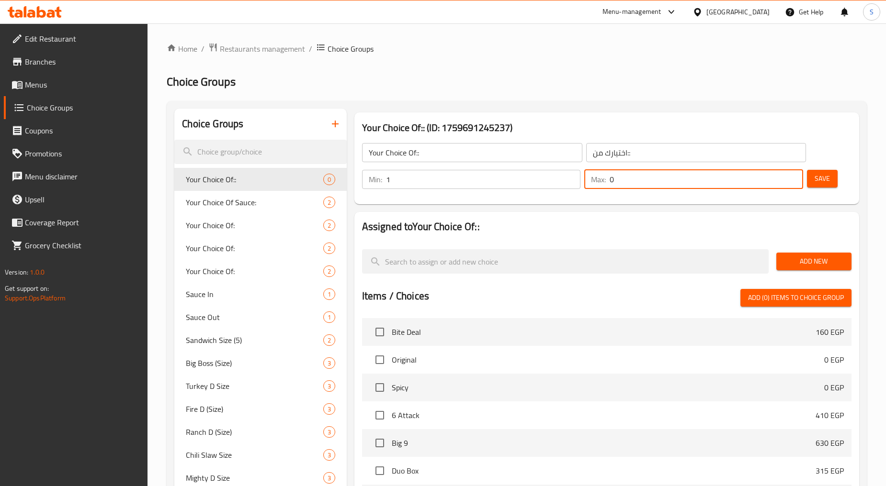
click at [652, 178] on input "0" at bounding box center [706, 179] width 193 height 19
type input "1"
click at [824, 270] on button "Add New" at bounding box center [813, 262] width 75 height 18
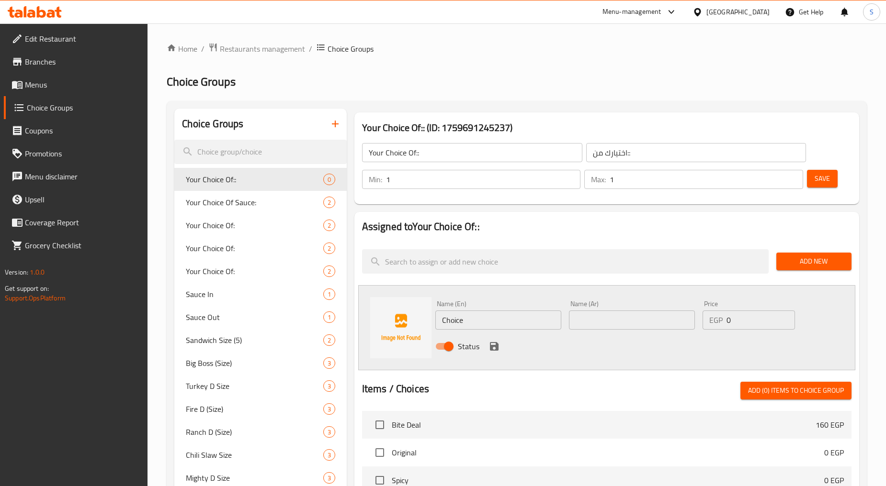
click at [460, 331] on div "Name (En) Choice Name (En)" at bounding box center [498, 315] width 134 height 37
click at [460, 323] on input "Choice" at bounding box center [498, 320] width 126 height 19
paste input "Spicy"
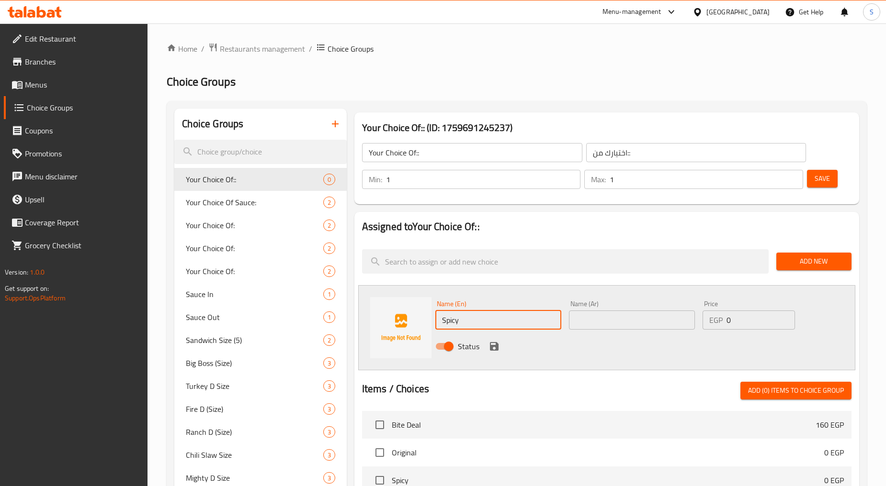
type input "Spicy"
click at [606, 324] on input "text" at bounding box center [632, 320] width 126 height 19
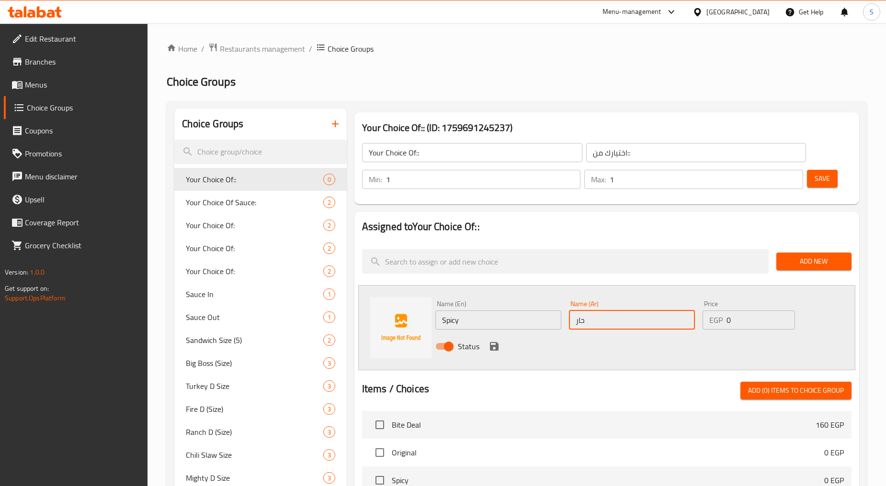
type input "حار"
click at [487, 346] on button "save" at bounding box center [494, 346] width 14 height 14
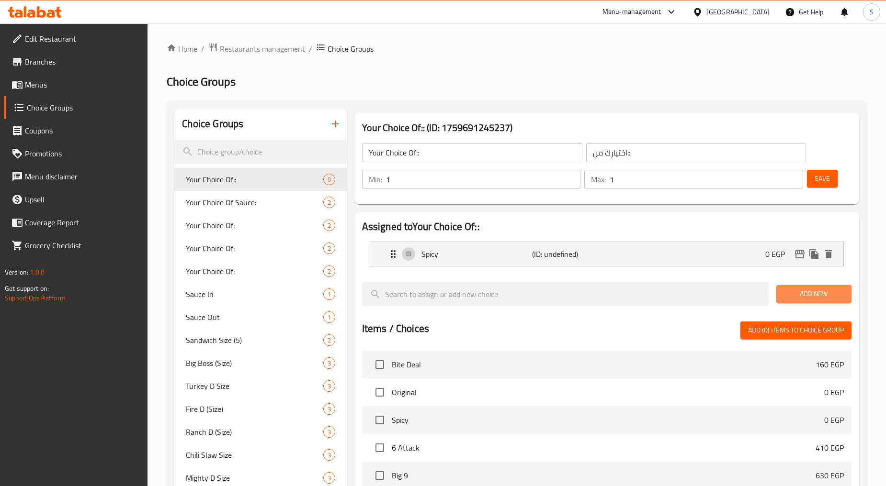
click at [812, 299] on span "Add New" at bounding box center [814, 294] width 60 height 12
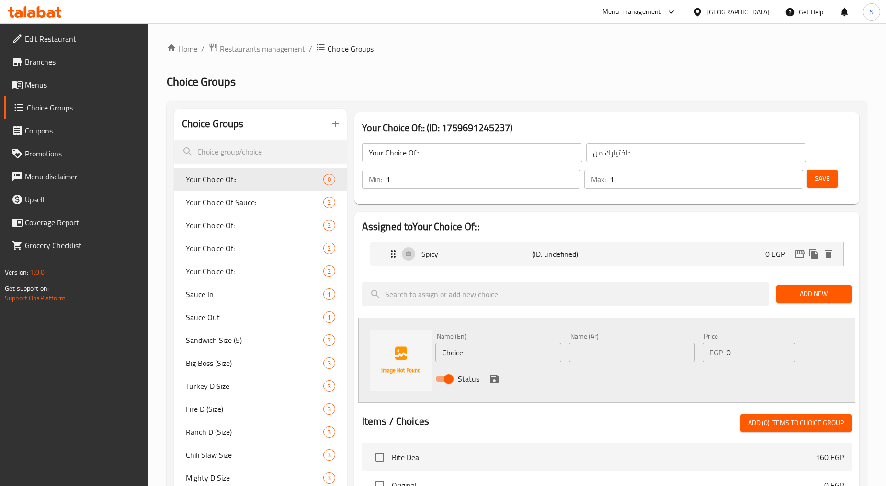
click at [478, 351] on input "Choice" at bounding box center [498, 352] width 126 height 19
paste input "Original"
type input "Original"
click at [645, 357] on input "text" at bounding box center [632, 352] width 126 height 19
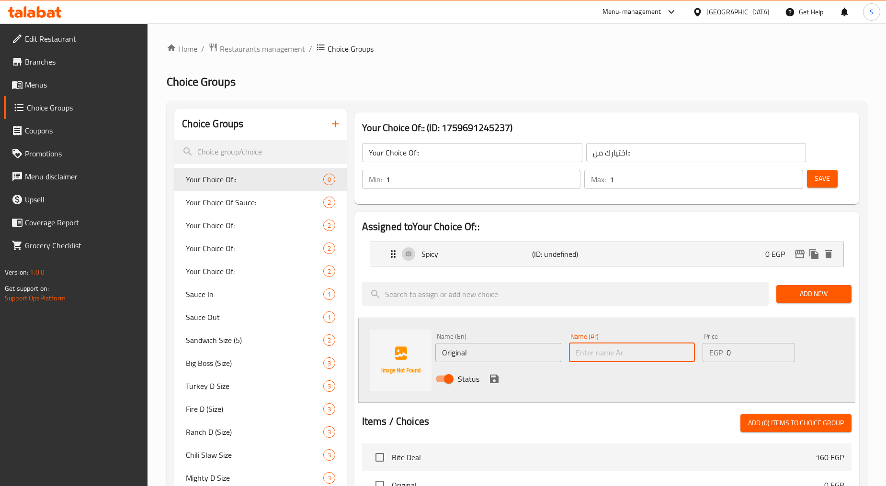
paste input "أورجينال"
type input "أورجينال"
click at [495, 380] on icon "save" at bounding box center [494, 379] width 9 height 9
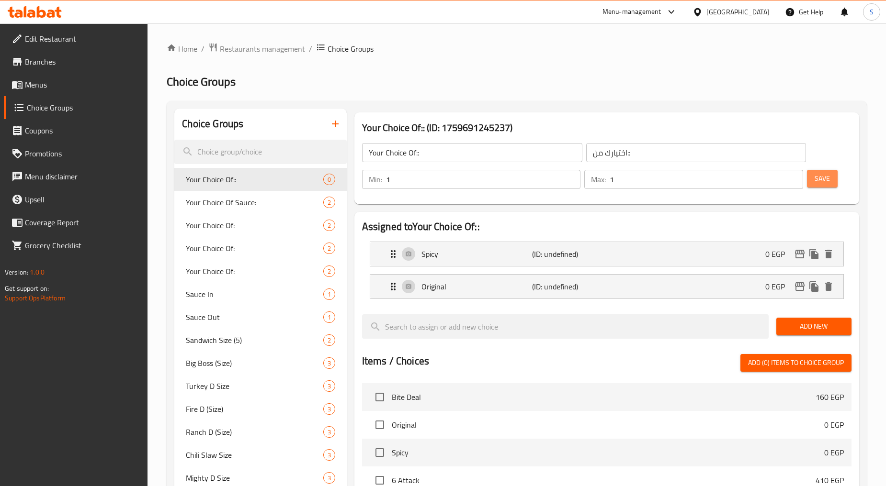
click at [825, 173] on span "Save" at bounding box center [821, 179] width 15 height 12
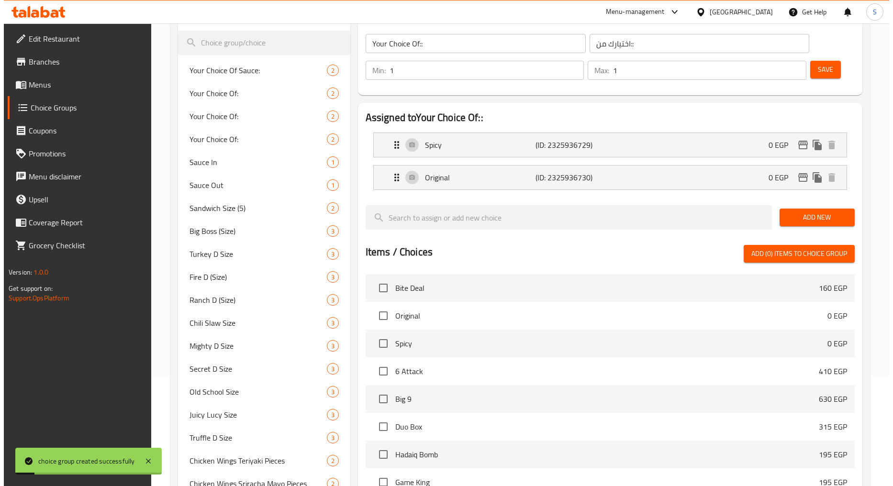
scroll to position [372, 0]
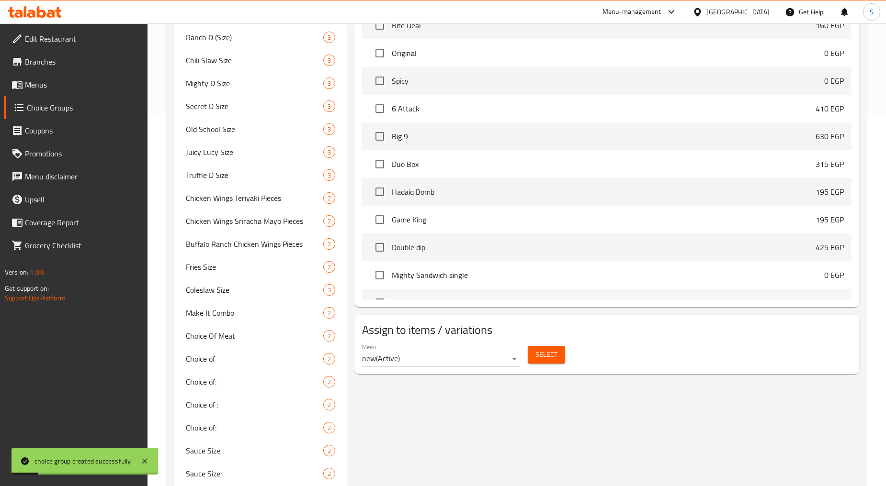
click at [547, 360] on span "Select" at bounding box center [546, 355] width 22 height 12
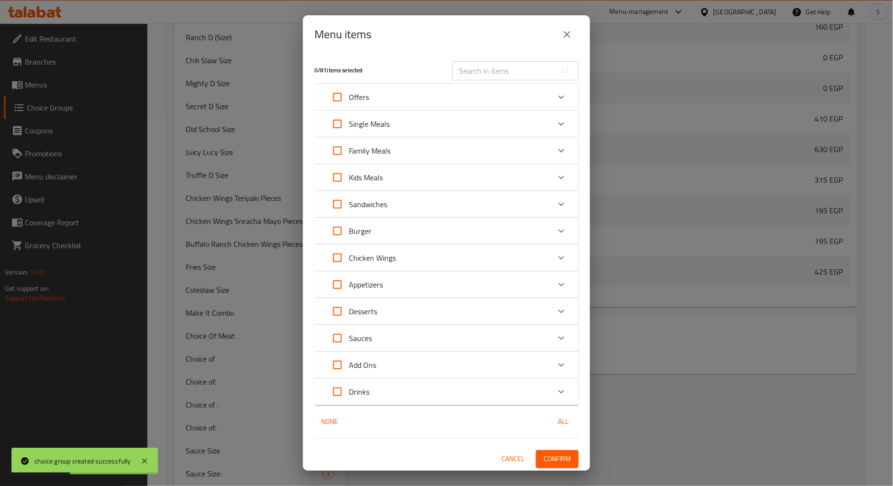
click at [418, 97] on div "Offers" at bounding box center [438, 97] width 224 height 23
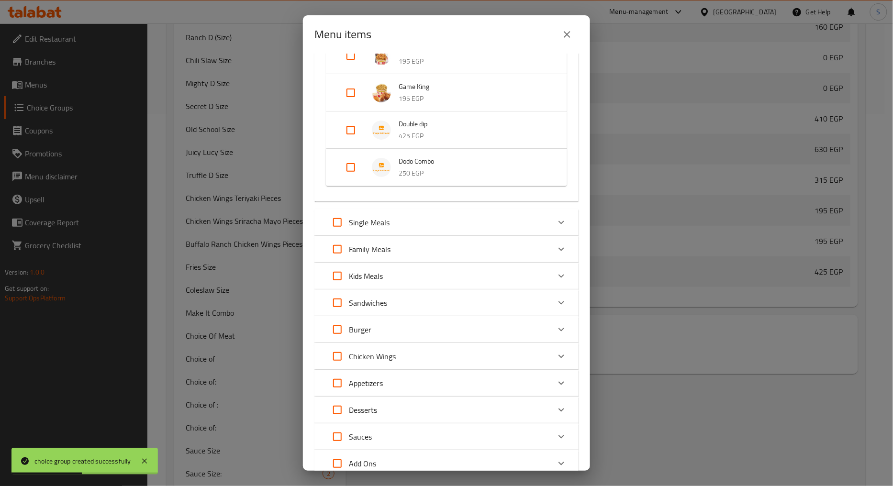
scroll to position [319, 0]
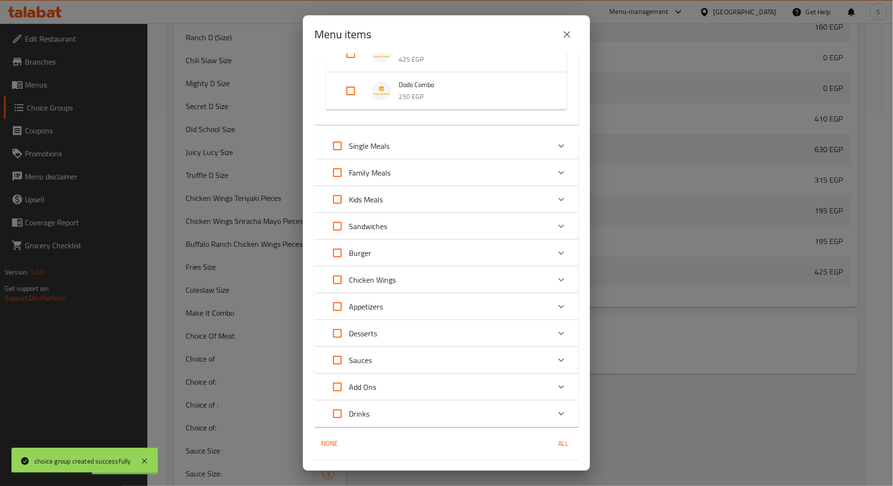
click at [356, 90] on input "Expand" at bounding box center [350, 90] width 23 height 23
checkbox input "true"
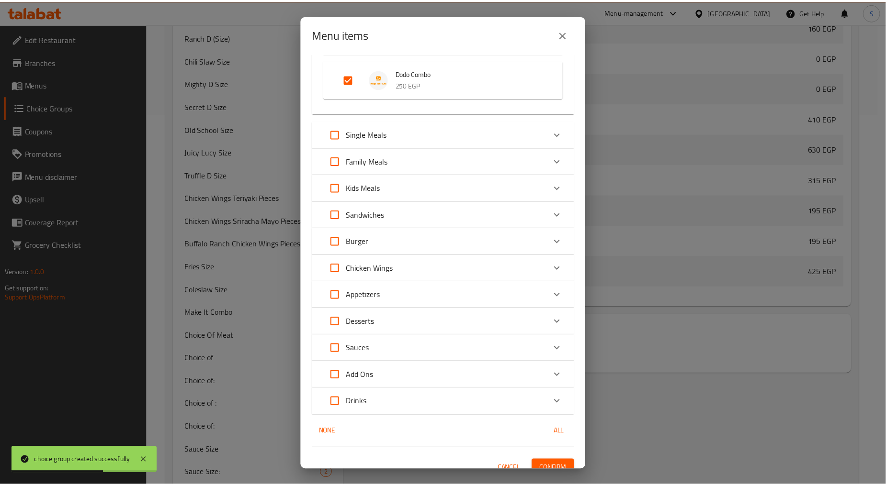
scroll to position [349, 0]
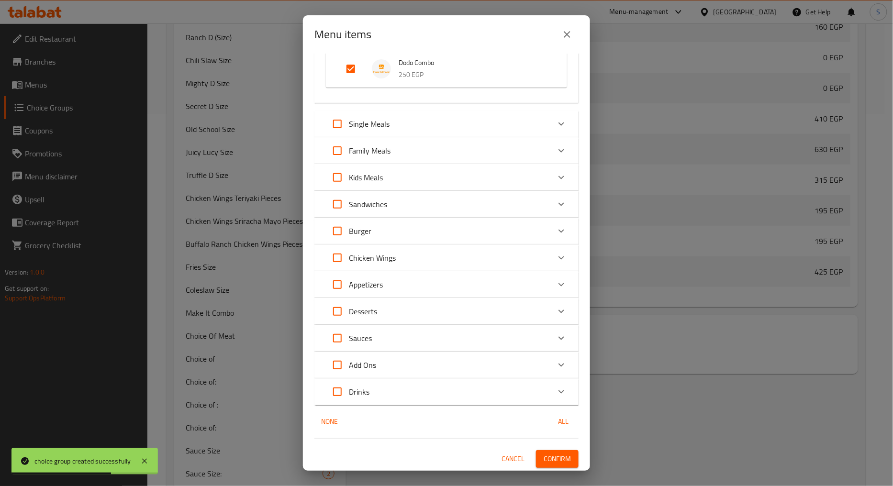
click at [562, 457] on span "Confirm" at bounding box center [557, 459] width 27 height 12
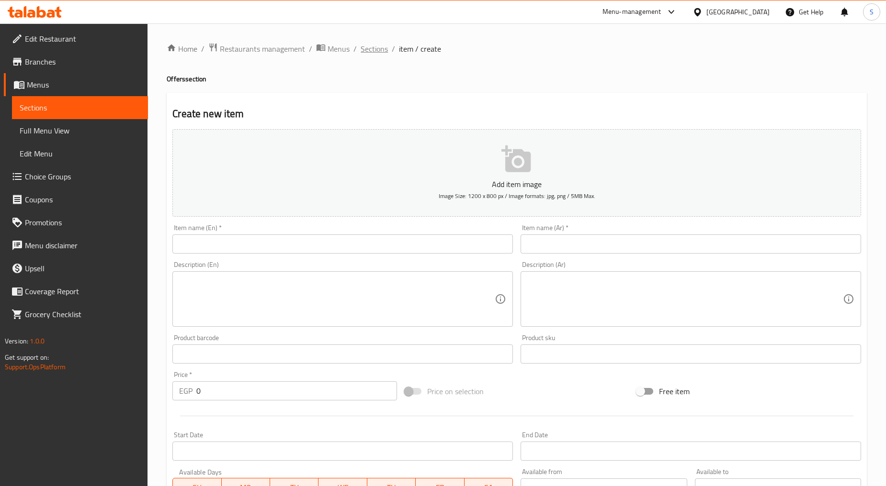
click at [382, 43] on span "Sections" at bounding box center [374, 48] width 27 height 11
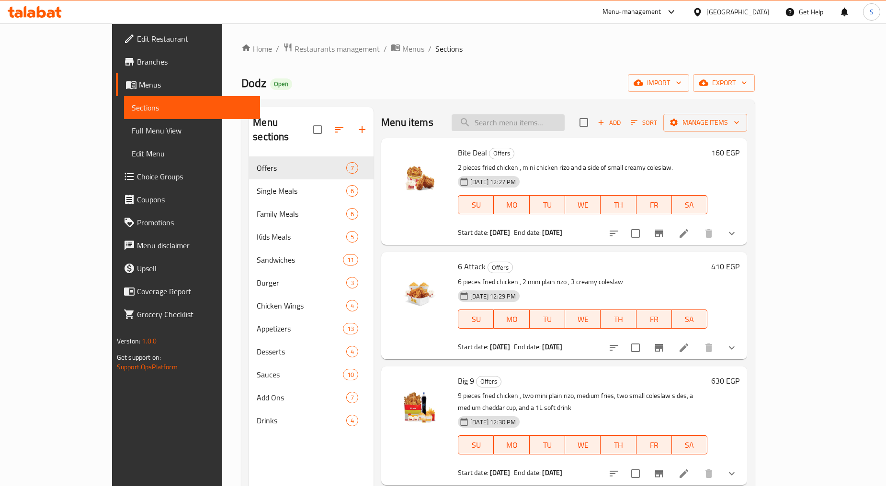
click at [540, 128] on input "search" at bounding box center [508, 122] width 113 height 17
paste input "cola"
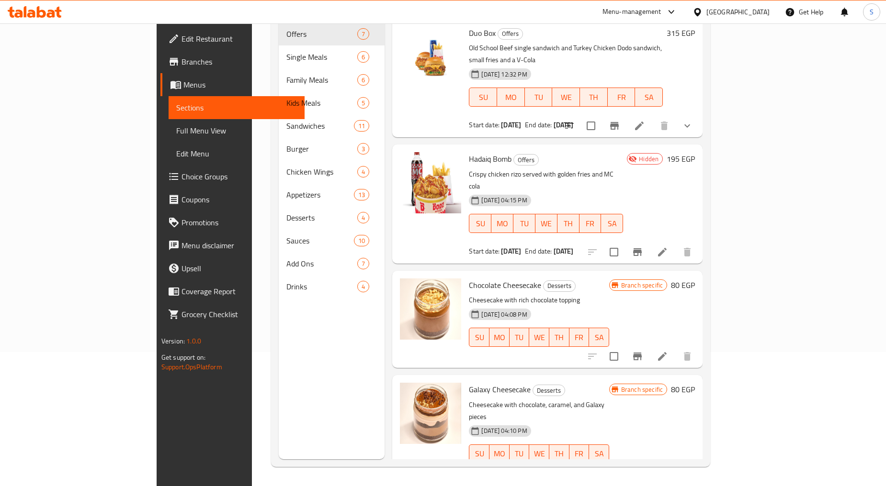
type input "cola"
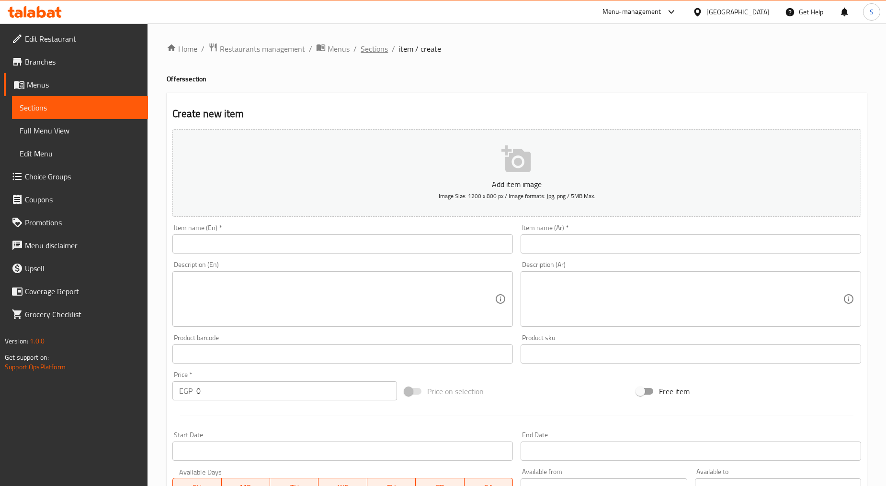
click at [370, 51] on span "Sections" at bounding box center [374, 48] width 27 height 11
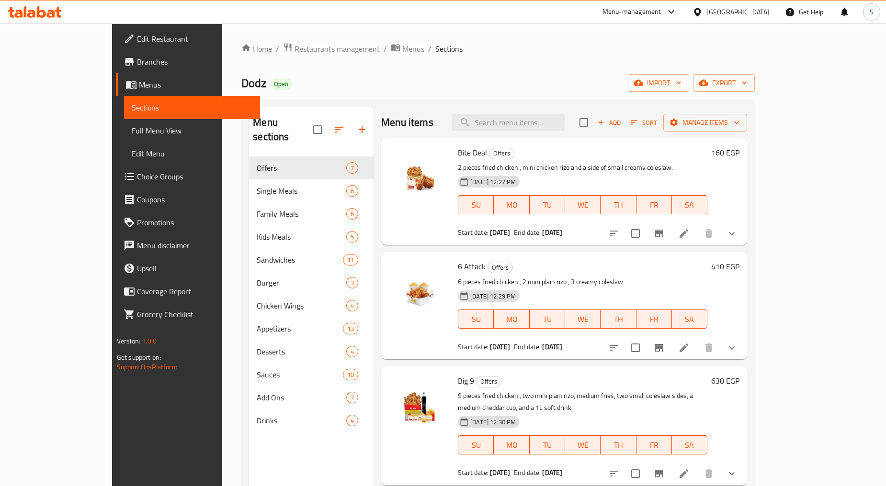
click at [572, 131] on div "Menu items Add Sort Manage items" at bounding box center [564, 122] width 366 height 31
click at [561, 124] on input "search" at bounding box center [508, 122] width 113 height 17
paste input "Dodo size chicken"
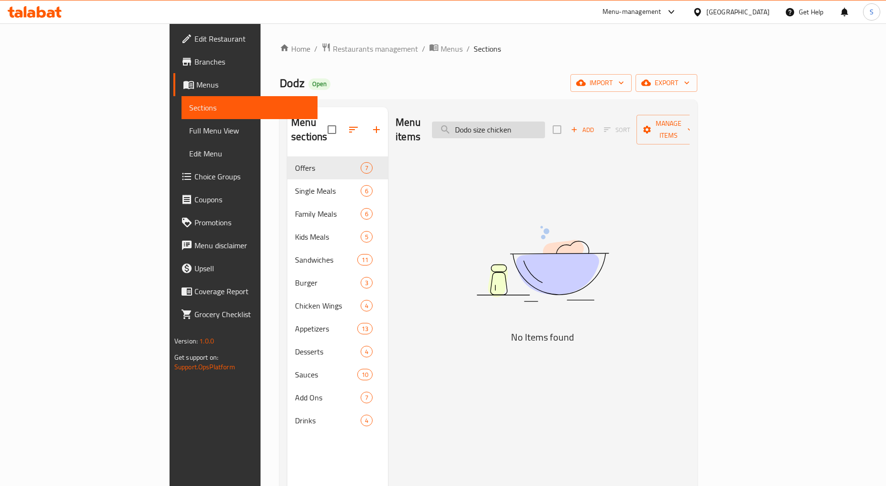
click at [537, 123] on input "Dodo size chicken" at bounding box center [488, 130] width 113 height 17
click at [545, 122] on input "Dodo chicken" at bounding box center [488, 130] width 113 height 17
click at [545, 125] on input "Dodo chicken" at bounding box center [488, 130] width 113 height 17
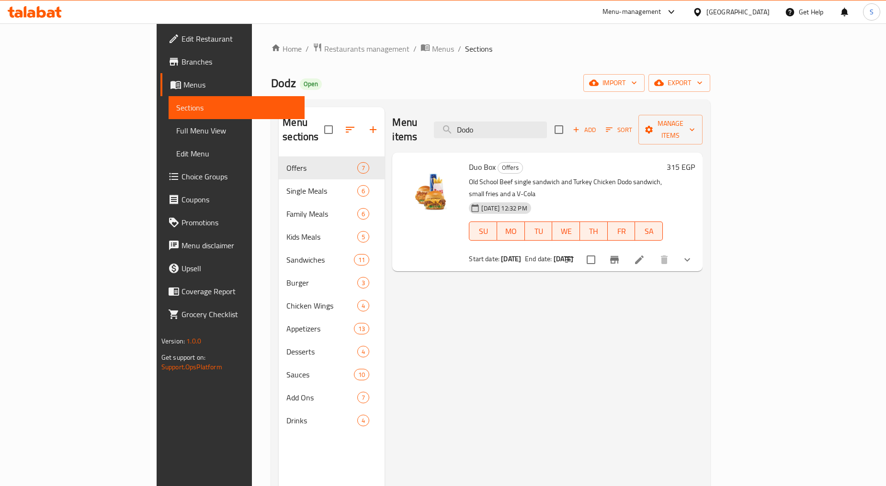
type input "Dodo"
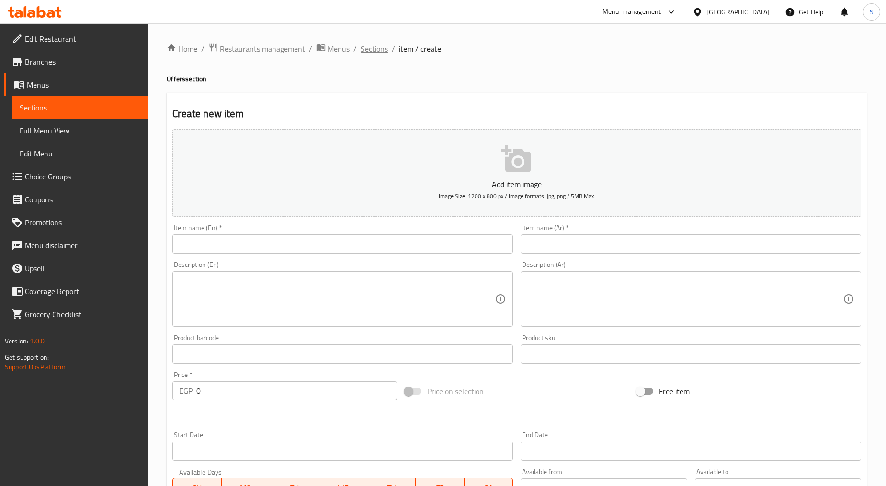
click at [380, 45] on span "Sections" at bounding box center [374, 48] width 27 height 11
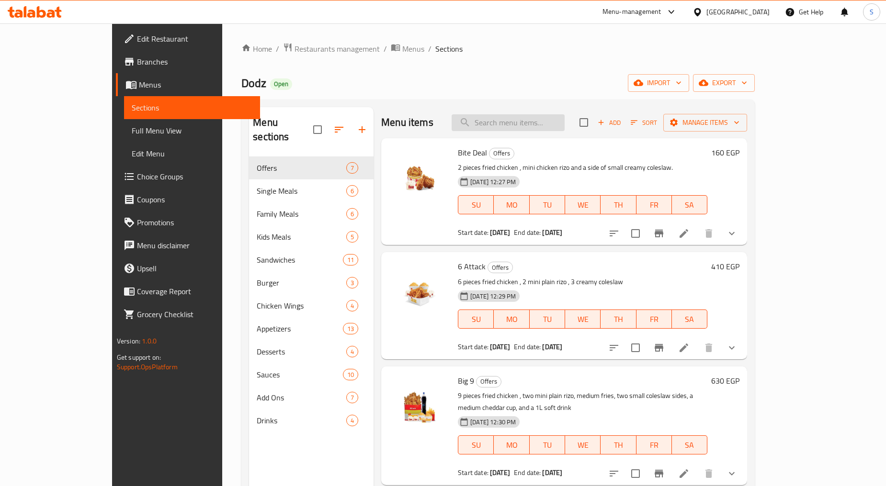
click at [543, 126] on input "search" at bounding box center [508, 122] width 113 height 17
paste input "crispy chicken"
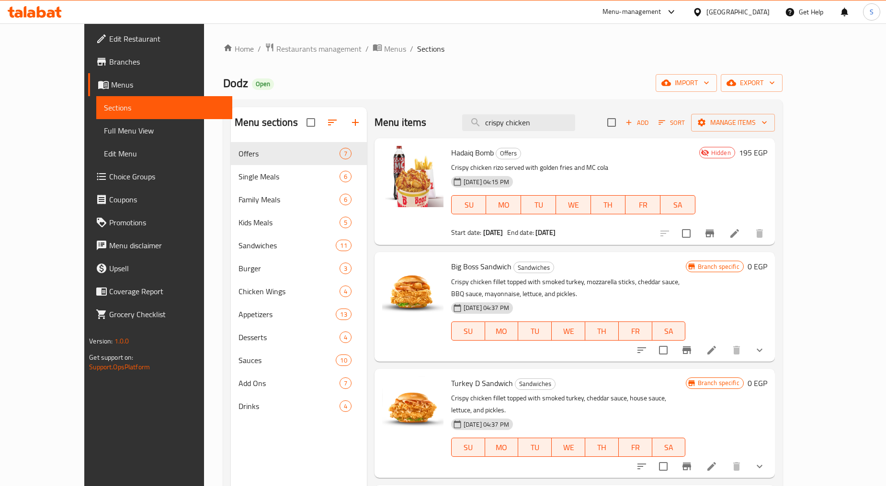
click at [532, 134] on div "Menu items crispy chicken Add Sort Manage items" at bounding box center [574, 122] width 400 height 31
click at [527, 124] on input "crispy chicken" at bounding box center [518, 122] width 113 height 17
paste input "fries"
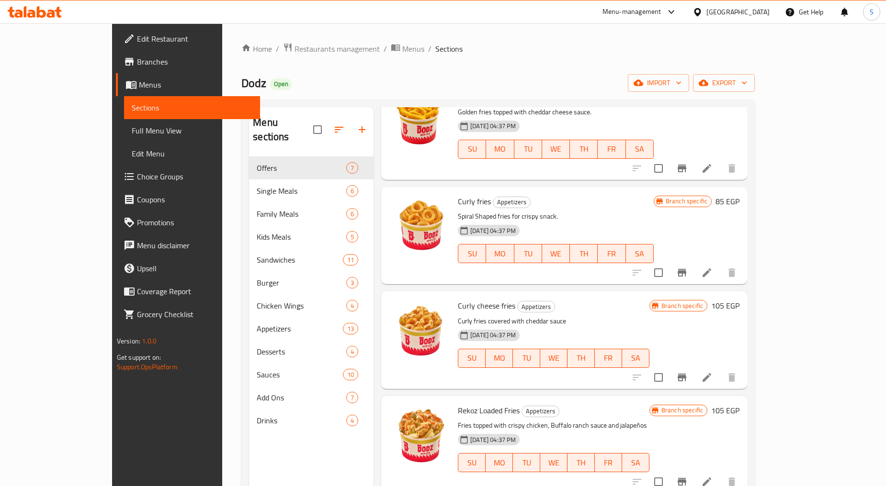
scroll to position [134, 0]
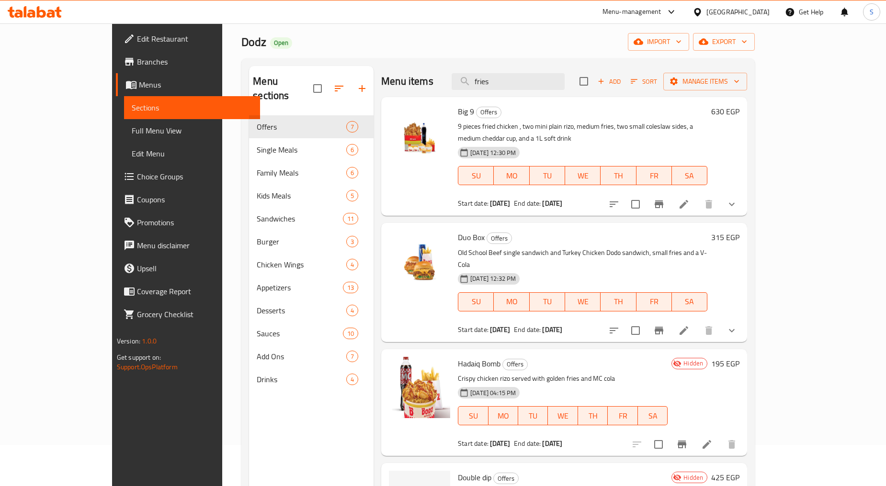
scroll to position [0, 0]
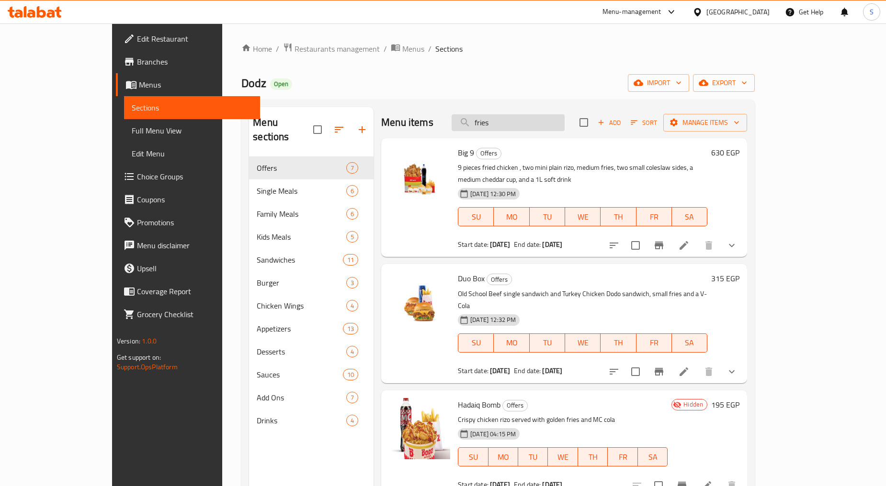
click at [527, 115] on input "fries" at bounding box center [508, 122] width 113 height 17
paste input "ساندويتش تشيليسلو"
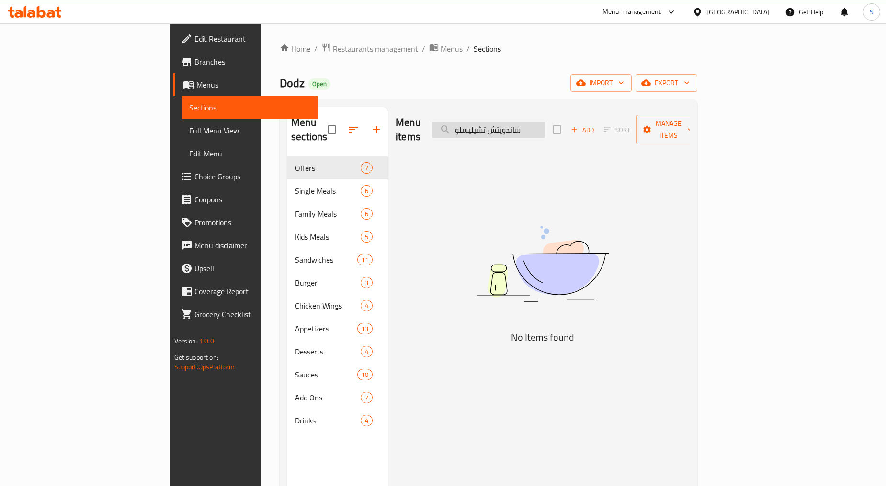
click at [545, 130] on input "ساندويتش تشيليسلو" at bounding box center [488, 130] width 113 height 17
paste input "Chili slow Sandwich"
click at [533, 122] on input "Chili slow Sandwich" at bounding box center [488, 130] width 113 height 17
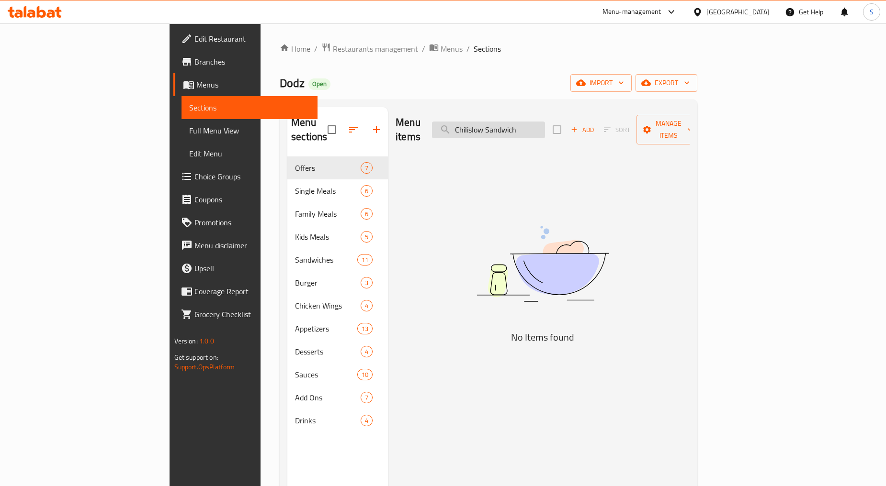
click at [545, 122] on input "Chilislow Sandwich" at bounding box center [488, 130] width 113 height 17
type input "Chilislow"
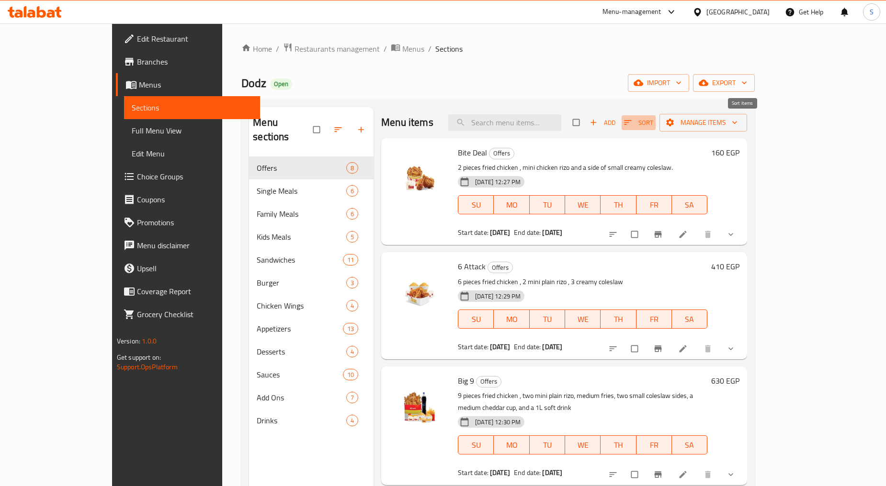
click at [634, 124] on span "button" at bounding box center [628, 123] width 11 height 10
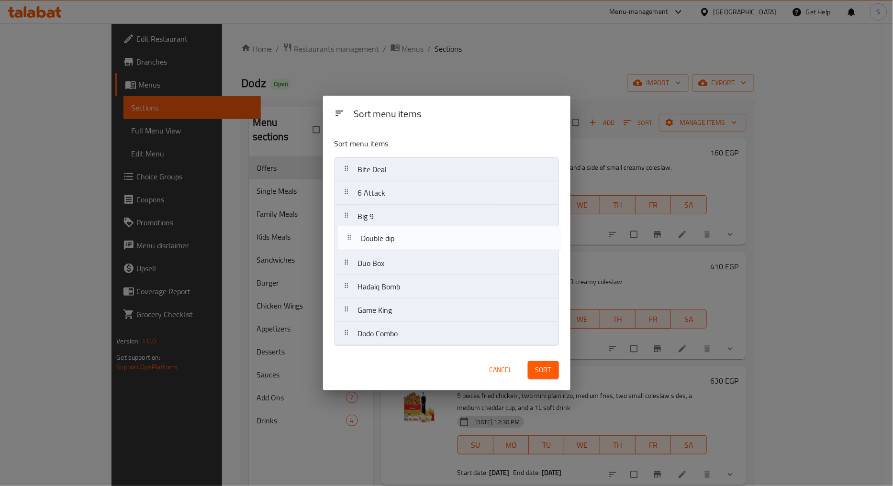
drag, startPoint x: 346, startPoint y: 314, endPoint x: 349, endPoint y: 236, distance: 78.1
click at [349, 236] on nav "Bite Deal 6 Attack Big 9 Duo Box Hadaiq Bomb Game King Double dip Dodo Combo" at bounding box center [447, 252] width 225 height 189
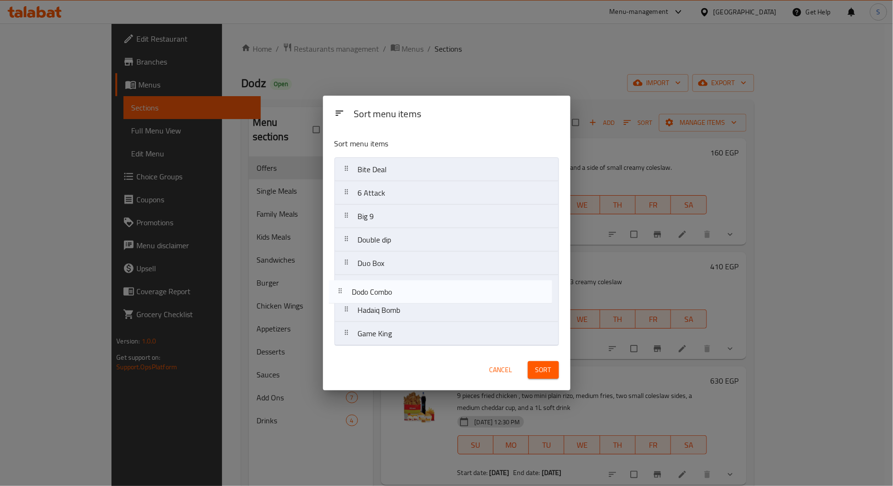
drag, startPoint x: 349, startPoint y: 336, endPoint x: 342, endPoint y: 285, distance: 51.2
click at [342, 285] on nav "Bite Deal 6 Attack Big 9 Double dip Duo Box Hadaiq Bomb Game King Dodo Combo" at bounding box center [447, 252] width 225 height 189
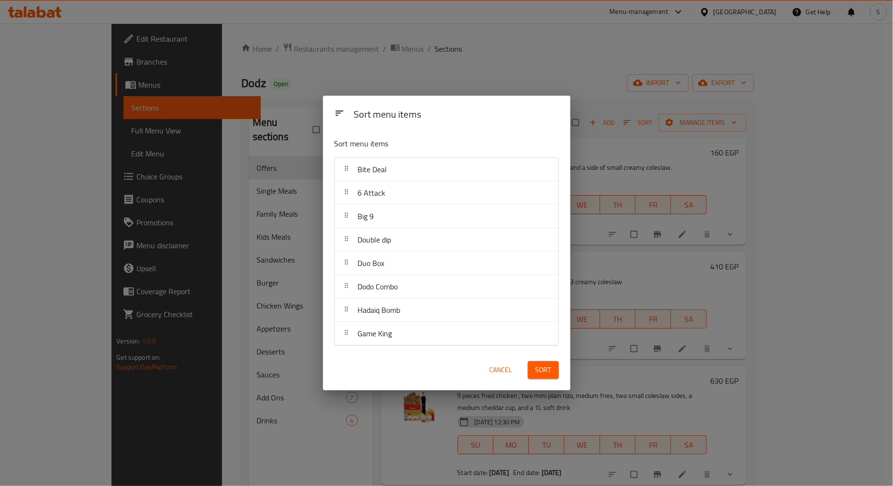
click at [543, 378] on button "Sort" at bounding box center [543, 371] width 31 height 18
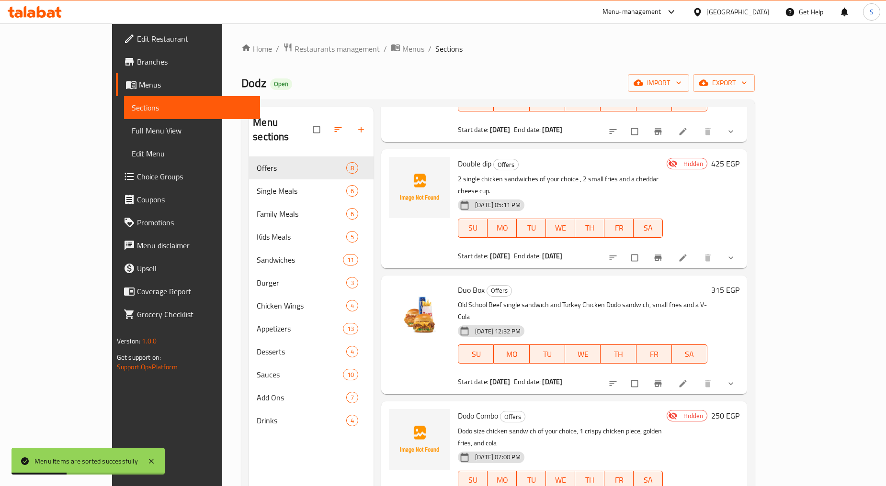
scroll to position [372, 0]
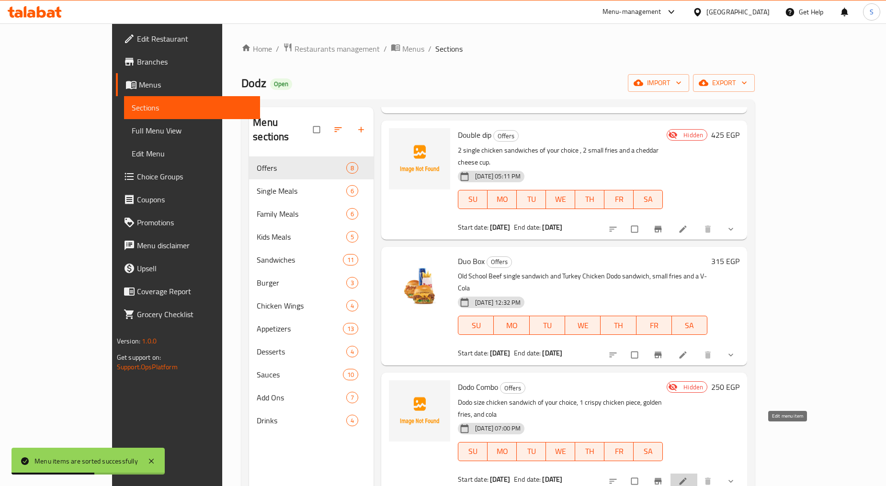
click at [688, 477] on icon at bounding box center [683, 482] width 10 height 10
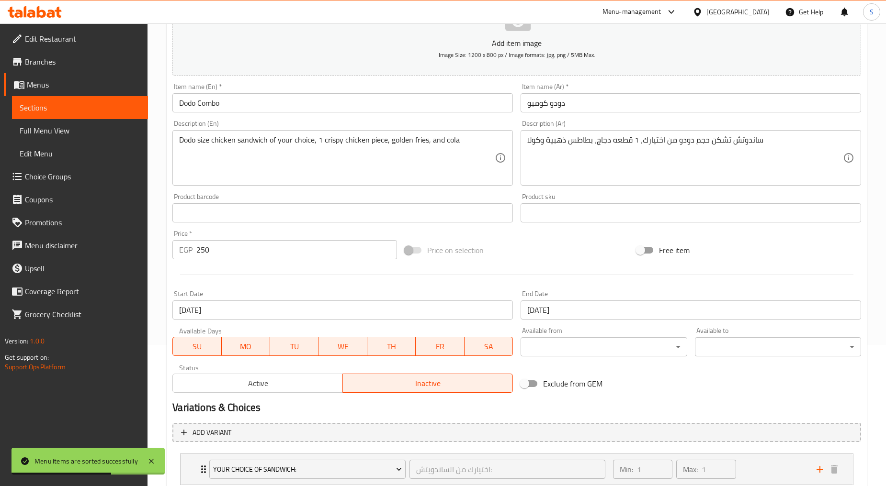
scroll to position [244, 0]
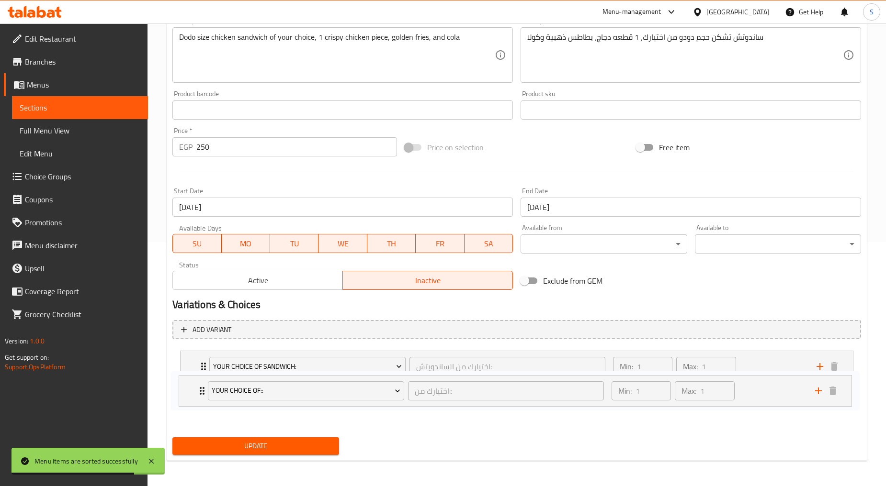
drag, startPoint x: 193, startPoint y: 404, endPoint x: 191, endPoint y: 361, distance: 43.7
click at [191, 361] on div "Your Choice Of Sandwich: اختيارك من الساندويتش: ​ Min: 1 ​ Max: 1 ​ Crispy D Sa…" at bounding box center [516, 386] width 689 height 79
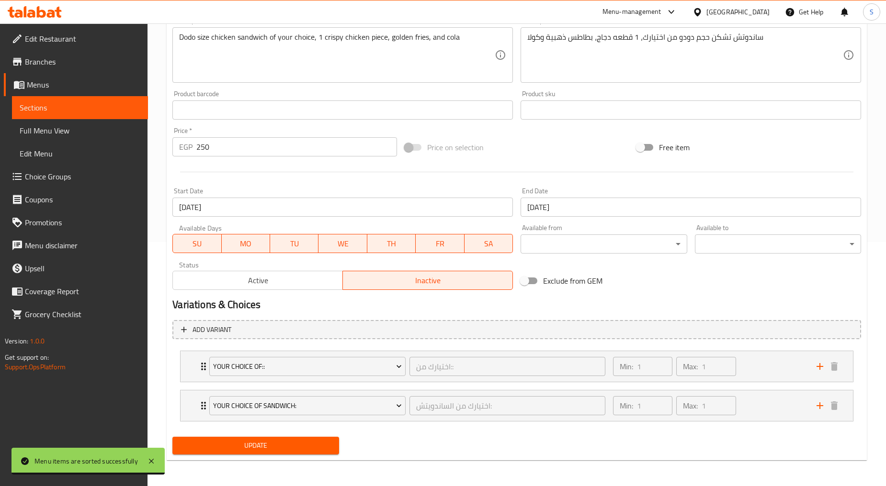
click at [225, 440] on span "Update" at bounding box center [255, 446] width 151 height 12
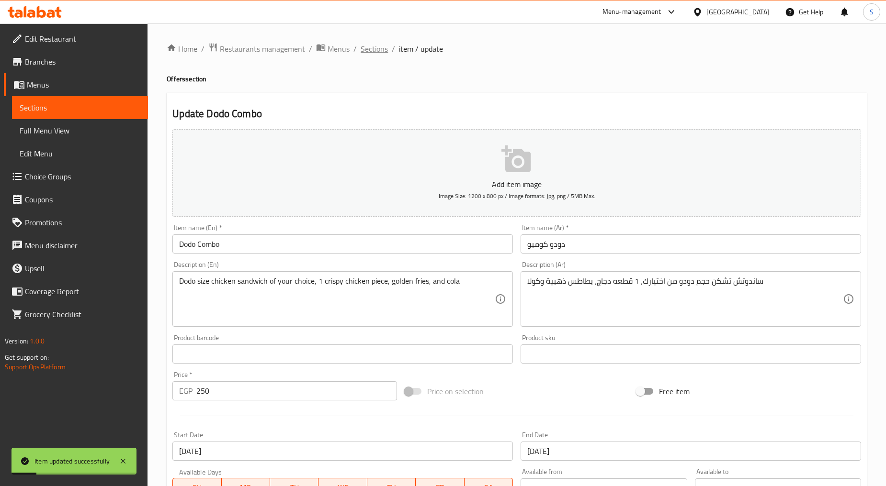
click at [372, 47] on span "Sections" at bounding box center [374, 48] width 27 height 11
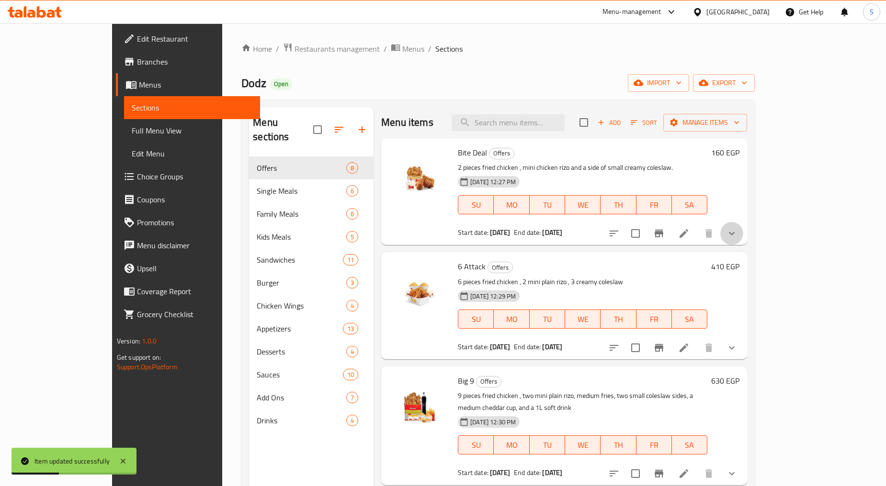
click at [737, 232] on icon "show more" at bounding box center [731, 233] width 11 height 11
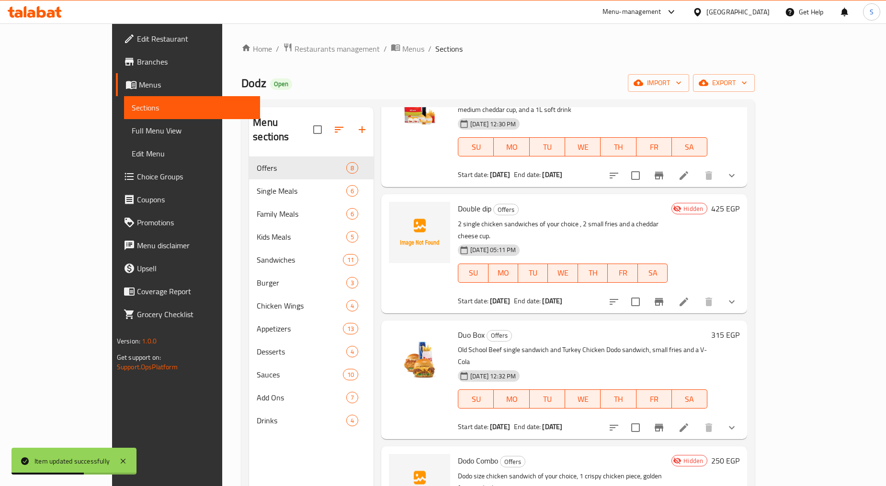
scroll to position [372, 0]
click at [743, 290] on button "show more" at bounding box center [731, 301] width 23 height 23
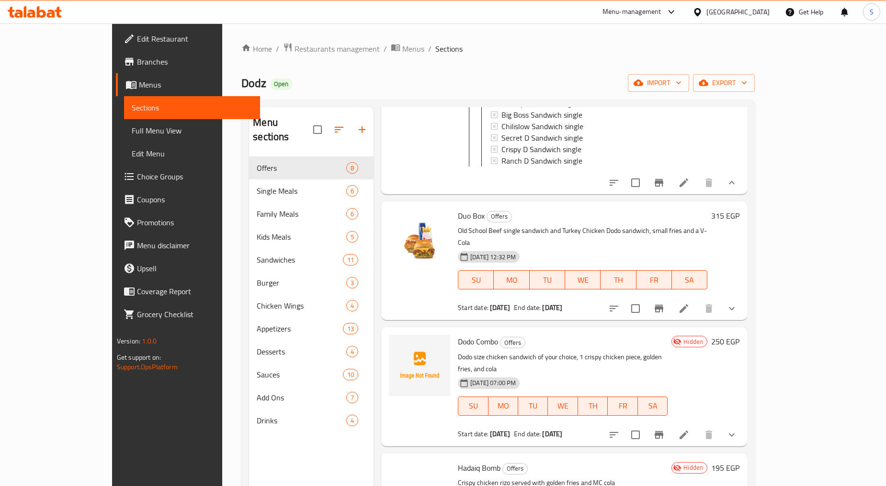
scroll to position [745, 0]
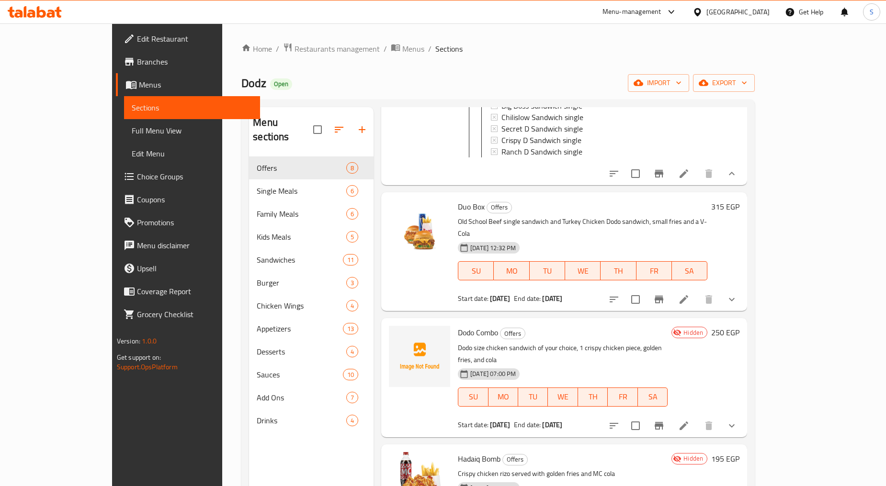
click at [737, 420] on icon "show more" at bounding box center [731, 425] width 11 height 11
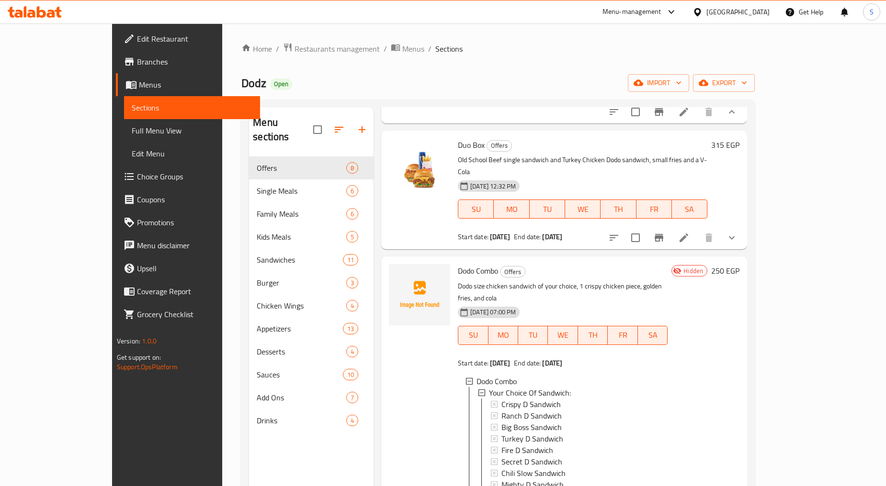
scroll to position [904, 0]
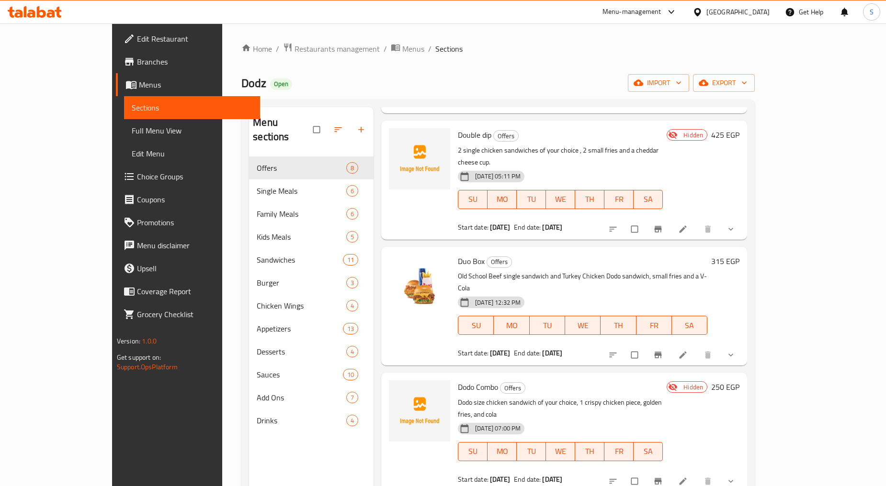
scroll to position [425, 0]
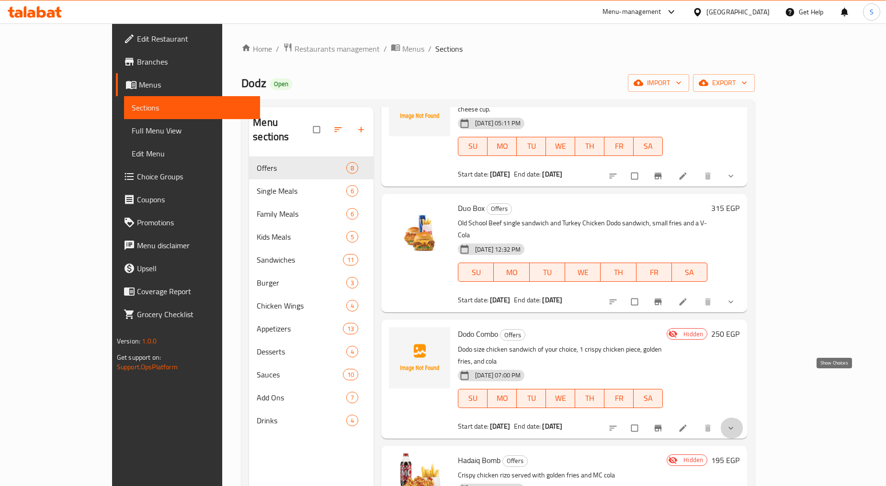
click at [735, 424] on icon "show more" at bounding box center [731, 429] width 10 height 10
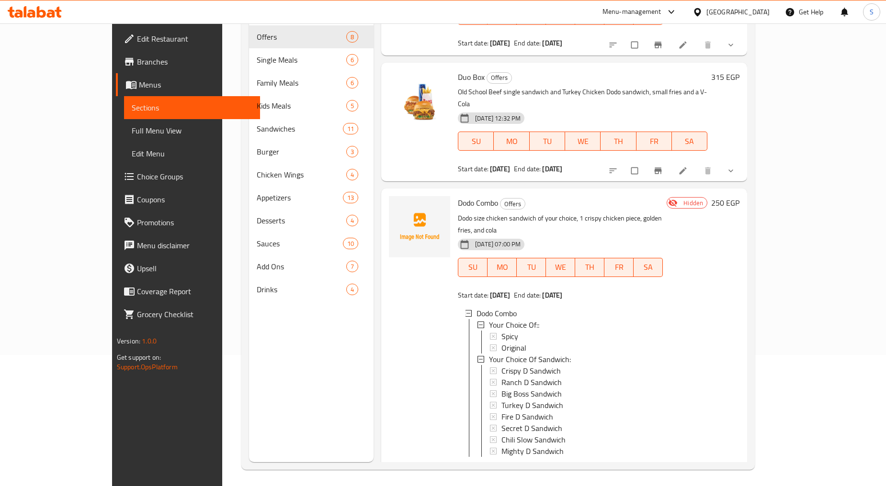
scroll to position [134, 0]
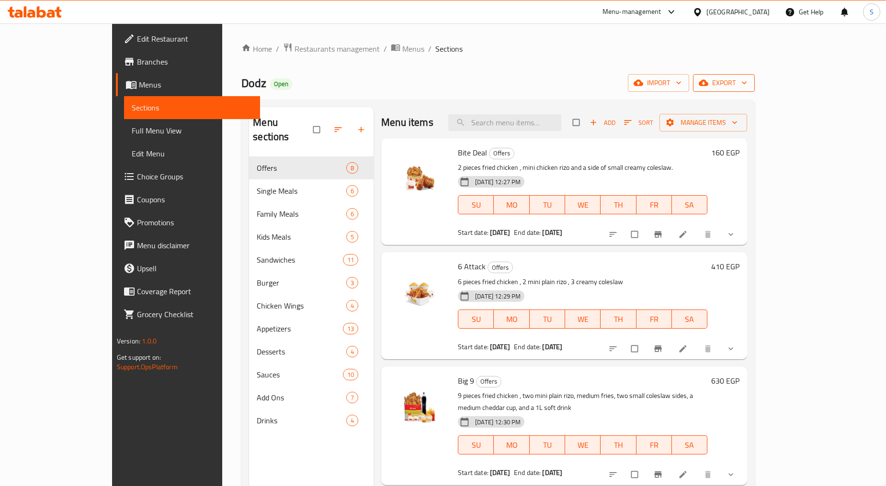
click at [747, 85] on span "export" at bounding box center [724, 83] width 46 height 12
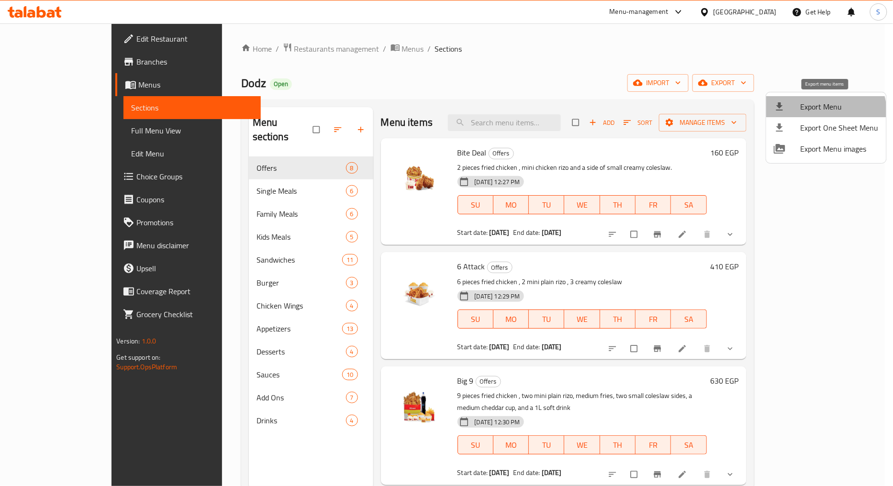
click at [811, 115] on li "Export Menu" at bounding box center [827, 106] width 120 height 21
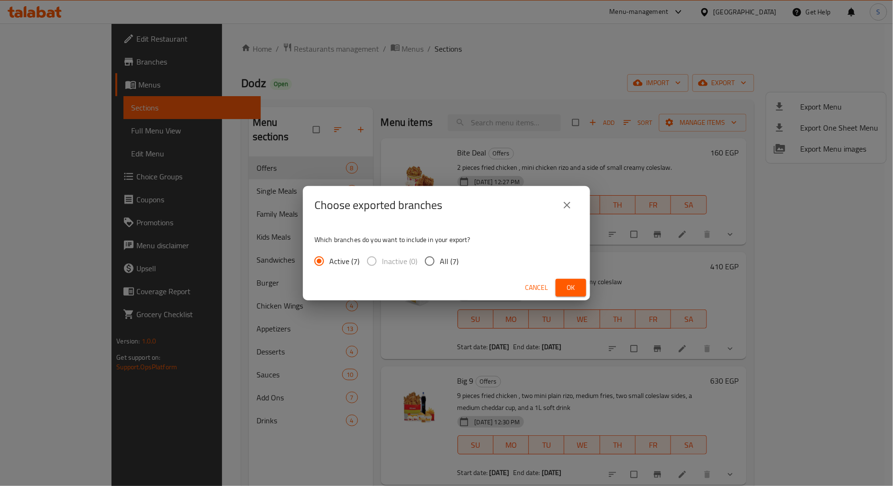
click at [454, 267] on span "All (7)" at bounding box center [449, 261] width 19 height 11
click at [440, 267] on input "All (7)" at bounding box center [430, 261] width 20 height 20
radio input "true"
click at [573, 296] on button "Ok" at bounding box center [571, 288] width 31 height 18
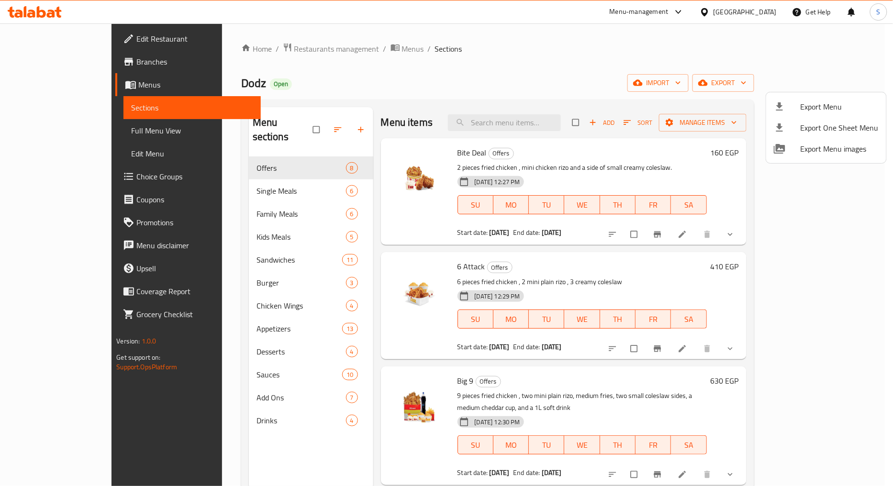
click at [446, 35] on div at bounding box center [446, 243] width 893 height 486
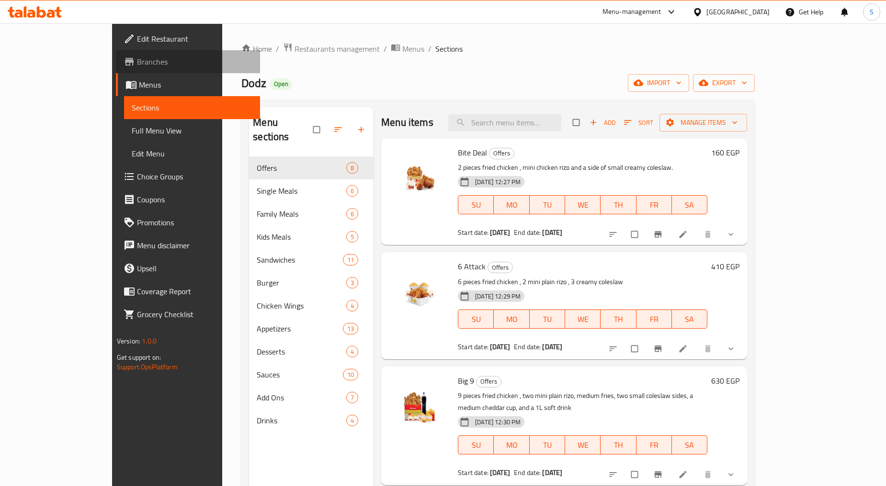
click at [137, 56] on span "Branches" at bounding box center [194, 61] width 115 height 11
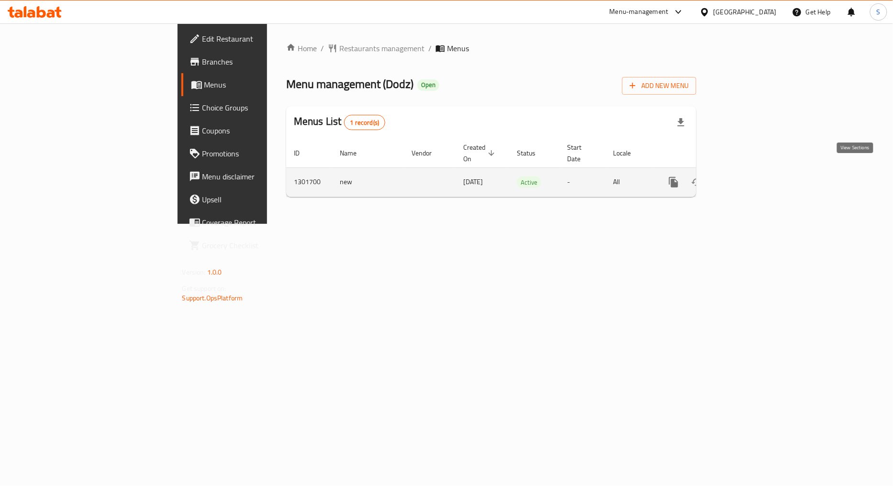
click at [755, 171] on link "enhanced table" at bounding box center [743, 182] width 23 height 23
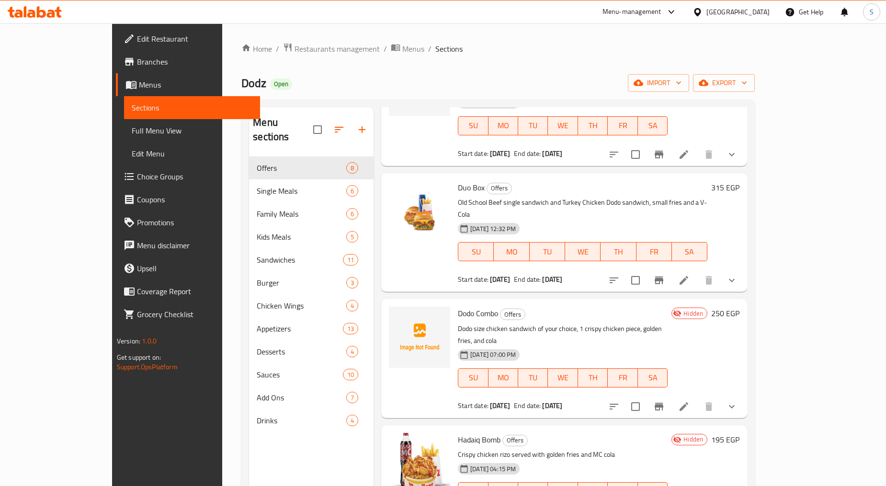
scroll to position [450, 0]
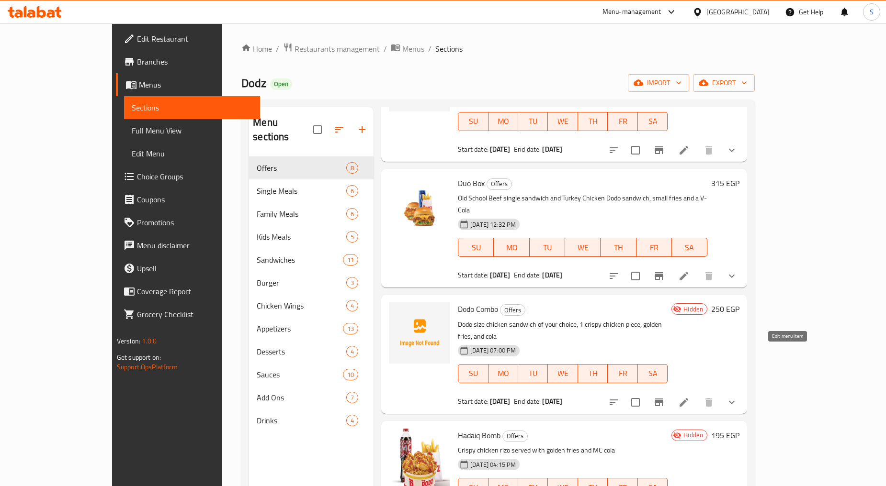
click at [689, 397] on icon at bounding box center [683, 402] width 11 height 11
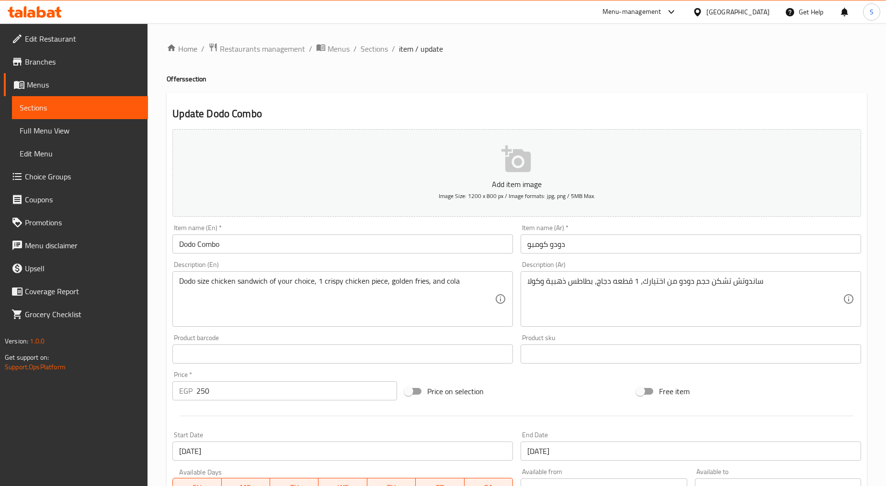
click at [509, 84] on div "Home / Restaurants management / Menus / Sections / item / update Offers section…" at bounding box center [517, 378] width 700 height 670
click at [68, 58] on span "Branches" at bounding box center [82, 61] width 115 height 11
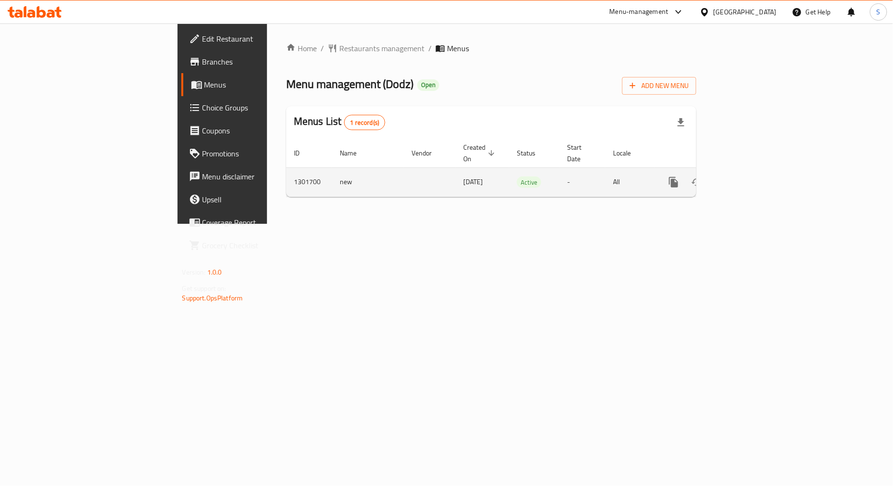
click at [749, 177] on icon "enhanced table" at bounding box center [742, 182] width 11 height 11
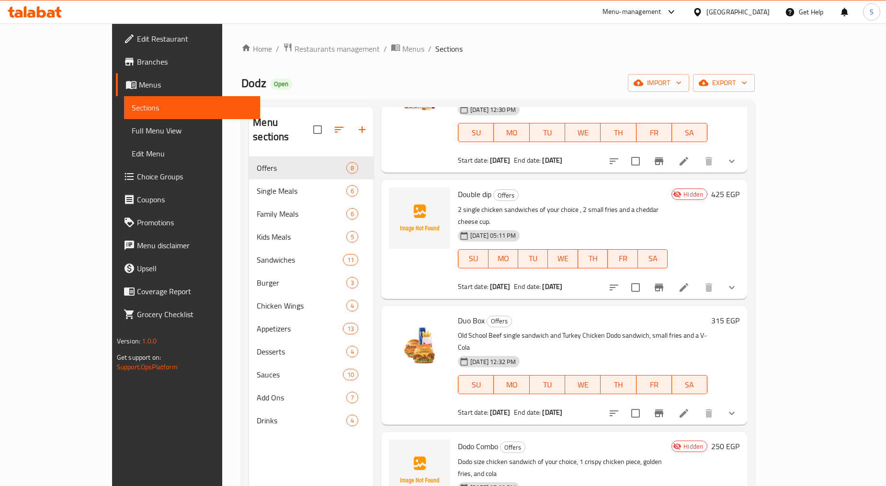
scroll to position [319, 0]
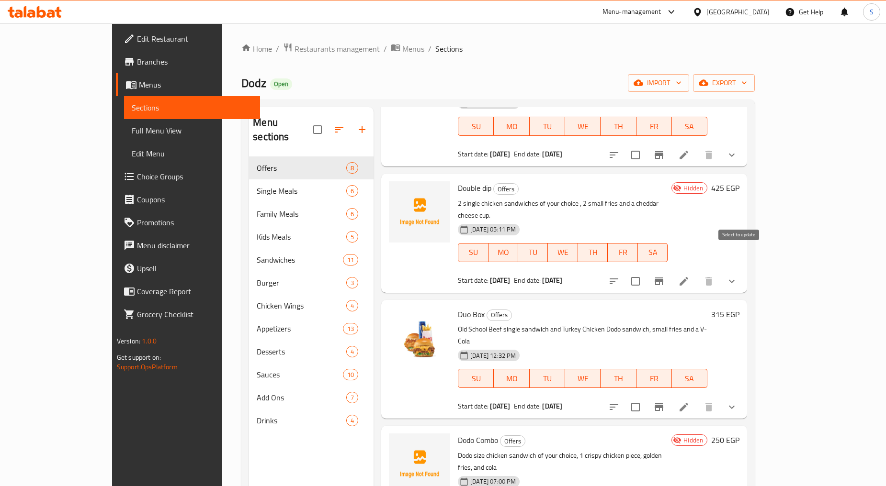
click at [645, 271] on input "checkbox" at bounding box center [635, 281] width 20 height 20
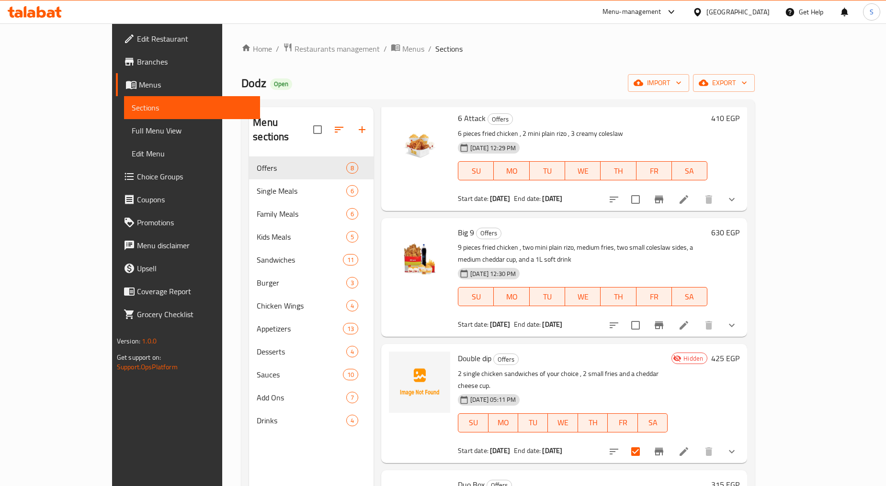
scroll to position [0, 0]
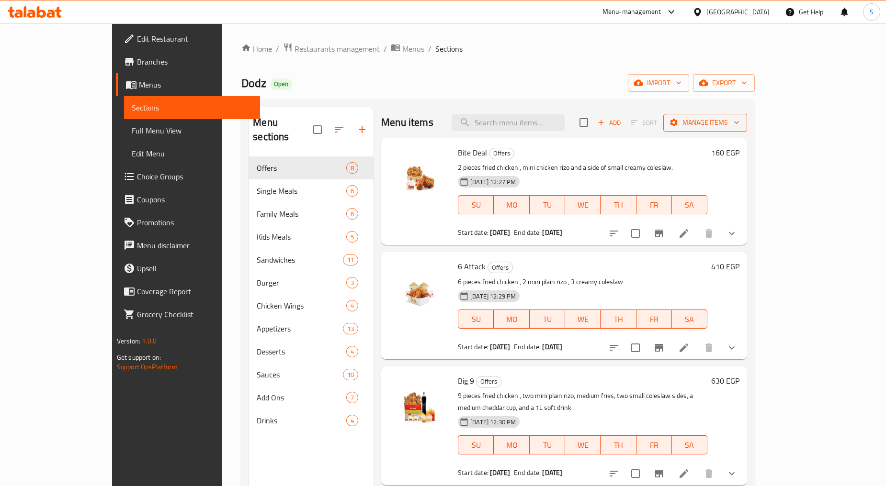
click at [739, 120] on span "Manage items" at bounding box center [705, 123] width 68 height 12
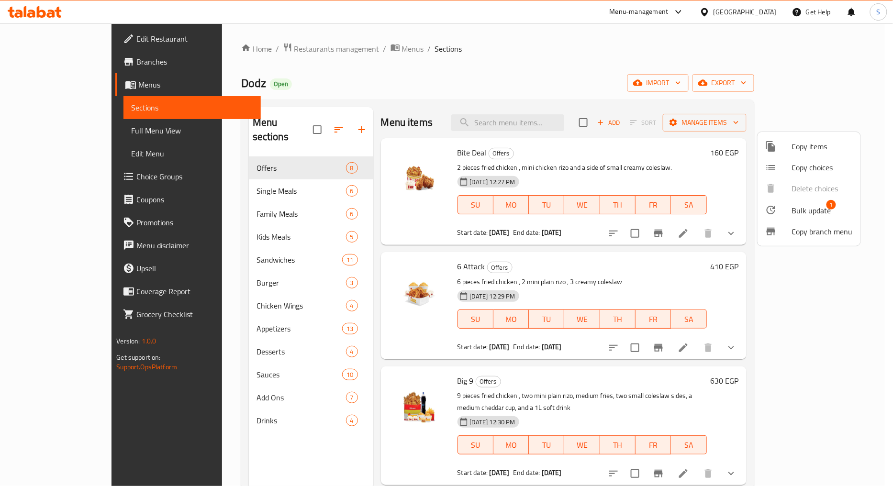
click at [780, 212] on div at bounding box center [779, 209] width 27 height 11
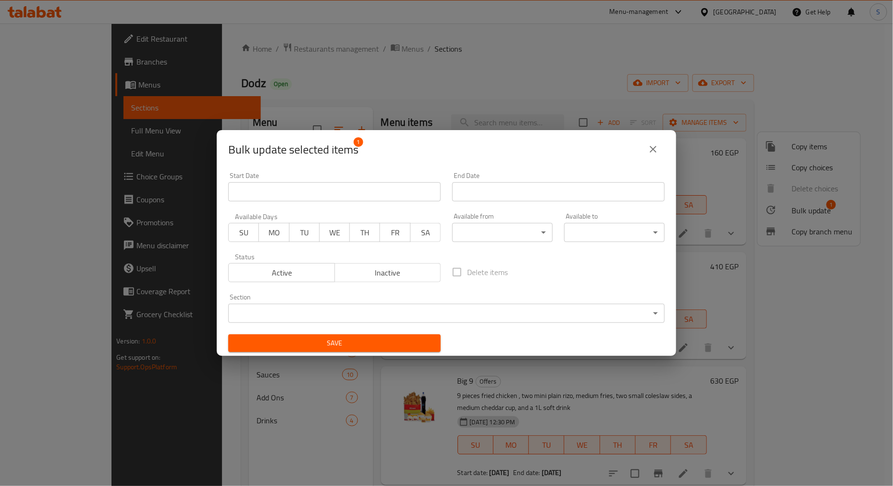
click at [299, 272] on span "Active" at bounding box center [282, 273] width 99 height 14
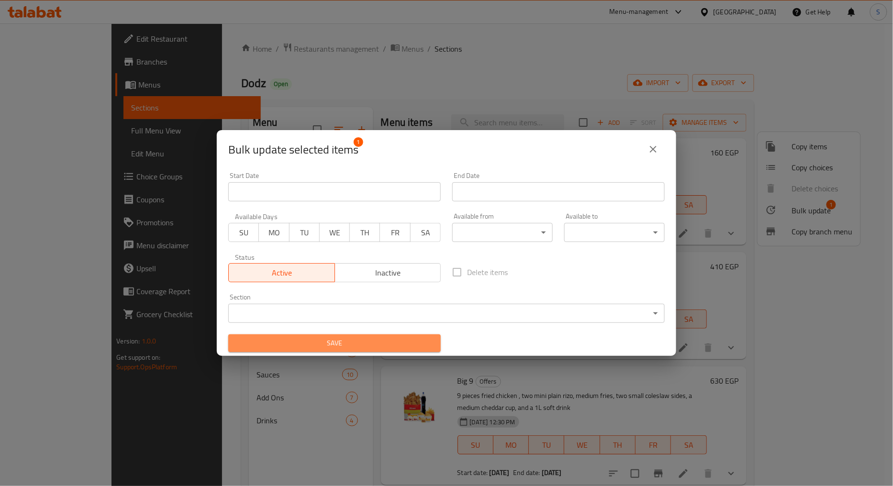
click at [359, 344] on span "Save" at bounding box center [334, 344] width 197 height 12
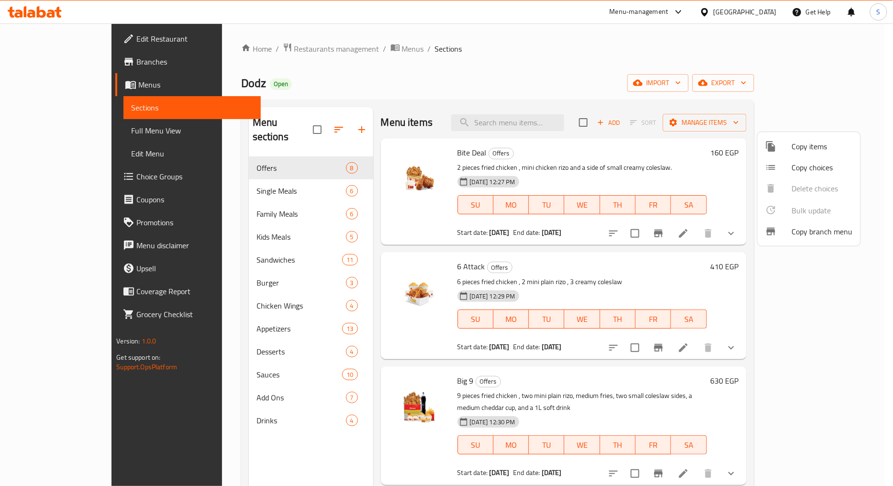
click at [541, 60] on div at bounding box center [446, 243] width 893 height 486
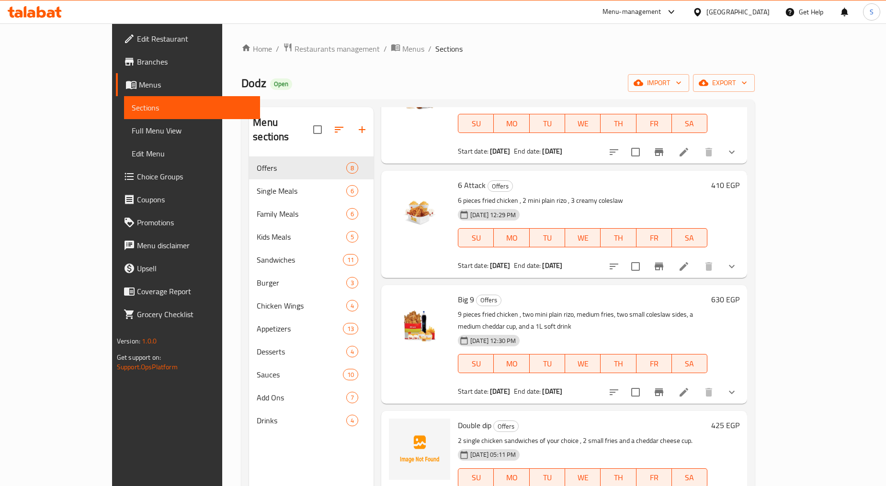
scroll to position [266, 0]
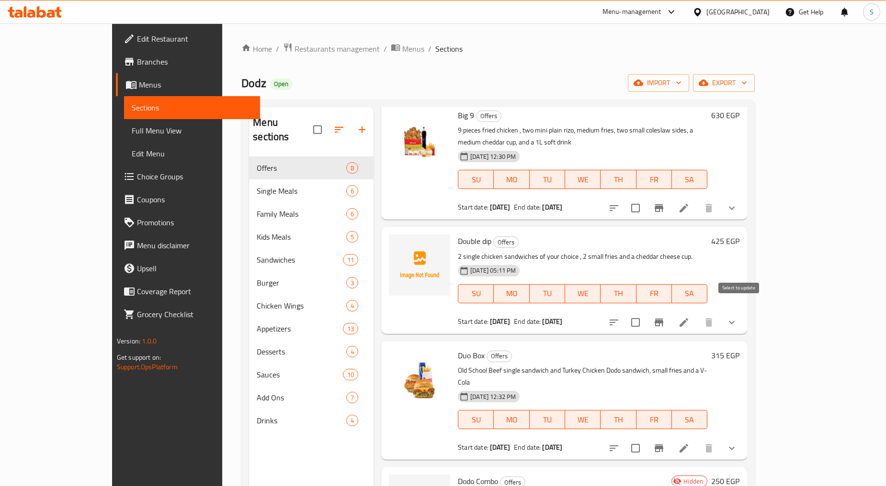
click at [645, 313] on input "checkbox" at bounding box center [635, 323] width 20 height 20
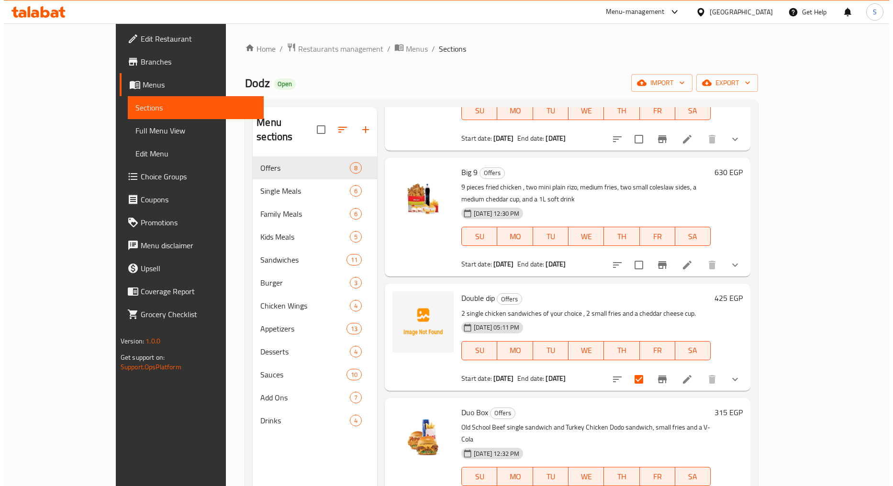
scroll to position [0, 0]
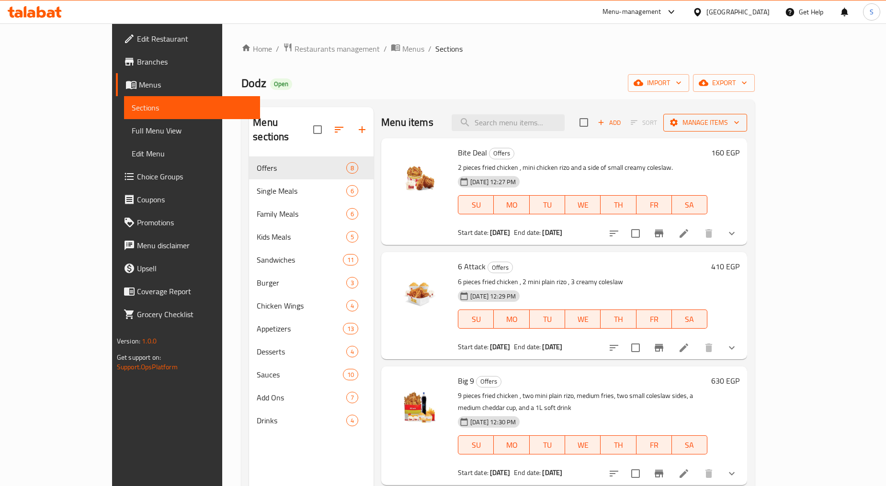
click at [739, 121] on span "Manage items" at bounding box center [705, 123] width 68 height 12
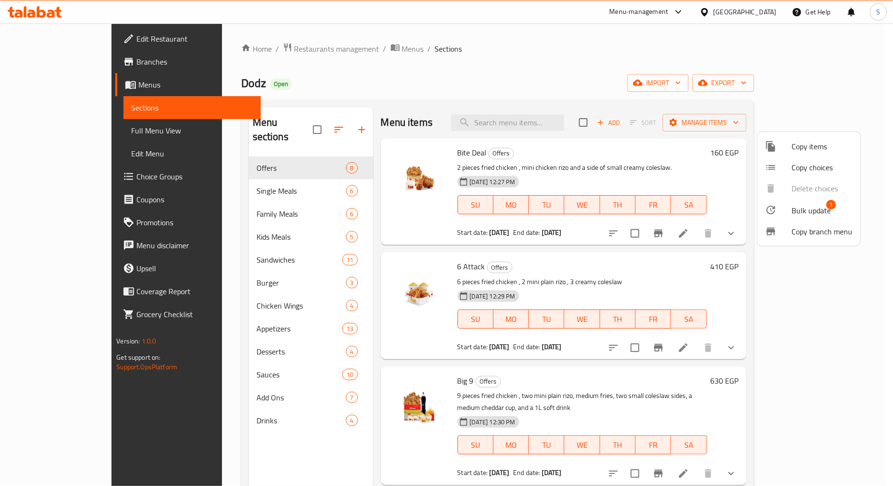
click at [792, 211] on span "Bulk update" at bounding box center [811, 210] width 39 height 11
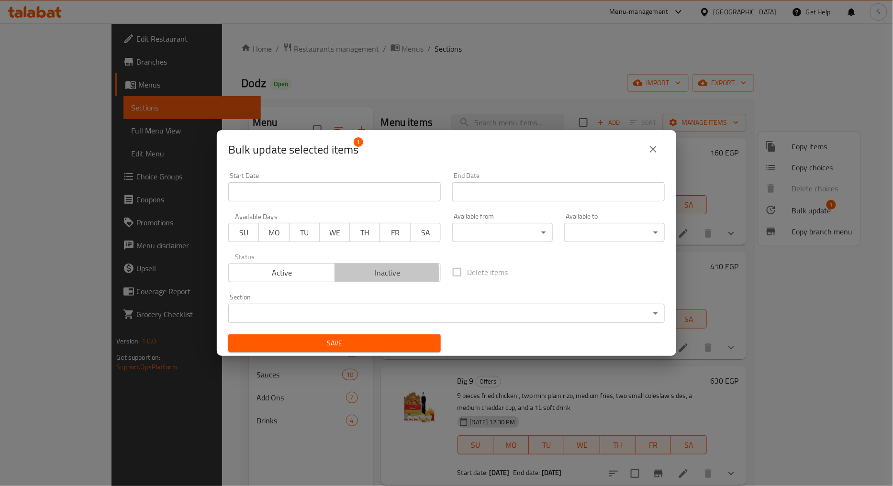
click at [360, 274] on span "Inactive" at bounding box center [388, 273] width 99 height 14
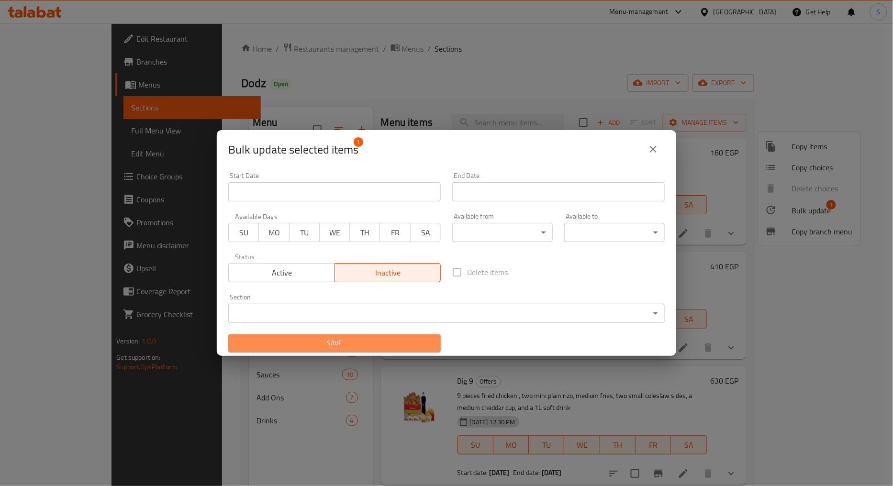
click at [338, 338] on span "Save" at bounding box center [334, 344] width 197 height 12
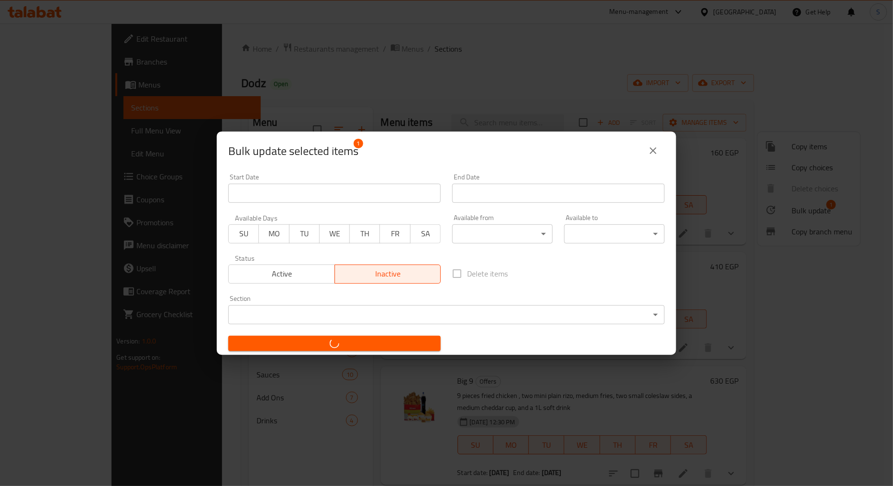
checkbox input "false"
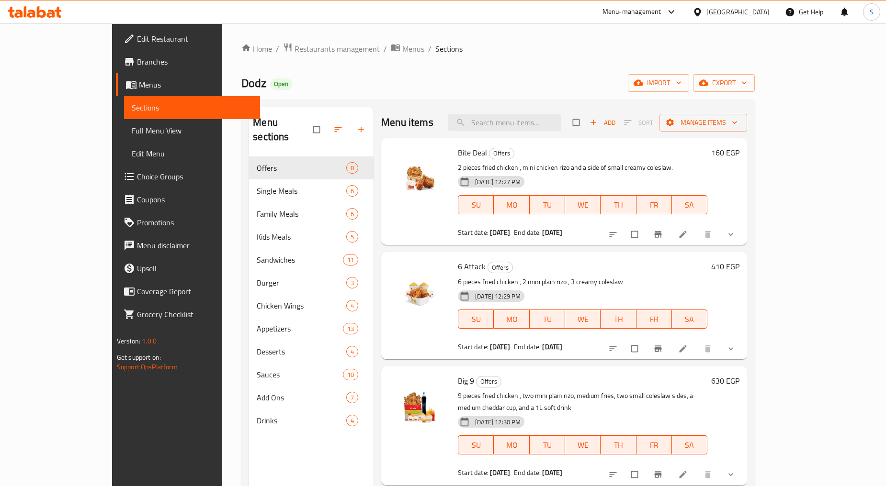
click at [116, 69] on link "Branches" at bounding box center [188, 61] width 144 height 23
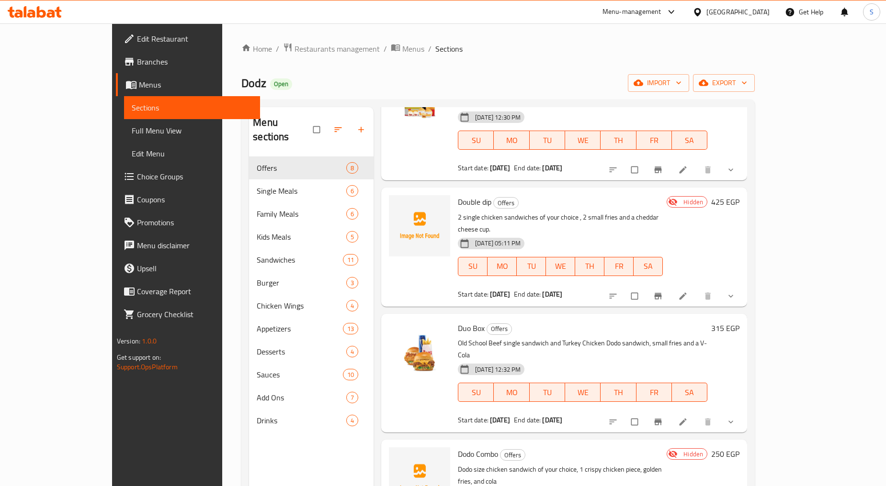
scroll to position [290, 0]
